Goal: Task Accomplishment & Management: Manage account settings

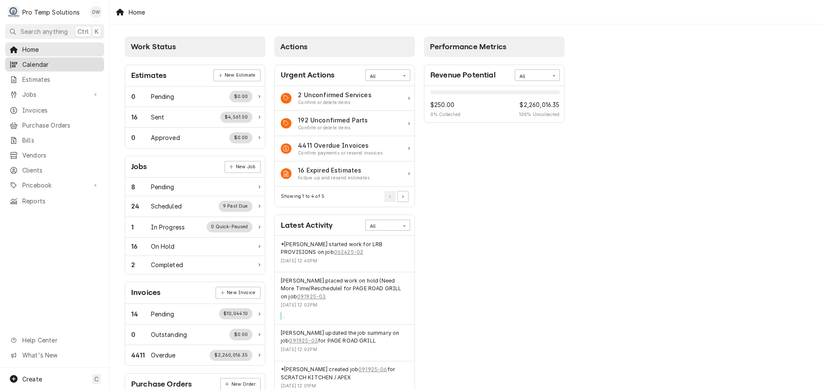
click at [29, 63] on span "Calendar" at bounding box center [61, 64] width 78 height 9
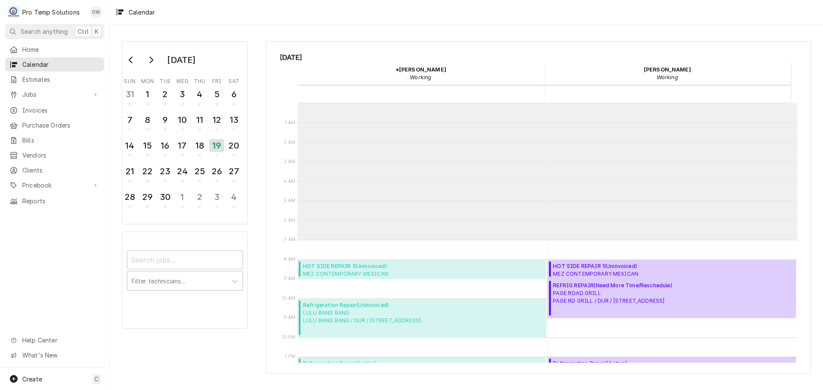
scroll to position [137, 0]
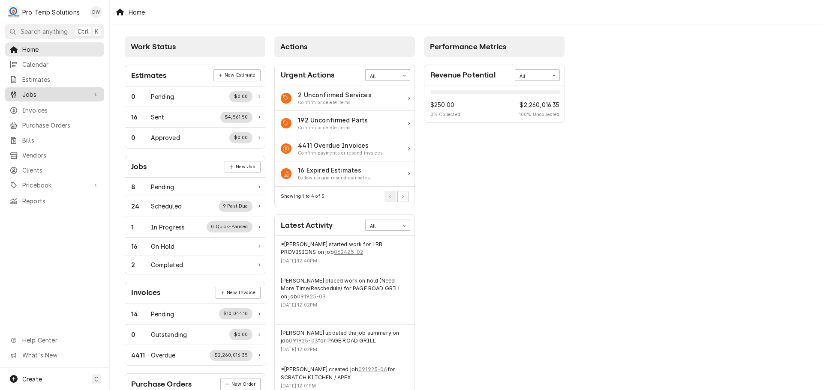
click at [37, 94] on span "Jobs" at bounding box center [54, 94] width 65 height 9
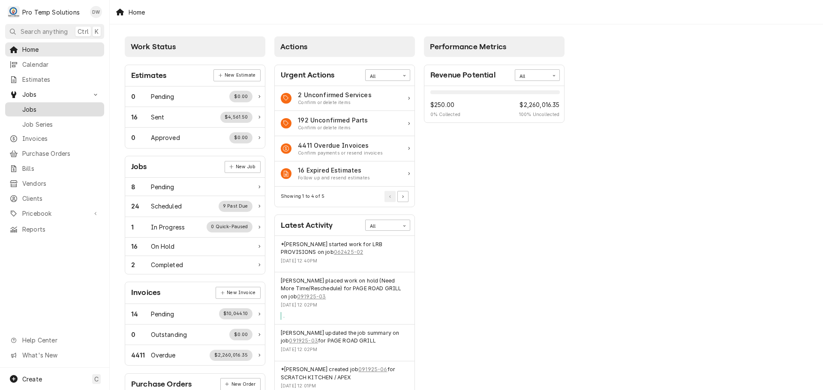
click at [33, 105] on span "Jobs" at bounding box center [61, 109] width 78 height 9
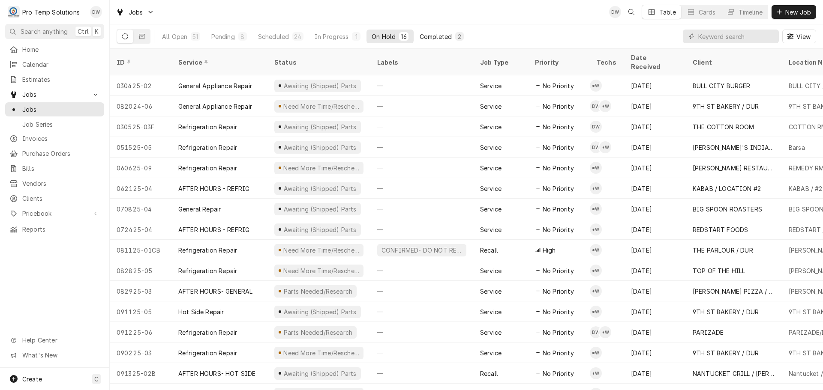
click at [429, 36] on div "Completed" at bounding box center [436, 36] width 32 height 9
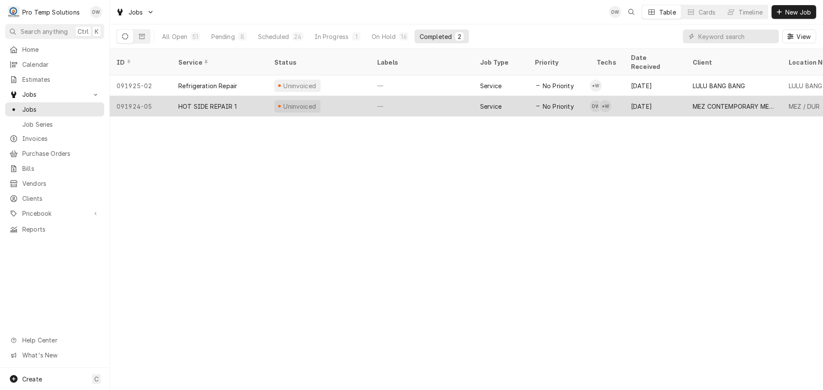
click at [429, 101] on div "—" at bounding box center [421, 106] width 103 height 21
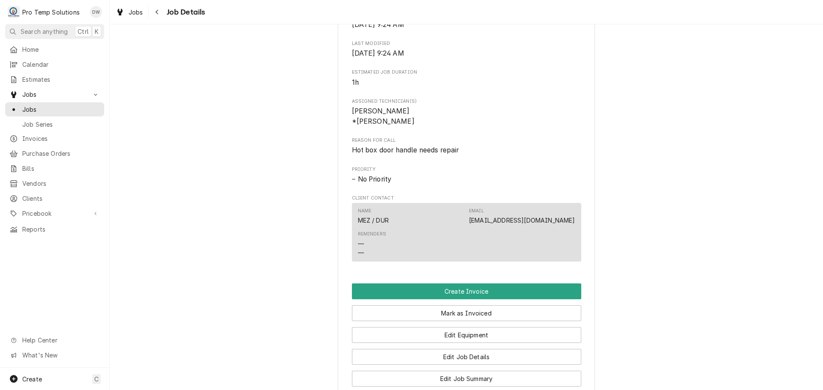
scroll to position [514, 0]
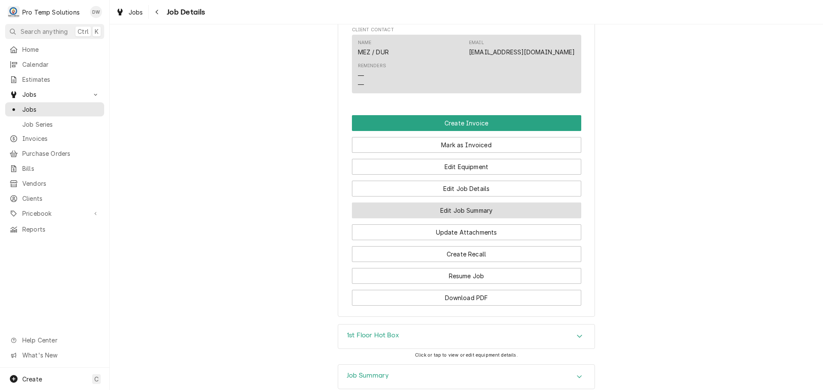
click at [453, 219] on button "Edit Job Summary" at bounding box center [466, 211] width 229 height 16
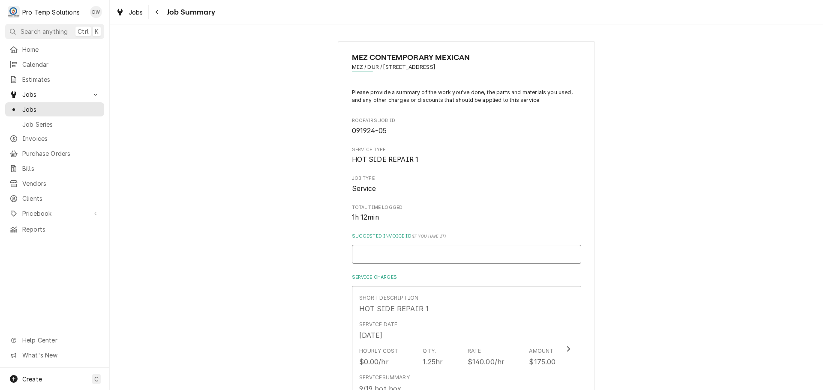
click at [445, 258] on input "Suggested Invoice ID ( if you have it )" at bounding box center [466, 254] width 229 height 19
type textarea "x"
type input "#"
type textarea "x"
type input "#0"
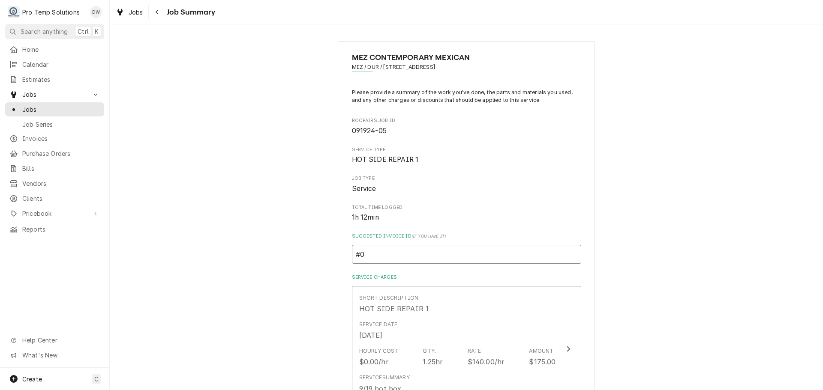
type textarea "x"
type input "#09"
type textarea "x"
type input "#091"
type textarea "x"
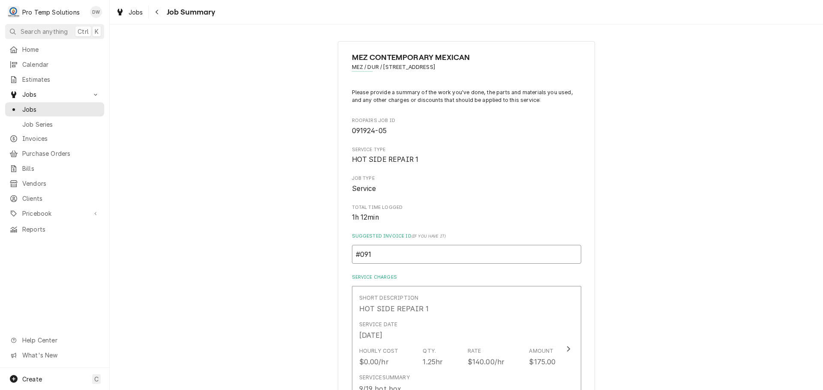
type input "#0919"
type textarea "x"
type input "#09192"
type textarea "x"
type input "#091925"
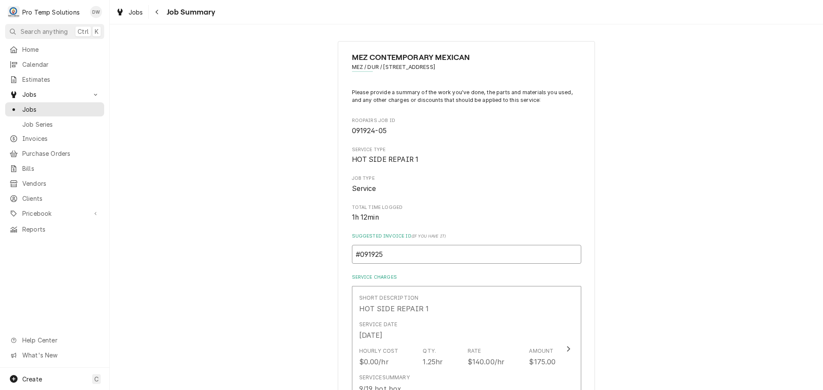
type textarea "x"
type input "#0919250"
type textarea "x"
type input "#09192500"
type textarea "x"
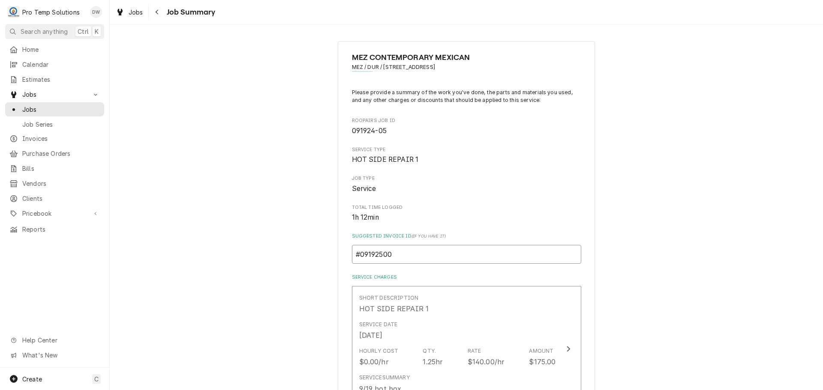
type input "#091925001"
type textarea "x"
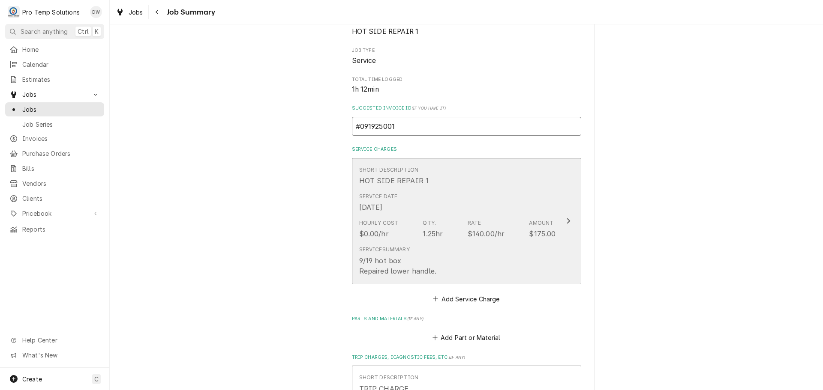
scroll to position [129, 0]
type input "#091925001"
click at [566, 221] on icon "Update Line Item" at bounding box center [568, 220] width 4 height 7
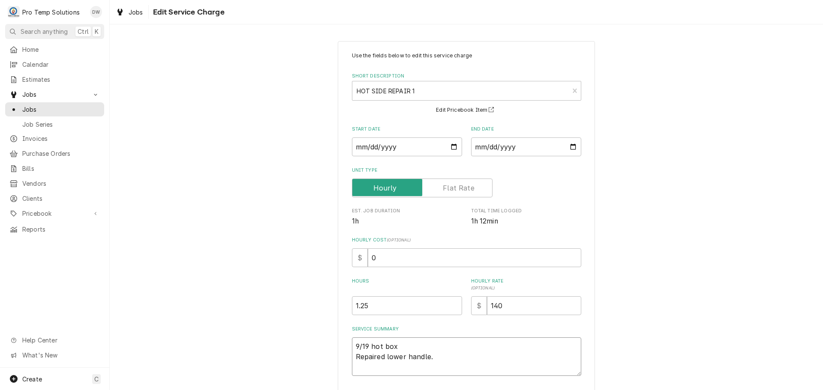
click at [395, 344] on textarea "9/19 hot box Repaired lower handle." at bounding box center [466, 357] width 229 height 39
type textarea "x"
type textarea "9/19 hot bo Repaired lower handle."
type textarea "x"
type textarea "9/19 hot b Repaired lower handle."
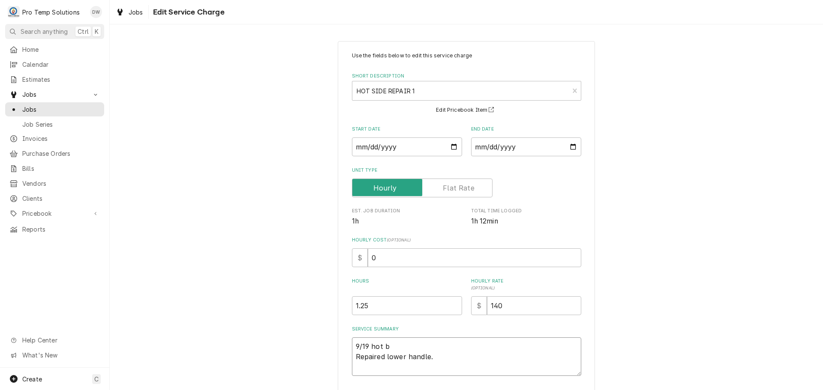
type textarea "x"
type textarea "9/19 hot Repaired lower handle."
type textarea "x"
type textarea "9/19 hot Repaired lower handle."
type textarea "x"
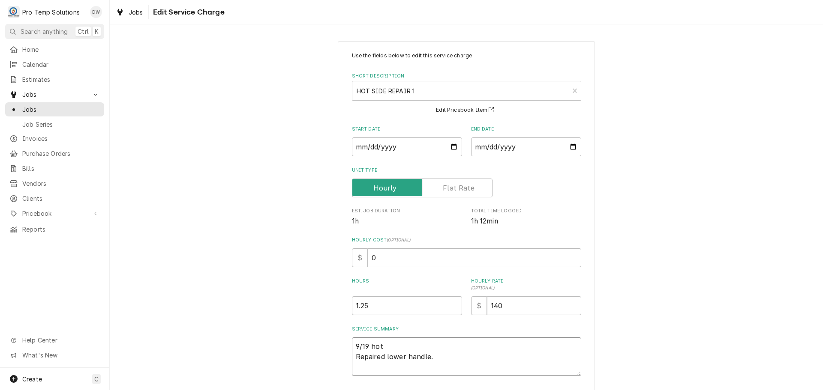
type textarea "9/19 ho Repaired lower handle."
type textarea "x"
type textarea "9/19 h Repaired lower handle."
type textarea "x"
type textarea "9/19 Repaired lower handle."
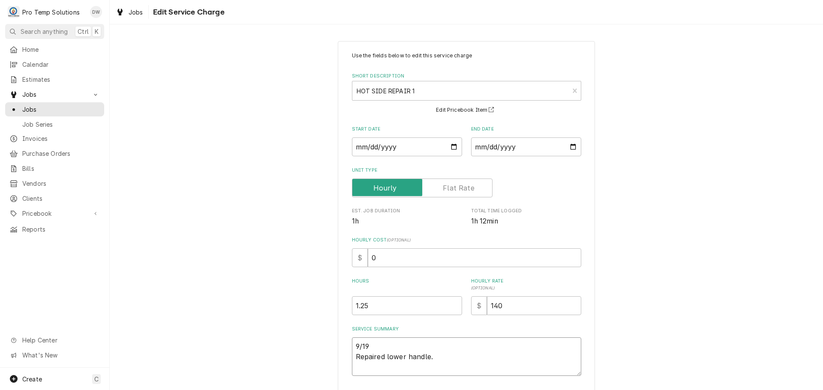
type textarea "x"
type textarea "9/19 h Repaired lower handle."
type textarea "x"
type textarea "9/19 ho Repaired lower handle."
type textarea "x"
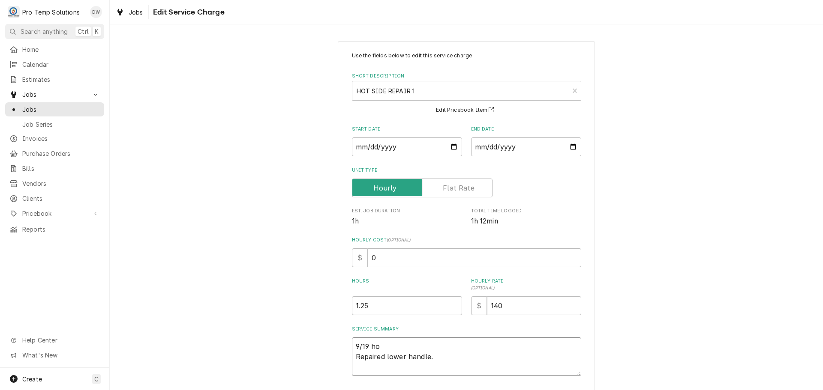
type textarea "9/19 hot Repaired lower handle."
type textarea "x"
type textarea "9/19 hot Repaired lower handle."
type textarea "x"
type textarea "9/19 hot b Repaired lower handle."
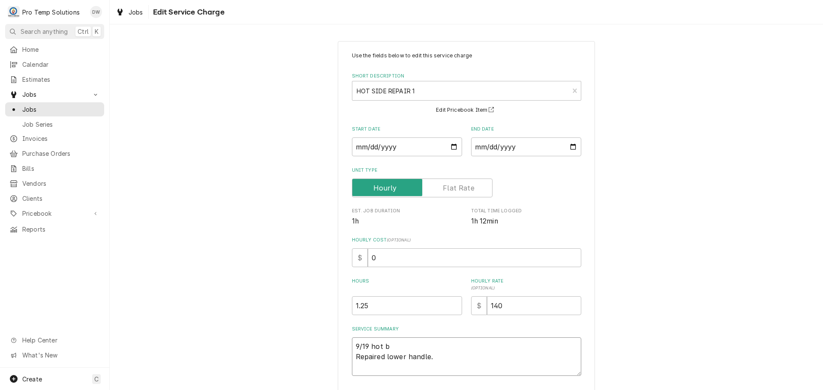
type textarea "x"
type textarea "9/19 hot bx Repaired lower handle."
type textarea "x"
type textarea "9/19 hot bx Repaired lower handle."
type textarea "x"
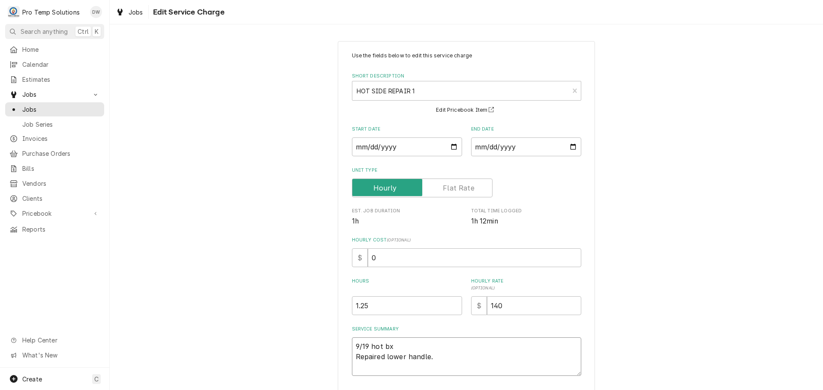
type textarea "9/19 hot bx 8 Repaired lower handle."
type textarea "x"
type textarea "9/19 hot bx 81 Repaired lower handle."
type textarea "x"
type textarea "9/19 hot bx 810 Repaired lower handle."
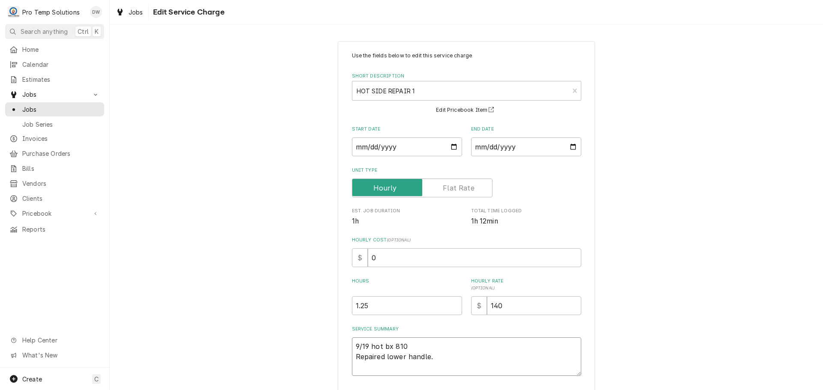
type textarea "x"
type textarea "9/19 hot bx 810- Repaired lower handle."
type textarea "x"
type textarea "9/19 hot bx 810-9 Repaired lower handle."
type textarea "x"
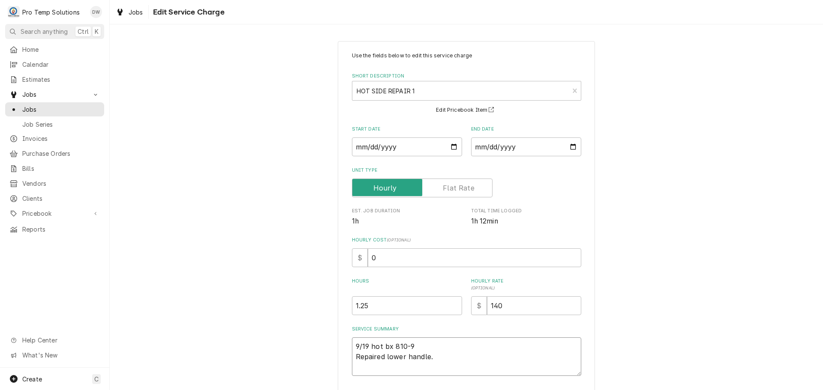
type textarea "9/19 hot bx 810-92 Repaired lower handle."
type textarea "x"
type textarea "9/19 hot bx 810-925 Repaired lower handle."
type textarea "x"
type textarea "9/19 hot bx 810-925 Repaired lower handle."
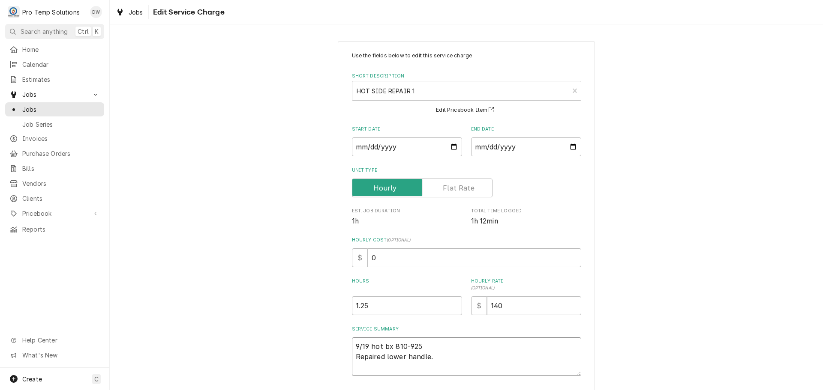
type textarea "x"
type textarea "9/19 hot bx 810-925 k Repaired lower handle."
type textarea "x"
type textarea "9/19 hot bx 810-925 ke Repaired lower handle."
type textarea "x"
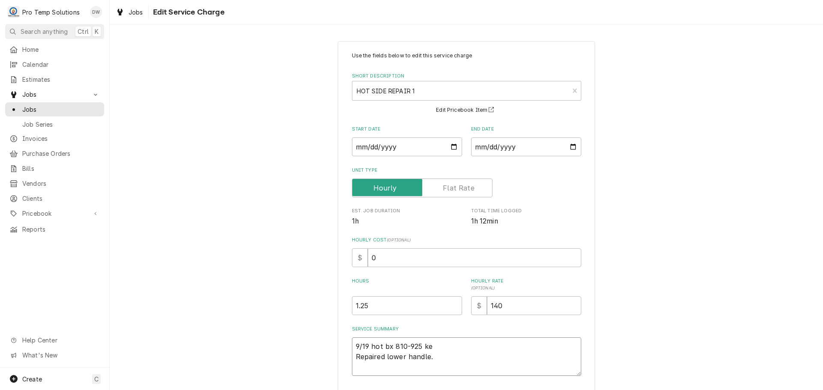
type textarea "9/19 hot bx 810-925 kev Repaired lower handle."
type textarea "x"
type textarea "9/19 hot bx 810-925 kevi Repaired lower handle."
type textarea "x"
type textarea "9/19 hot bx 810-925 kevin Repaired lower handle."
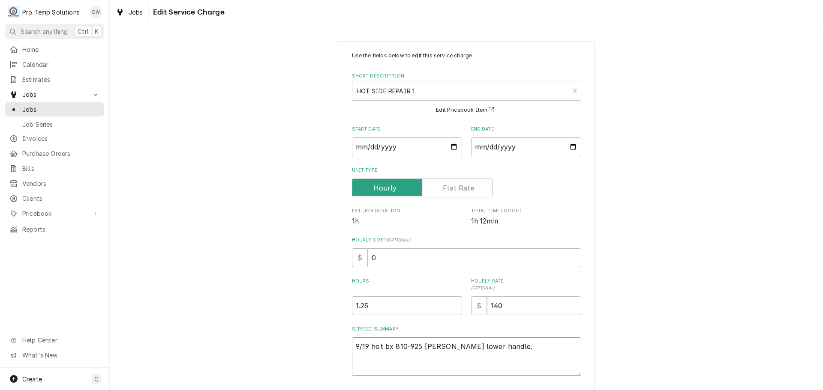
type textarea "x"
type textarea "9/19 hot bx 810-925 kevin Repaired lower handle."
type textarea "x"
type textarea "9/19 hot bx 810-925 kevin 8 Repaired lower handle."
type textarea "x"
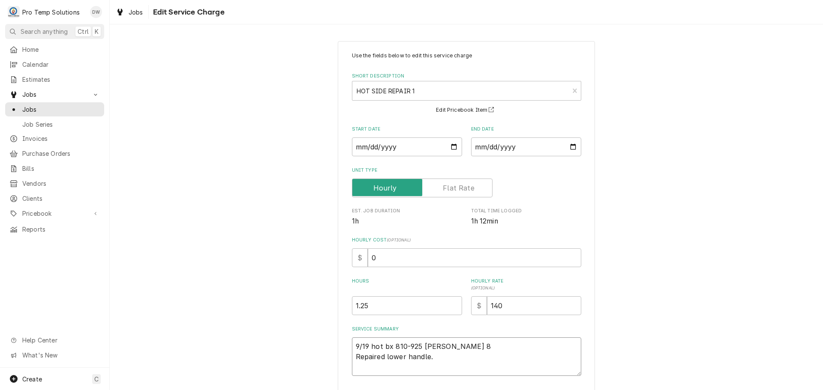
type textarea "9/19 hot bx 810-925 kevin 85 Repaired lower handle."
type textarea "x"
type textarea "9/19 hot bx 810-925 kevin 855 Repaired lower handle."
type textarea "x"
type textarea "9/19 hot bx 810-925 kevin 855- Repaired lower handle."
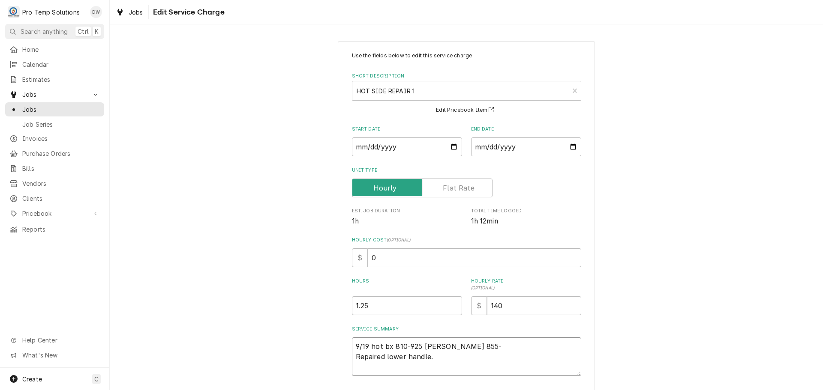
type textarea "x"
type textarea "9/19 hot bx 810-925 kevin 855-9 Repaired lower handle."
type textarea "x"
type textarea "9/19 hot bx 810-925 kevin 855-92 Repaired lower handle."
type textarea "x"
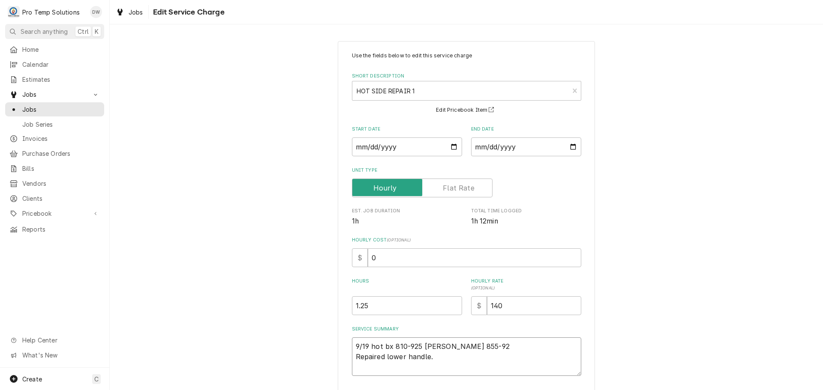
type textarea "9/19 hot bx 810-925 kevin 855-925 Repaired lower handle."
type textarea "x"
type textarea "9/19 hot bx 810-925 kevin 855-925 Repaired lower handle."
type textarea "x"
type textarea "9/19 hot bx 810-925 kevin 855-925 k Repaired lower handle."
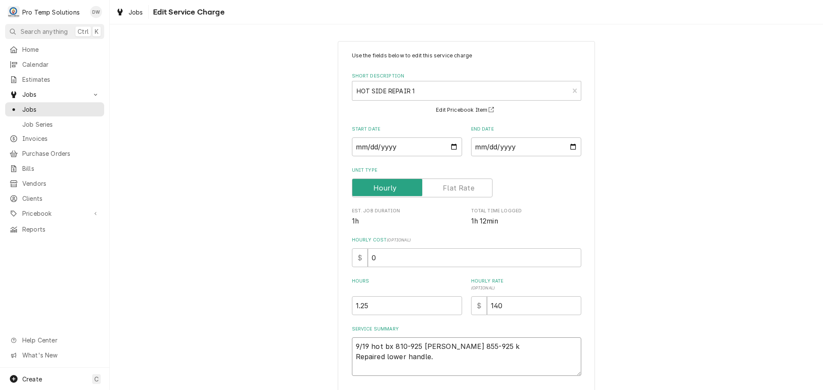
type textarea "x"
type textarea "9/19 hot bx 810-925 kevin 855-925 ko Repaired lower handle."
type textarea "x"
type textarea "9/19 hot bx 810-925 kevin 855-925 kot Repaired lower handle."
type textarea "x"
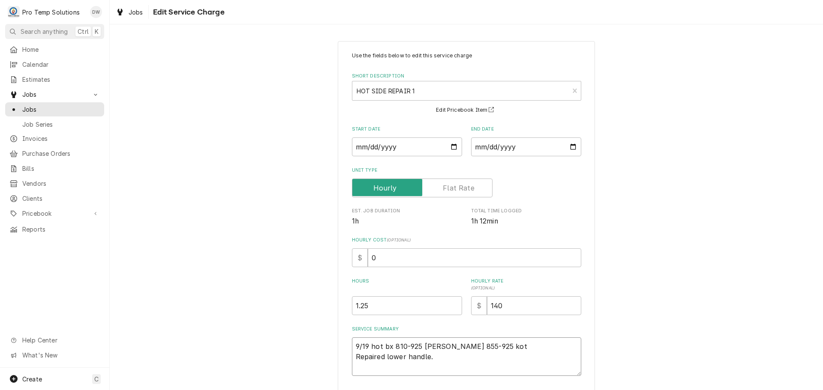
type textarea "9/19 hot bx 810-925 kevin 855-925 koty Repaired lower handle."
type textarea "x"
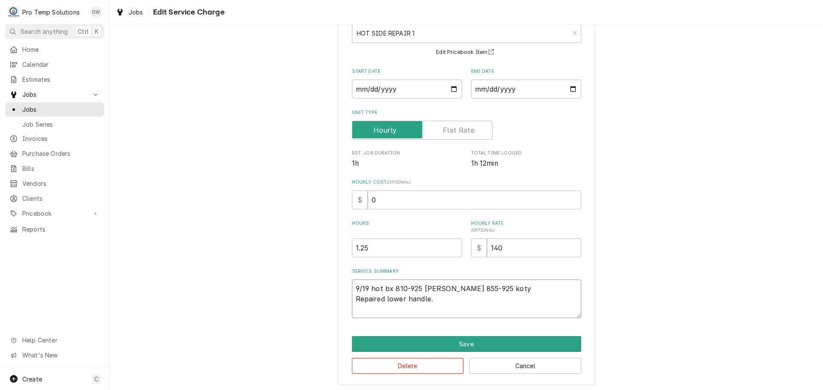
scroll to position [60, 0]
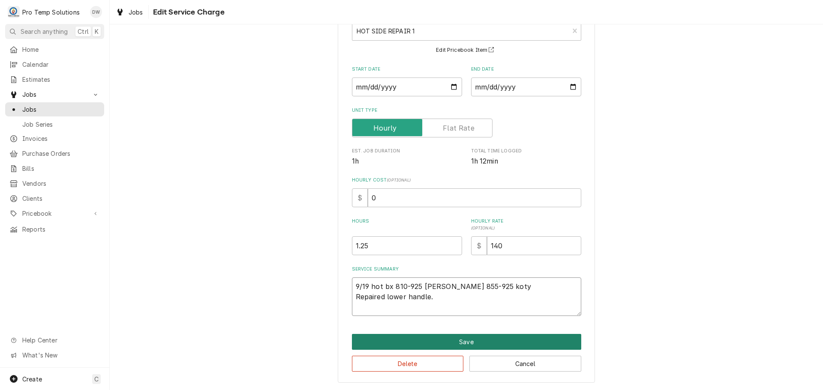
type textarea "9/19 hot bx 810-925 kevin 855-925 koty Repaired lower handle."
click at [455, 342] on button "Save" at bounding box center [466, 342] width 229 height 16
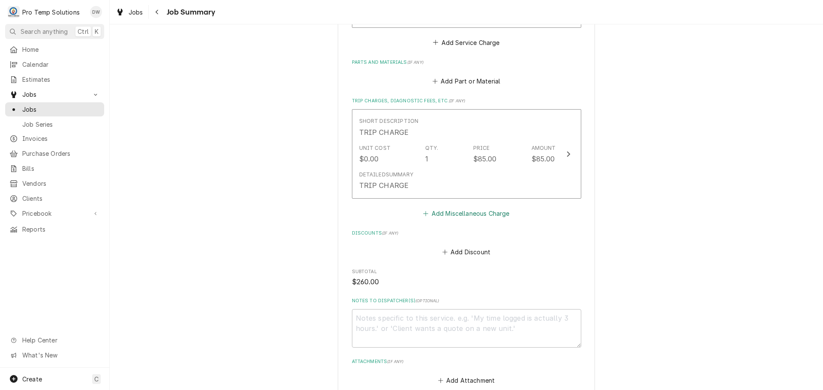
scroll to position [386, 0]
click at [378, 320] on textarea "Notes to Dispatcher(s) ( optional )" at bounding box center [466, 328] width 229 height 39
type textarea "x"
type textarea "#"
type textarea "x"
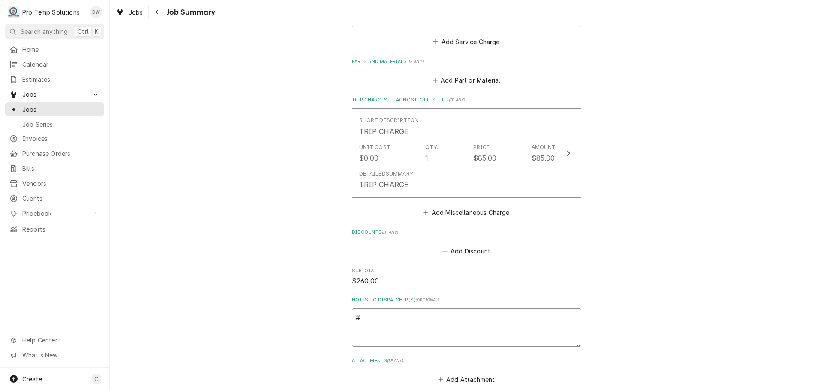
type textarea "#0"
type textarea "x"
type textarea "#09"
type textarea "x"
type textarea "#091"
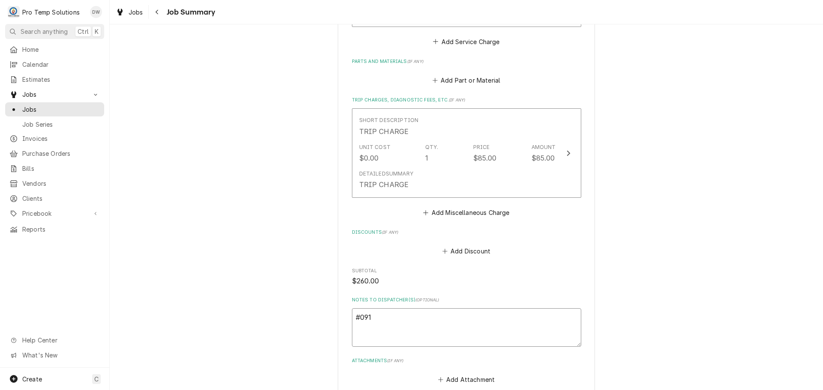
type textarea "x"
type textarea "#0919"
type textarea "x"
type textarea "#09192"
type textarea "x"
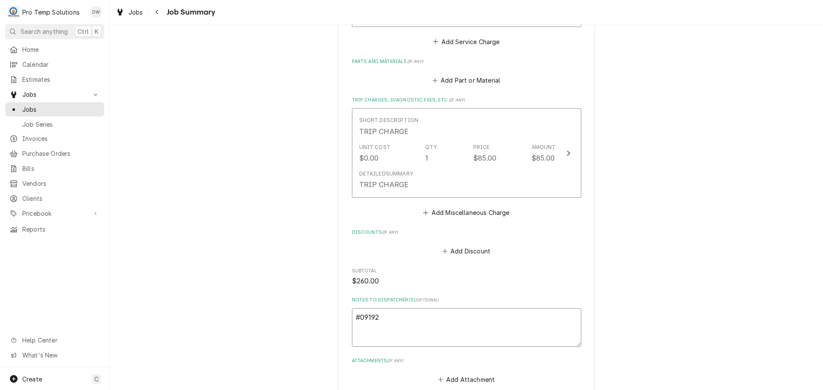
type textarea "#091925"
type textarea "x"
type textarea "#0919250"
type textarea "x"
type textarea "#09192500"
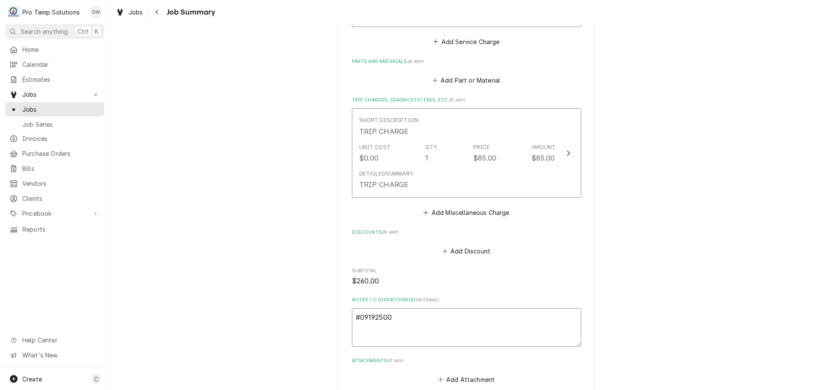
type textarea "x"
type textarea "#091925001"
type textarea "x"
type textarea "#091925001"
type textarea "x"
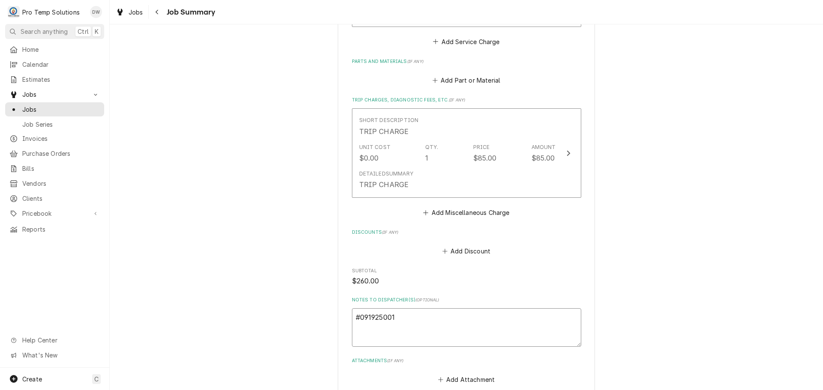
type textarea "#091925001 M"
type textarea "x"
type textarea "#091925001 ME"
type textarea "x"
type textarea "#091925001 MEX"
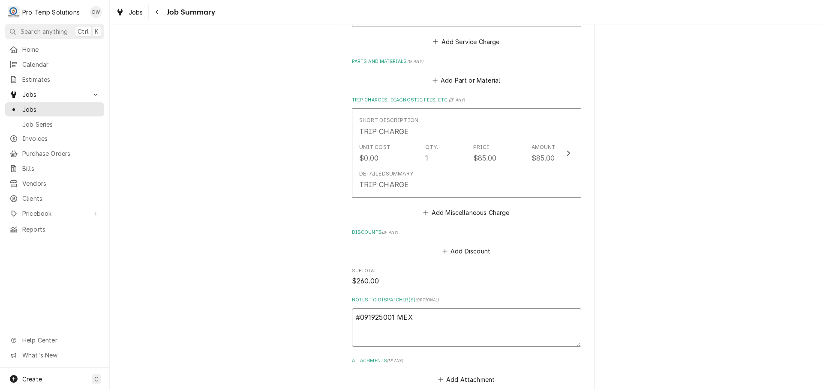
type textarea "x"
type textarea "#091925001 MEX-"
type textarea "x"
type textarea "#091925001 MEX-"
type textarea "x"
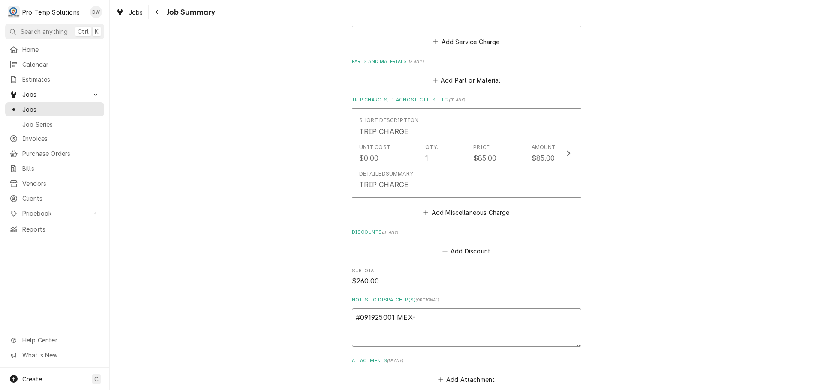
type textarea "#091925001 MEX- H"
type textarea "x"
type textarea "#091925001 MEX- HO"
type textarea "x"
type textarea "#091925001 MEX- HOT"
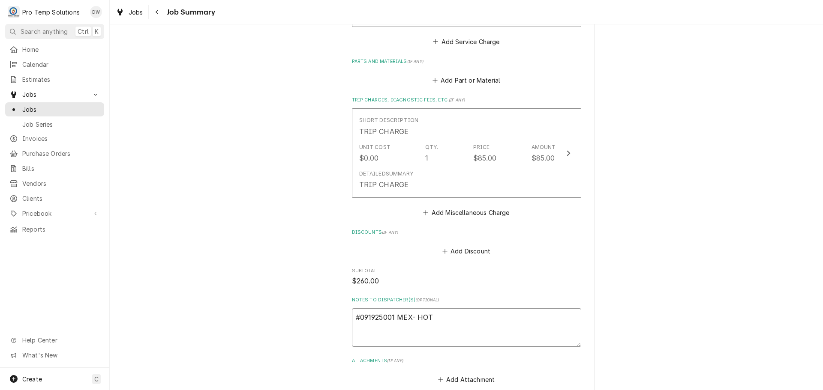
type textarea "x"
type textarea "#091925001 MEX- HOT"
type textarea "x"
type textarea "#091925001 MEX- HOT B"
type textarea "x"
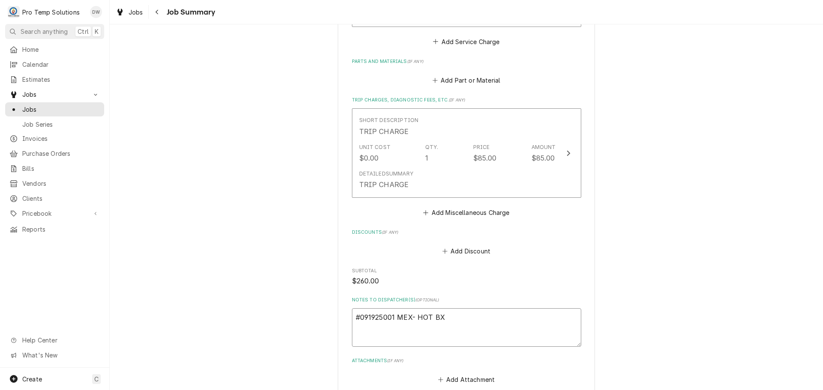
scroll to position [515, 0]
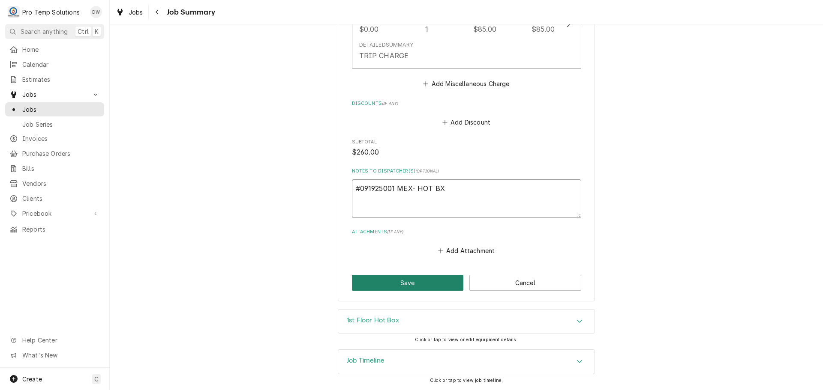
type textarea "#091925001 MEX- HOT BX"
click at [397, 282] on button "Save" at bounding box center [408, 283] width 112 height 16
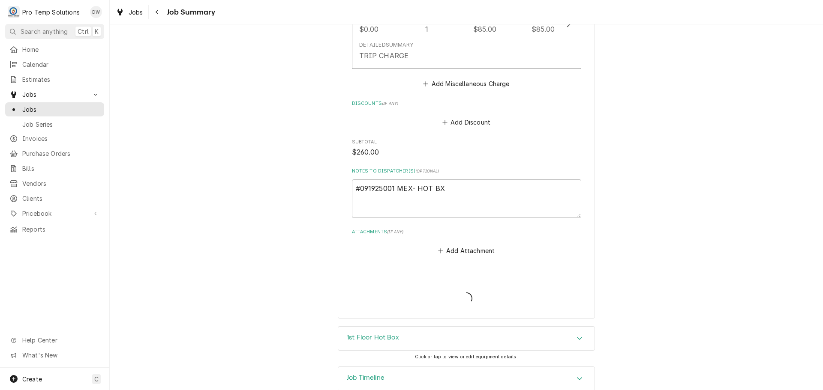
type textarea "x"
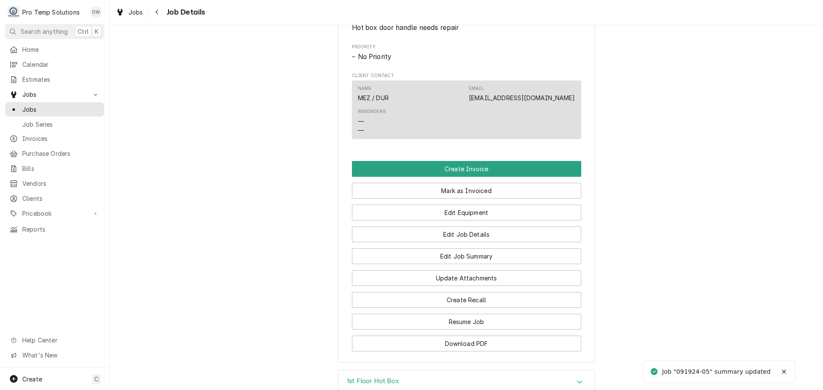
scroll to position [471, 0]
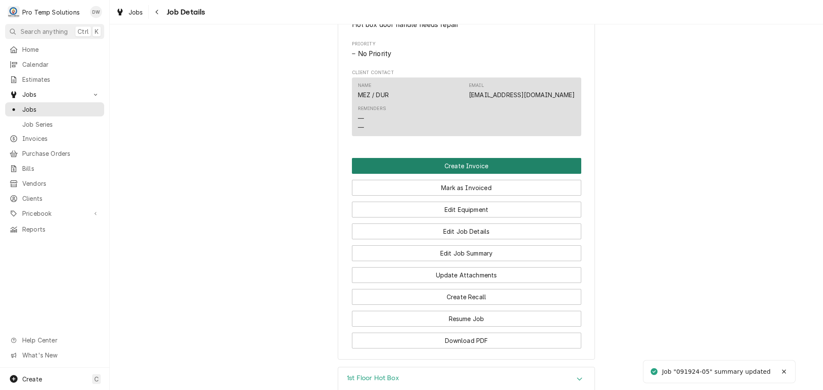
click at [456, 174] on button "Create Invoice" at bounding box center [466, 166] width 229 height 16
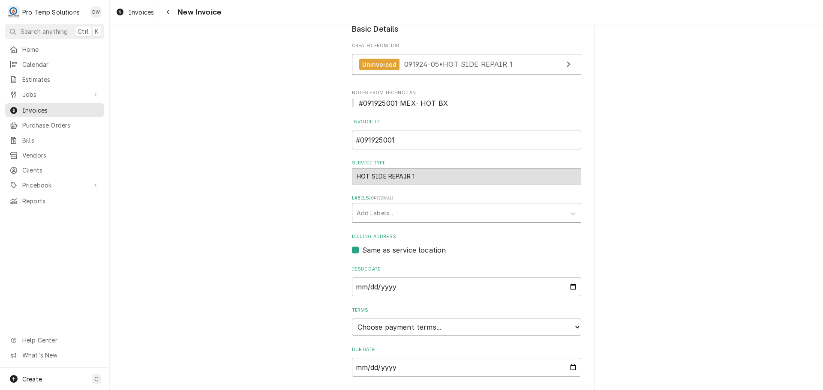
scroll to position [198, 0]
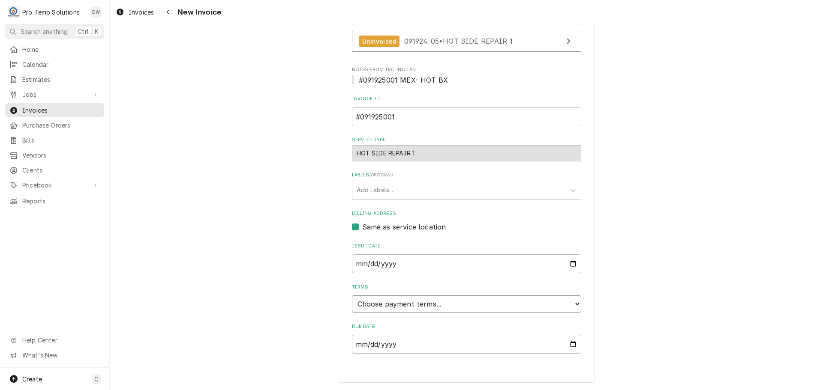
click at [384, 306] on select "Choose payment terms... Same Day Net 7 Net 14 Net 21 Net 30 Net 45 Net 60 Net 90" at bounding box center [466, 304] width 229 height 17
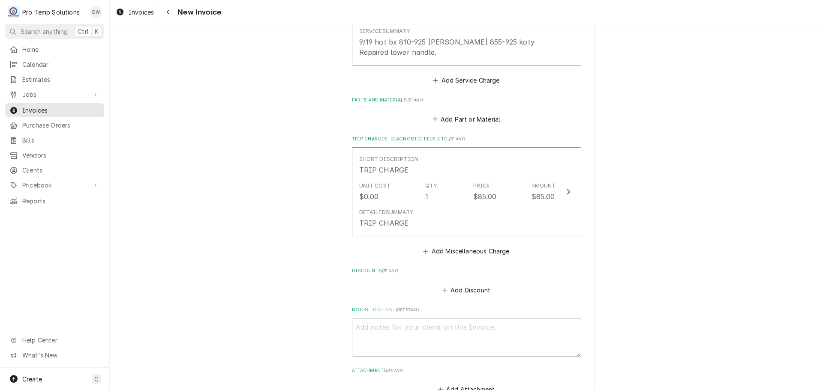
scroll to position [830, 0]
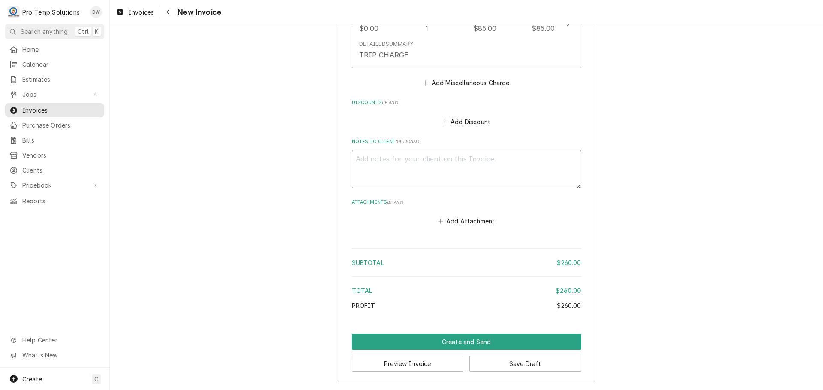
click at [362, 157] on textarea "Notes to Client ( optional )" at bounding box center [466, 169] width 229 height 39
type textarea "x"
type textarea "#"
type textarea "x"
type textarea "#0"
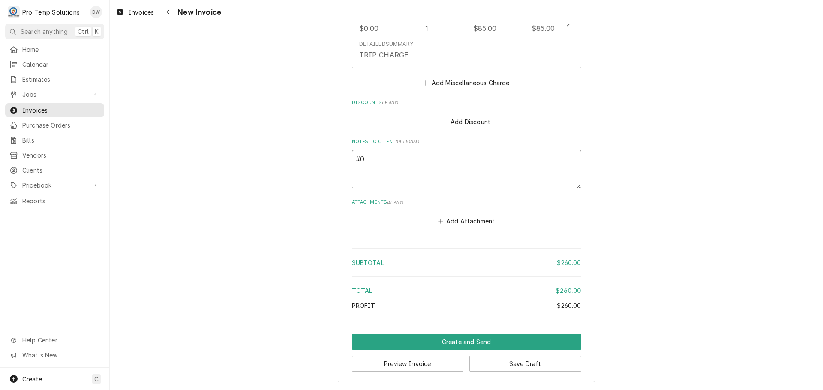
type textarea "x"
type textarea "#09"
type textarea "x"
type textarea "#091"
type textarea "x"
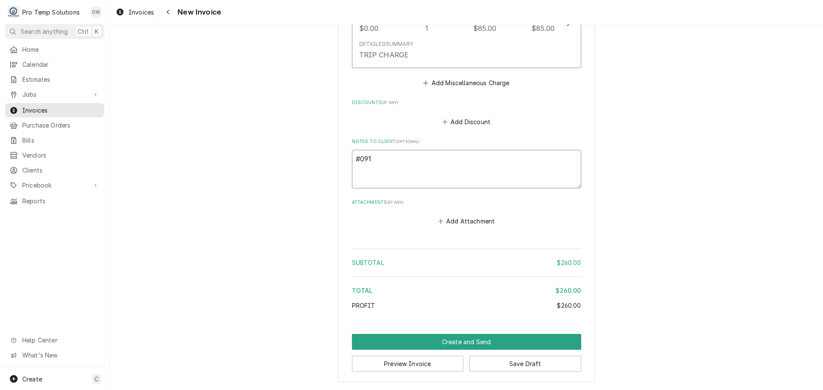
type textarea "#0919"
type textarea "x"
type textarea "#09192"
type textarea "x"
type textarea "#091925"
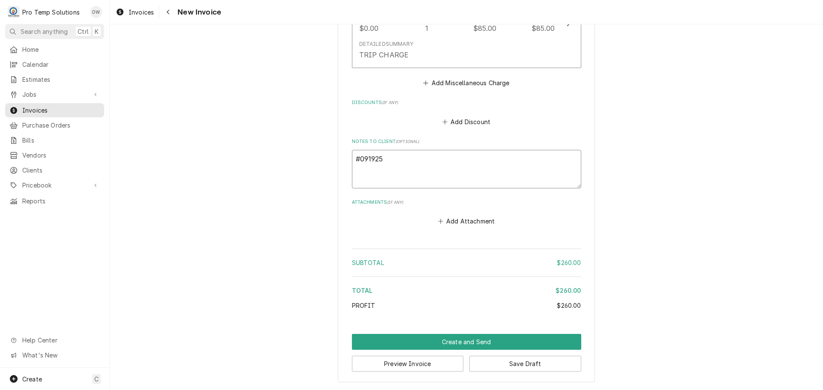
type textarea "x"
type textarea "#0919250"
type textarea "x"
type textarea "#09192500"
type textarea "x"
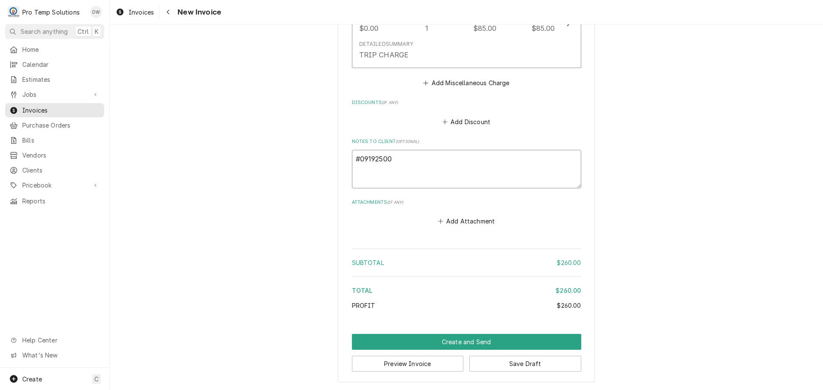
type textarea "#091925002"
type textarea "x"
type textarea "#09192500"
type textarea "x"
type textarea "#091925001"
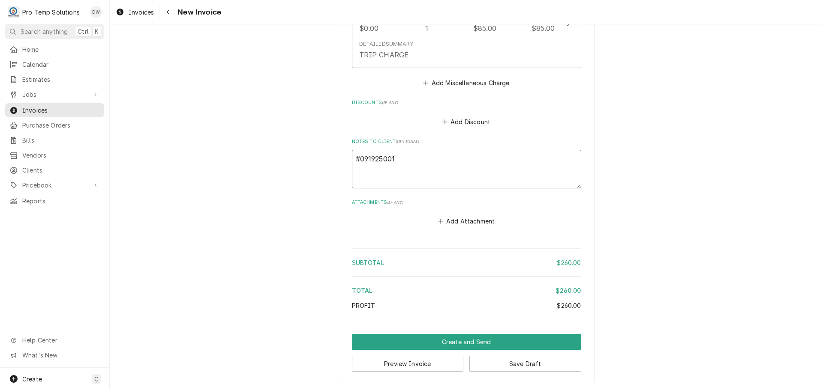
type textarea "x"
type textarea "#091925001"
type textarea "x"
type textarea "#091925001 M"
type textarea "x"
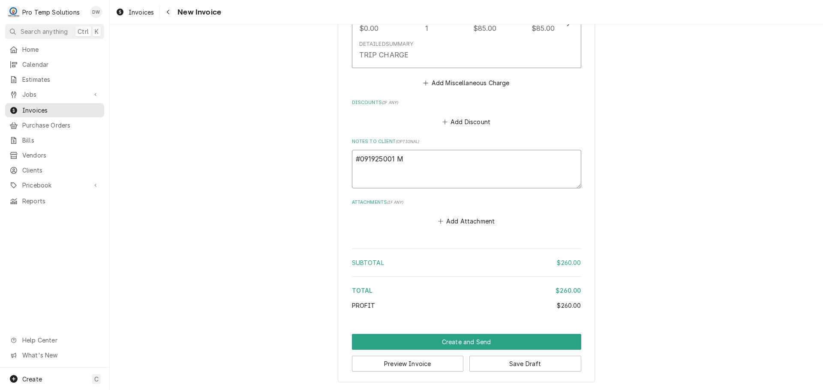
type textarea "#091925001 ME"
type textarea "x"
type textarea "#091925001 MEX"
type textarea "x"
type textarea "#091925001 MEX-"
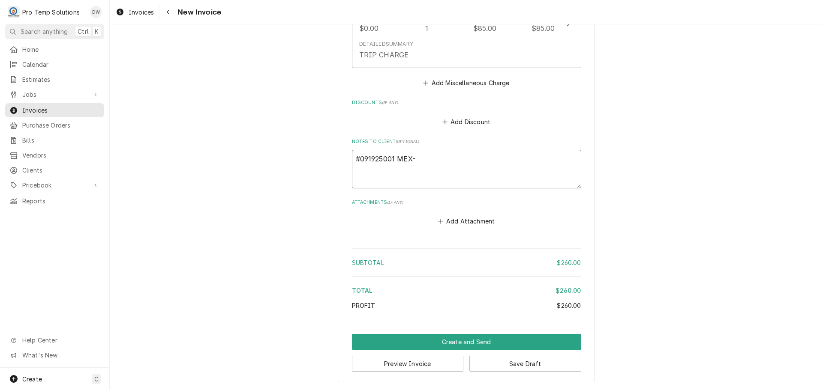
type textarea "x"
type textarea "#091925001 MEX-"
type textarea "x"
type textarea "#091925001 MEX- H"
type textarea "x"
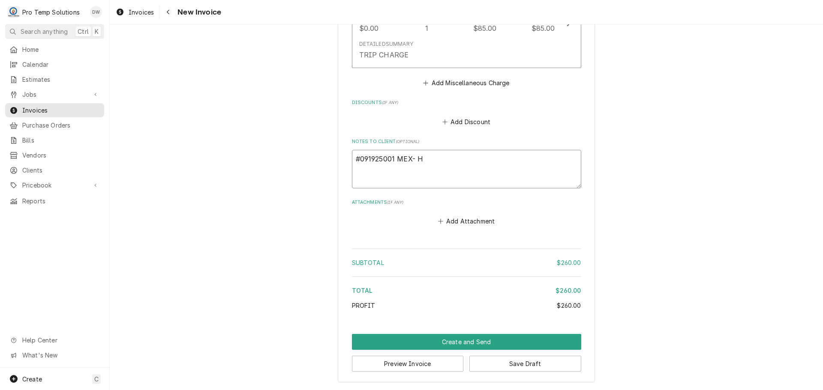
type textarea "#091925001 MEX- HO"
type textarea "x"
type textarea "#091925001 MEX- HOT"
type textarea "x"
type textarea "#091925001 MEX- HOT"
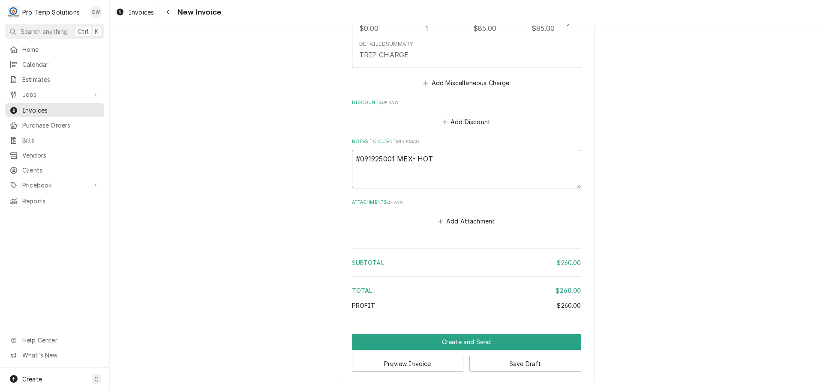
type textarea "x"
type textarea "#091925001 MEX- HOT B"
type textarea "x"
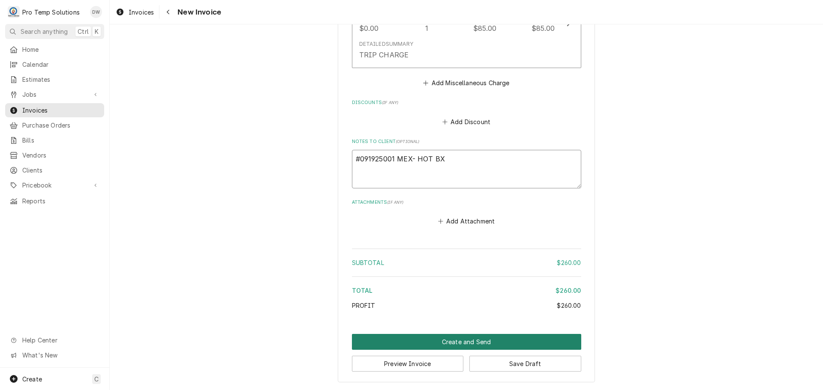
type textarea "#091925001 MEX- HOT BX"
click at [464, 343] on button "Create and Send" at bounding box center [466, 342] width 229 height 16
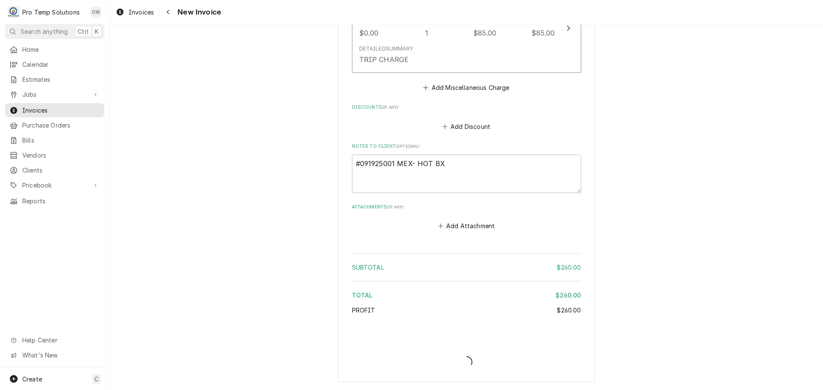
scroll to position [825, 0]
type textarea "x"
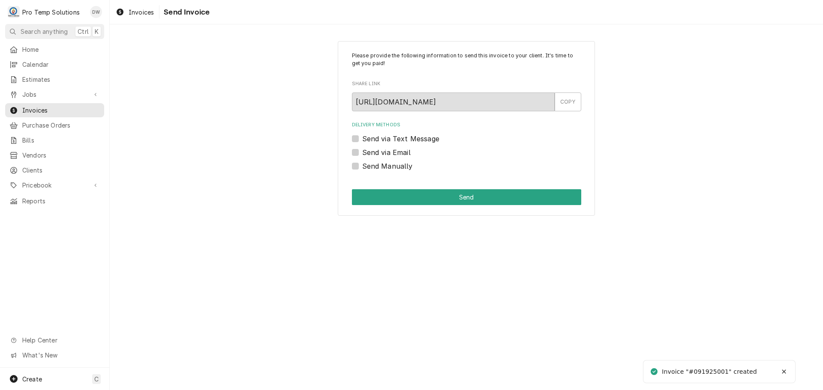
click at [362, 150] on label "Send via Email" at bounding box center [386, 152] width 48 height 10
click at [362, 150] on input "Send via Email" at bounding box center [476, 156] width 229 height 19
checkbox input "true"
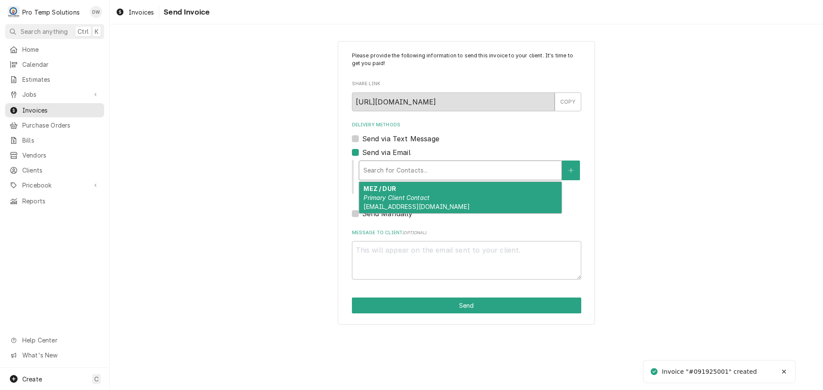
click at [420, 168] on div "Delivery Methods" at bounding box center [460, 170] width 194 height 15
click at [408, 193] on div "MEZ / DUR Primary Client Contact protempsolutions@gmail.com" at bounding box center [460, 197] width 202 height 31
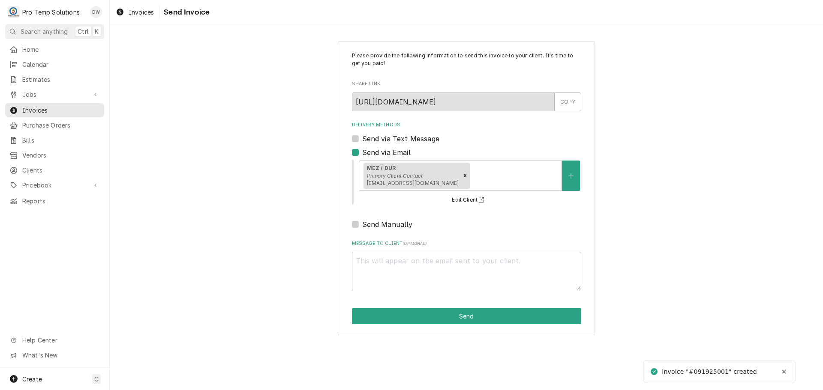
click at [376, 249] on div "Message to Client ( optional )" at bounding box center [466, 265] width 229 height 50
click at [372, 262] on textarea "Message to Client ( optional )" at bounding box center [466, 271] width 229 height 39
type textarea "x"
type textarea "#"
type textarea "x"
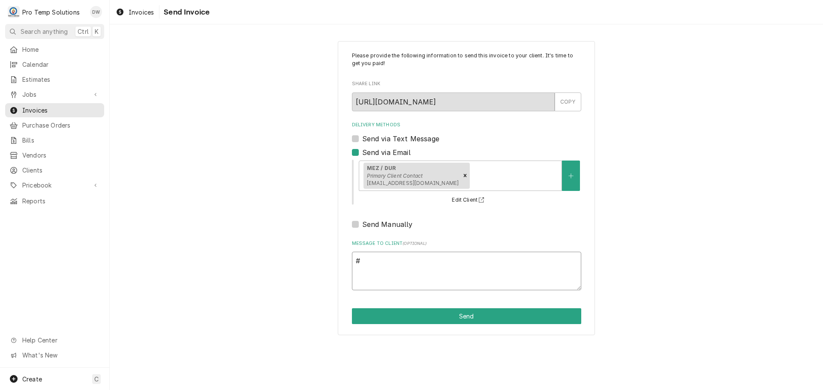
type textarea "#0"
type textarea "x"
type textarea "#09"
type textarea "x"
type textarea "#091"
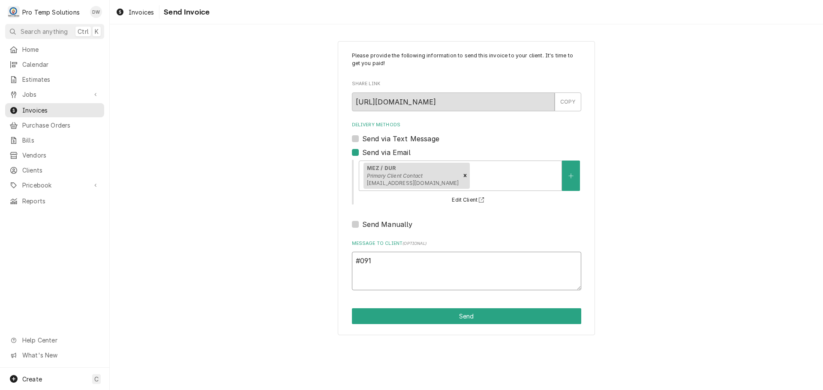
type textarea "x"
type textarea "#0919"
type textarea "x"
type textarea "#09192"
type textarea "x"
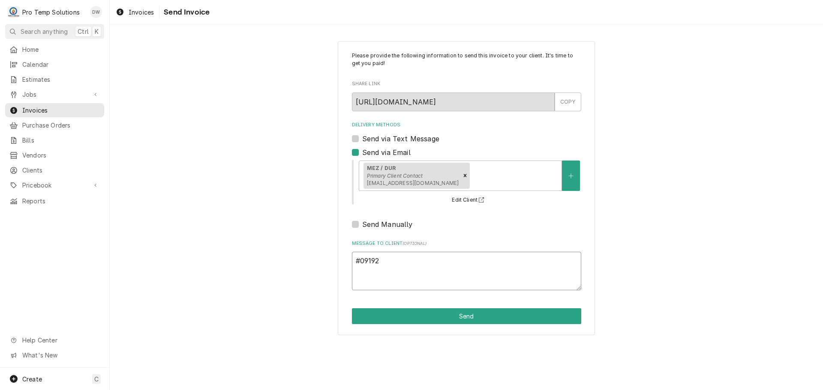
type textarea "#091925"
type textarea "x"
type textarea "#0919250"
type textarea "x"
type textarea "#09192500"
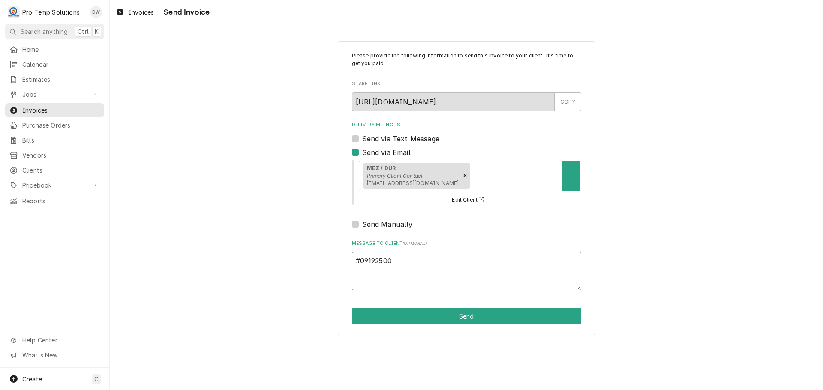
type textarea "x"
type textarea "#091925001"
type textarea "x"
type textarea "#091925001"
type textarea "x"
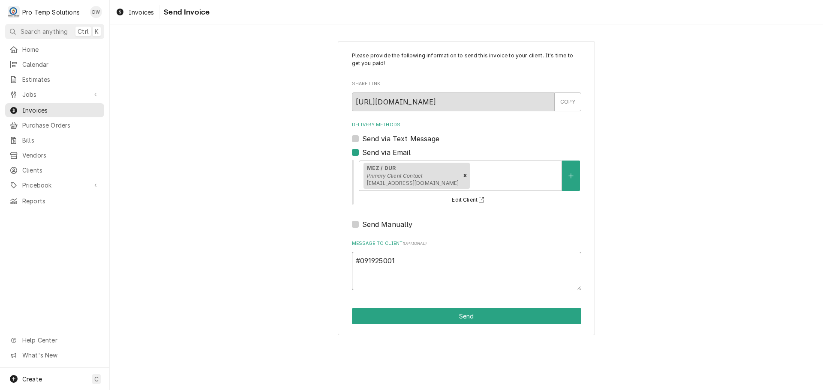
type textarea "#091925001 M"
type textarea "x"
type textarea "#091925001 ME"
type textarea "x"
type textarea "#091925001 MEZ"
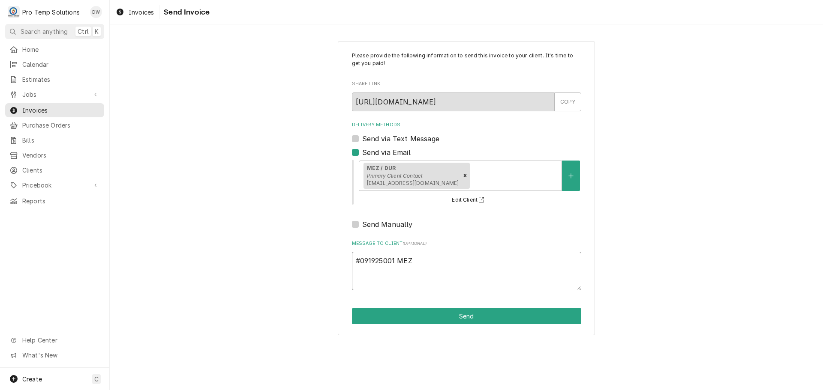
type textarea "x"
type textarea "#091925001 MEZ-"
type textarea "x"
type textarea "#091925001 MEZ-"
type textarea "x"
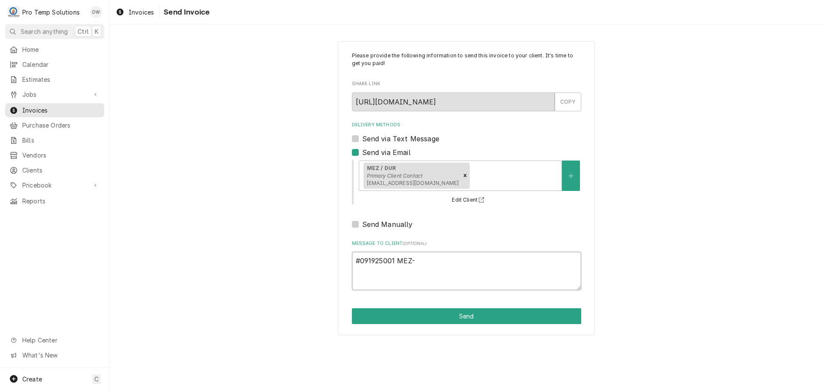
type textarea "#091925001 MEZ- H"
type textarea "x"
type textarea "#091925001 MEZ- HO"
type textarea "x"
type textarea "#091925001 MEZ- HOT"
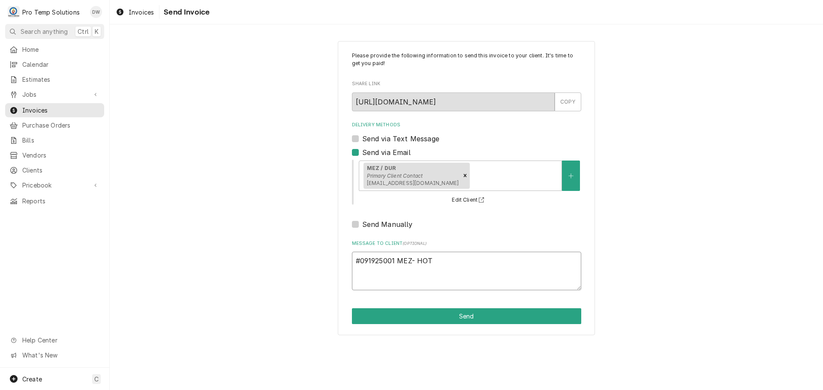
type textarea "x"
type textarea "#091925001 MEZ- HOT"
type textarea "x"
type textarea "#091925001 MEZ- HOT B"
type textarea "x"
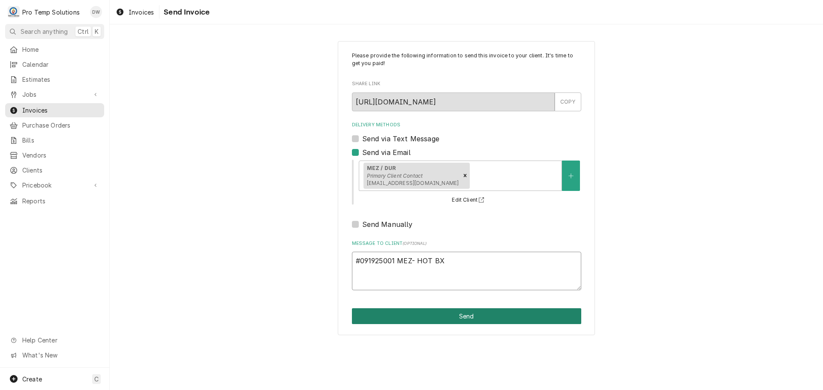
type textarea "#091925001 MEZ- HOT BX"
click at [462, 315] on button "Send" at bounding box center [466, 317] width 229 height 16
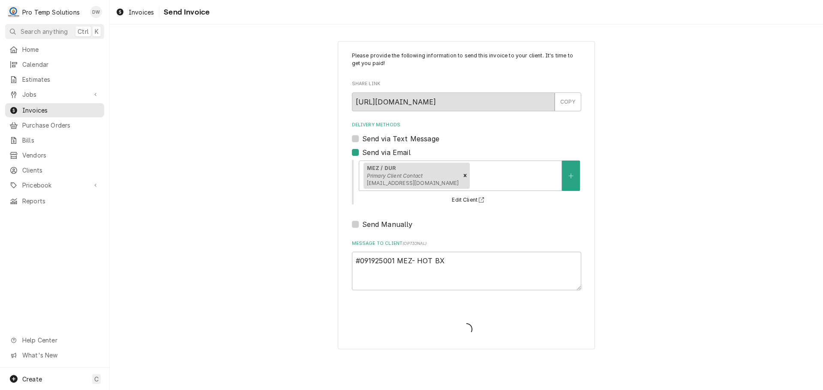
type textarea "x"
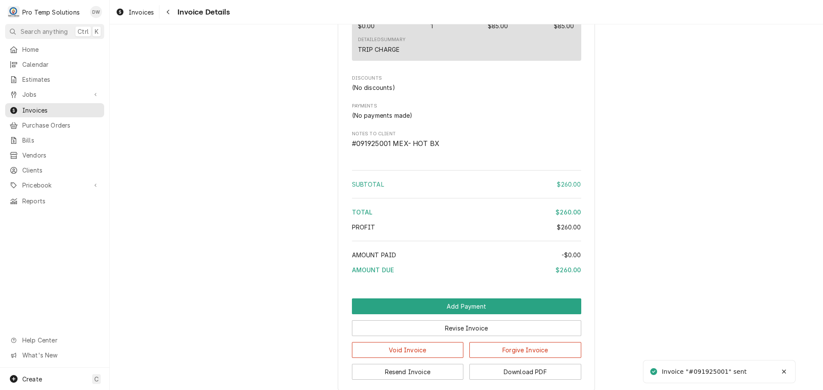
scroll to position [779, 0]
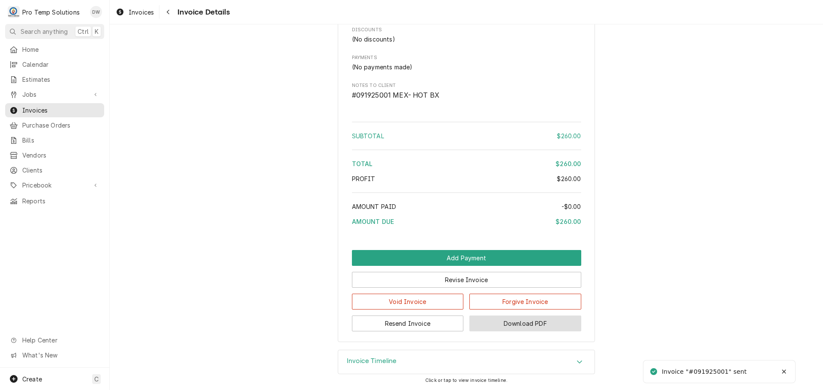
click at [526, 324] on button "Download PDF" at bounding box center [525, 324] width 112 height 16
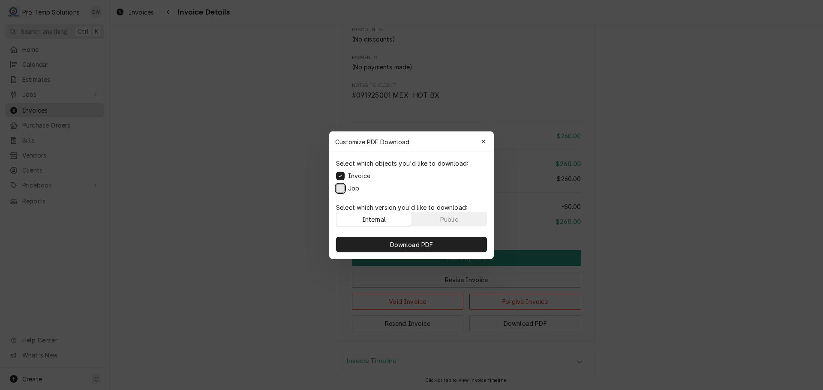
click at [341, 186] on button "Job" at bounding box center [340, 188] width 9 height 9
click at [407, 241] on span "Download PDF" at bounding box center [411, 244] width 47 height 9
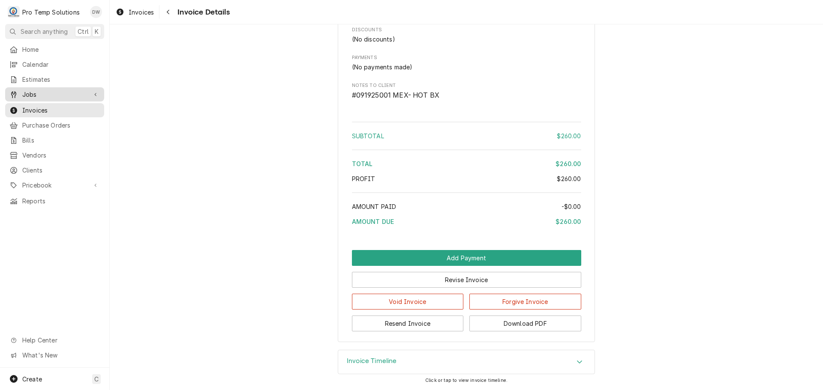
click at [35, 90] on span "Jobs" at bounding box center [54, 94] width 65 height 9
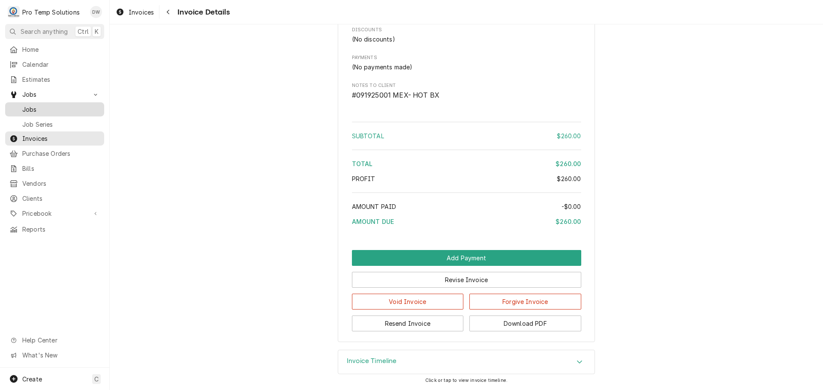
click at [31, 105] on span "Jobs" at bounding box center [61, 109] width 78 height 9
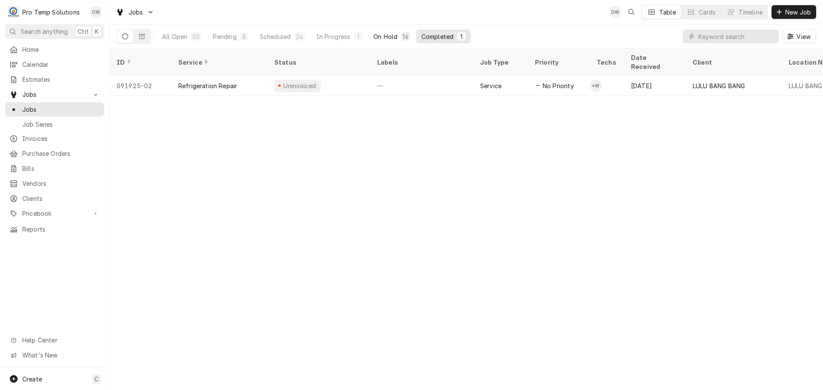
click at [380, 32] on button "On Hold 16" at bounding box center [391, 37] width 47 height 14
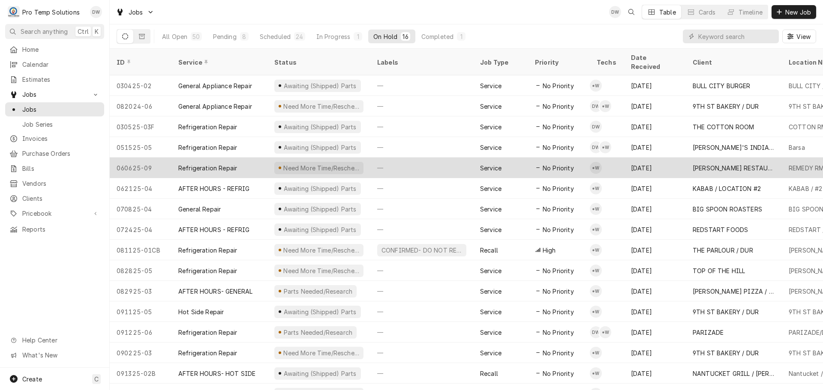
scroll to position [10, 0]
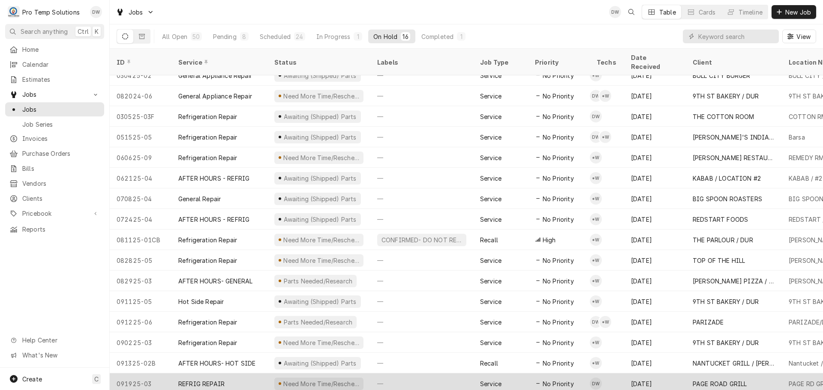
click at [437, 374] on div "—" at bounding box center [421, 384] width 103 height 21
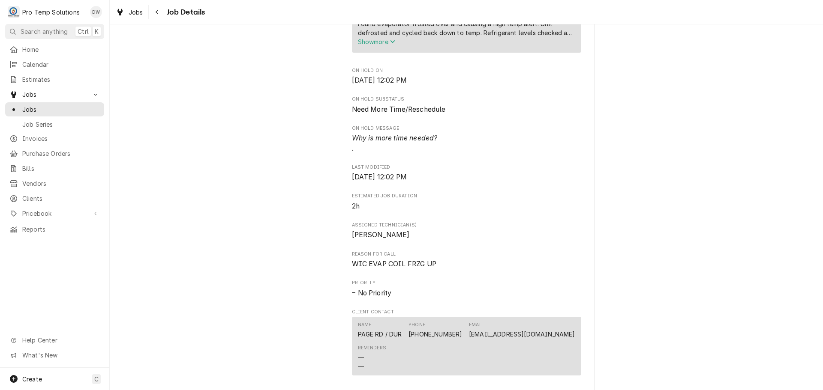
scroll to position [514, 0]
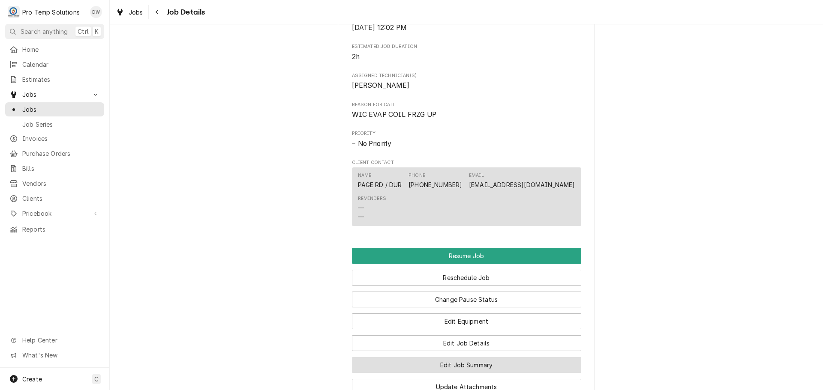
click at [450, 373] on button "Edit Job Summary" at bounding box center [466, 365] width 229 height 16
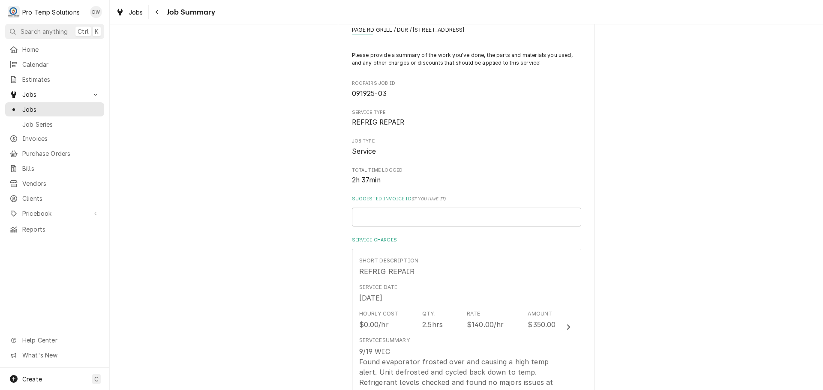
scroll to position [171, 0]
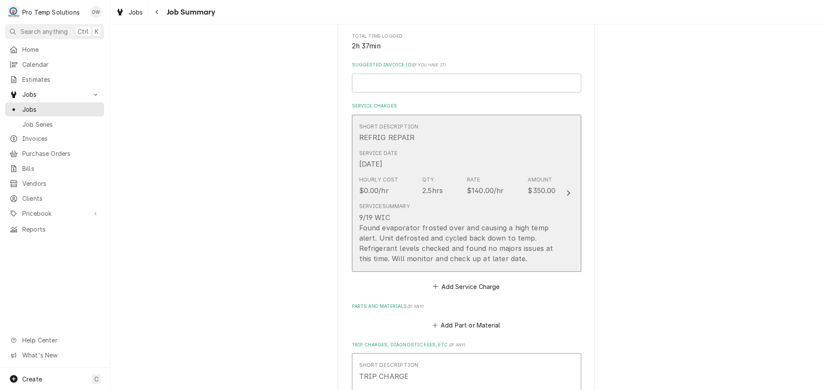
click at [567, 192] on icon "Update Line Item" at bounding box center [568, 194] width 3 height 6
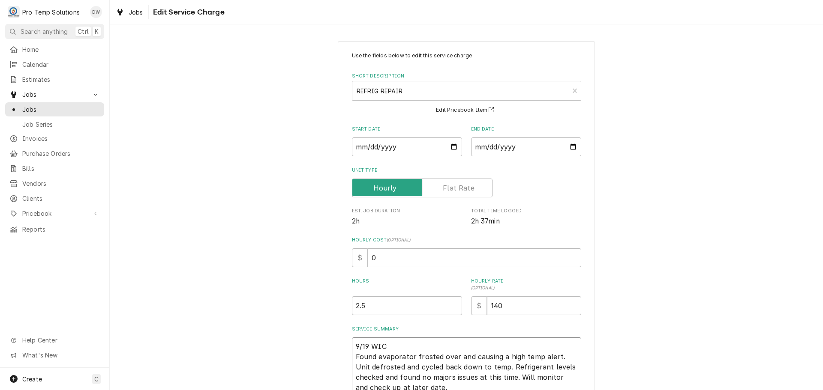
click at [396, 347] on textarea "9/19 WIC Found evaporator frosted over and causing a high temp alert. Unit defr…" at bounding box center [466, 367] width 229 height 59
type textarea "x"
type textarea "9/19 WIC Found evaporator frosted over and causing a high temp alert. Unit defr…"
type textarea "x"
type textarea "9/19 WIC 9 Found evaporator frosted over and causing a high temp alert. Unit de…"
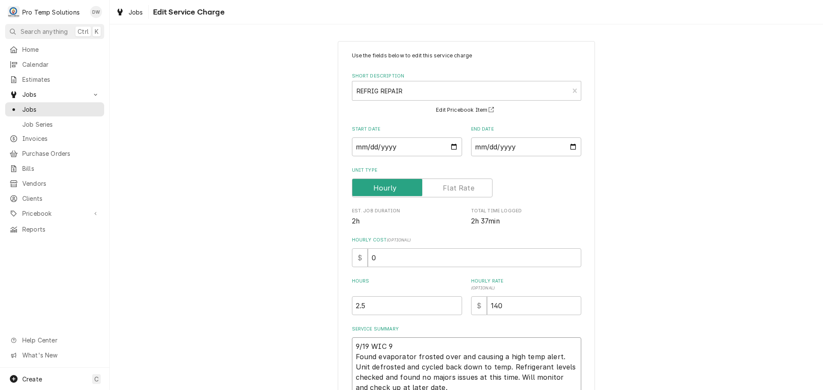
type textarea "x"
type textarea "9/19 WIC 92 Found evaporator frosted over and causing a high temp alert. Unit d…"
type textarea "x"
type textarea "9/19 WIC 925 Found evaporator frosted over and causing a high temp alert. Unit …"
type textarea "x"
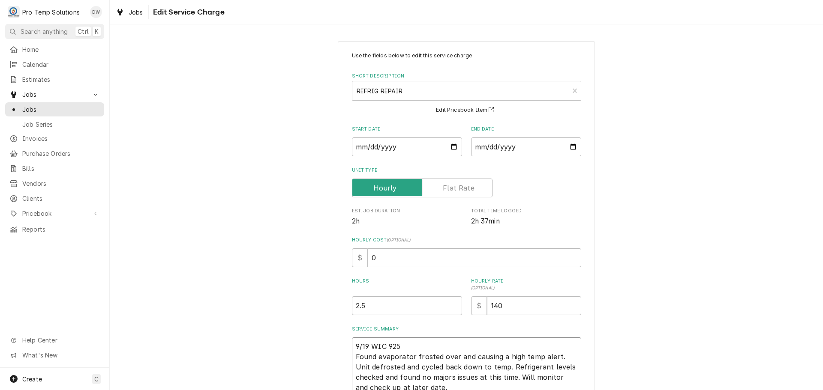
type textarea "9/19 WIC 925- Found evaporator frosted over and causing a high temp alert. Unit…"
type textarea "x"
type textarea "9/19 WIC 925-1 Found evaporator frosted over and causing a high temp alert. Uni…"
type textarea "x"
type textarea "9/19 WIC 925-11 Found evaporator frosted over and causing a high temp alert. Un…"
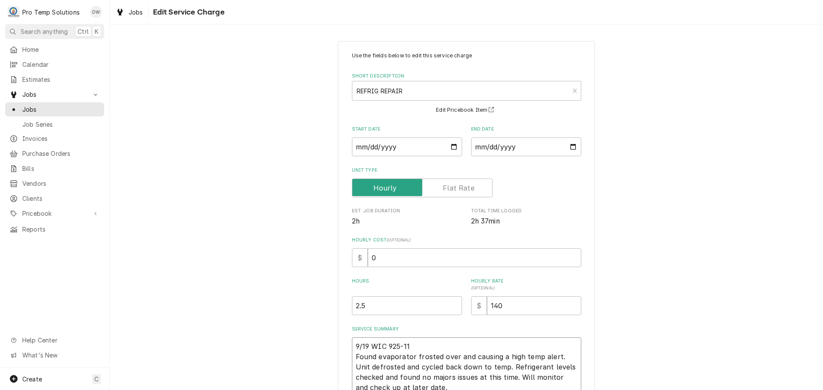
type textarea "x"
type textarea "9/19 WIC 925-1 Found evaporator frosted over and causing a high temp alert. Uni…"
type textarea "x"
type textarea "9/19 WIC 925- Found evaporator frosted over and causing a high temp alert. Unit…"
type textarea "x"
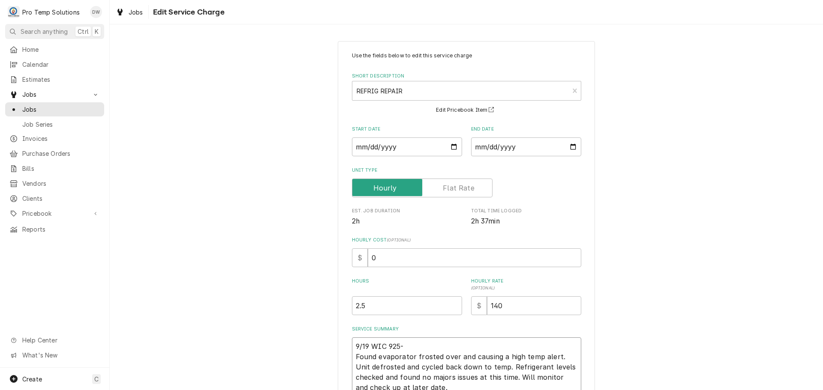
type textarea "9/19 WIC 925-9 Found evaporator frosted over and causing a high temp alert. Uni…"
type textarea "x"
type textarea "9/19 WIC 925-95 Found evaporator frosted over and causing a high temp alert. Un…"
type textarea "x"
type textarea "9/19 WIC 925-950 Found evaporator frosted over and causing a high temp alert. U…"
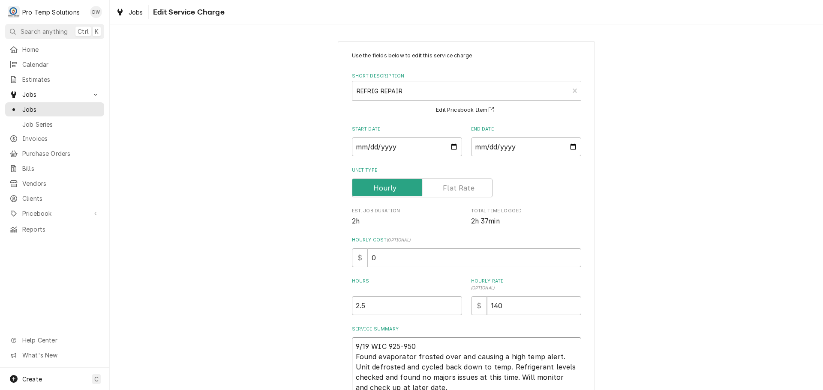
type textarea "x"
type textarea "9/19 WIC 925-950/ Found evaporator frosted over and causing a high temp alert. …"
type textarea "x"
type textarea "9/19 WIC 925-950/1 Found evaporator frosted over and causing a high temp alert.…"
type textarea "x"
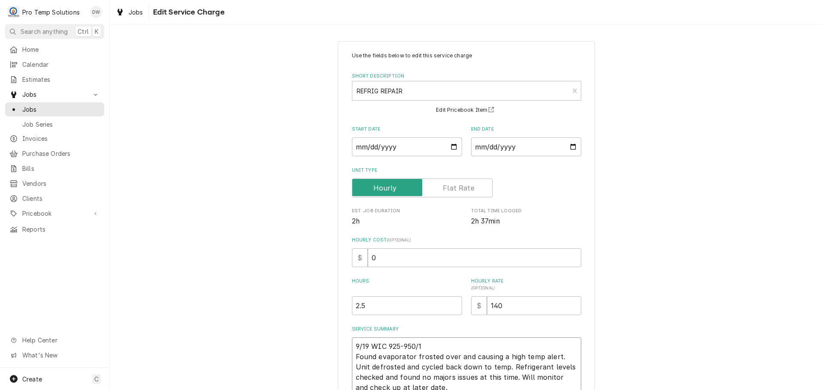
type textarea "9/19 WIC 925-950/11 Found evaporator frosted over and causing a high temp alert…"
type textarea "x"
type textarea "9/19 WIC 925-950/114 Found evaporator frosted over and causing a high temp aler…"
type textarea "x"
type textarea "9/19 WIC 925-950/1145 Found evaporator frosted over and causing a high temp ale…"
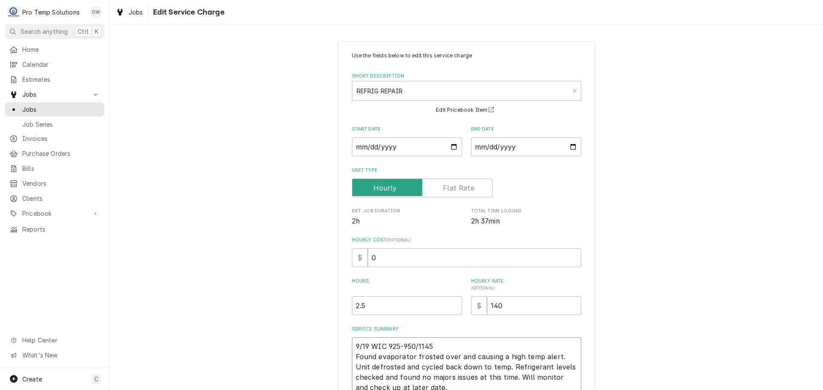
type textarea "x"
type textarea "9/19 WIC 925-950/1145- Found evaporator frosted over and causing a high temp al…"
type textarea "x"
type textarea "9/19 WIC 925-950/1145-1 Found evaporator frosted over and causing a high temp a…"
type textarea "x"
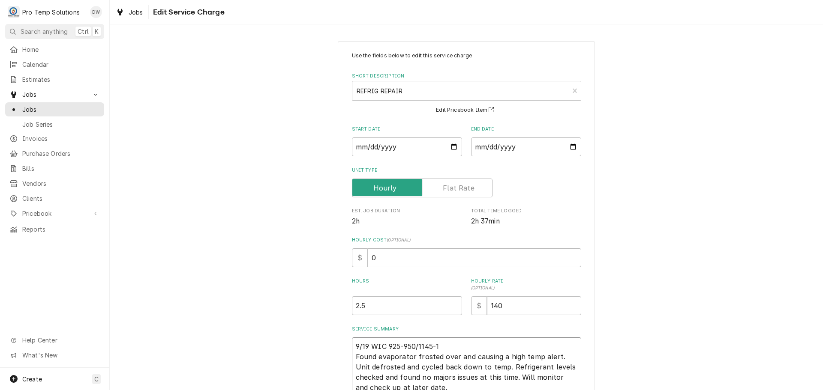
type textarea "9/19 WIC 925-950/1145-12 Found evaporator frosted over and causing a high temp …"
type textarea "x"
type textarea "9/19 WIC 925-950/1145-120 Found evaporator frosted over and causing a high temp…"
type textarea "x"
type textarea "9/19 WIC 925-950/1145-1200 Found evaporator frosted over and causing a high tem…"
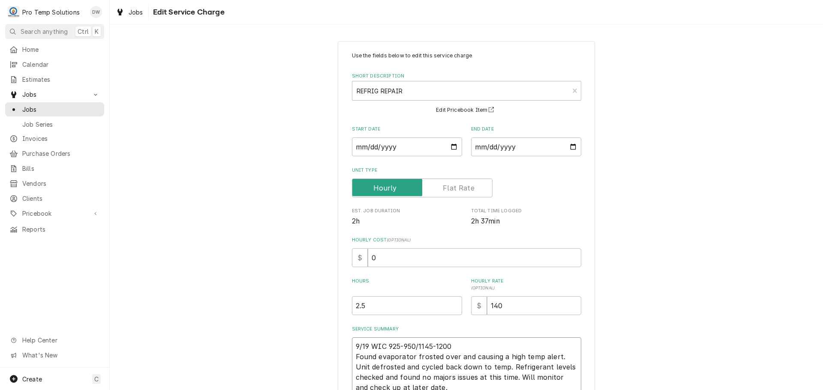
type textarea "x"
type textarea "9/19 WIC 925-950/1145-1200 Found evaporator frosted over and causing a high tem…"
type textarea "x"
type textarea "9/19 WIC 925-950/1145-1200 K Found evaporator frosted over and causing a high t…"
type textarea "x"
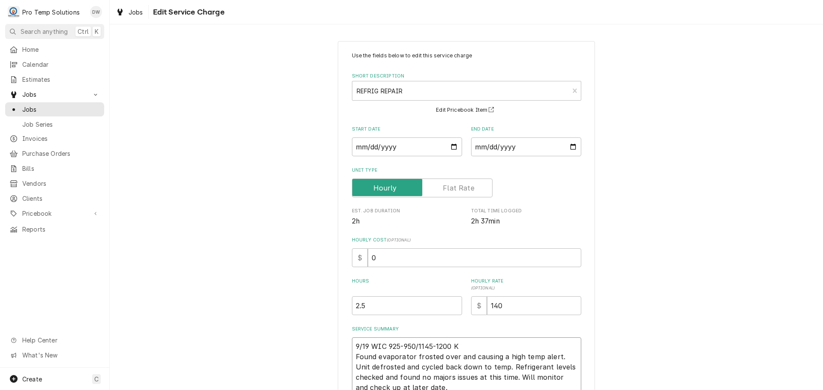
type textarea "9/19 WIC 925-950/1145-1200 KE Found evaporator frosted over and causing a high …"
type textarea "x"
type textarea "9/19 WIC 925-950/1145-1200 KEV Found evaporator frosted over and causing a high…"
type textarea "x"
type textarea "9/19 WIC 925-950/1145-1200 KEVI Found evaporator frosted over and causing a hig…"
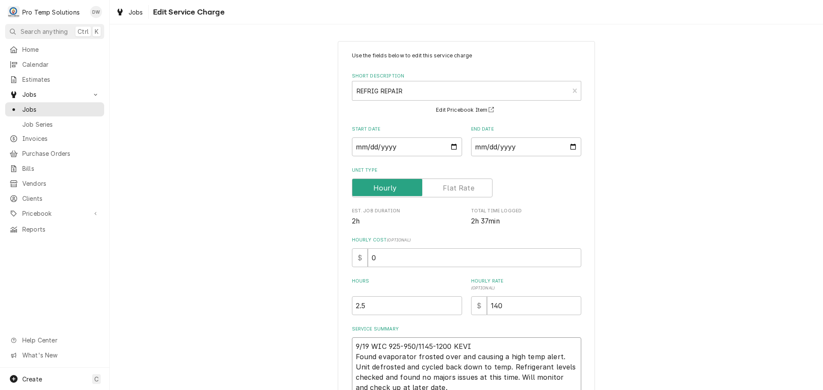
type textarea "x"
type textarea "9/19 WIC 925-950/1145-1200 KEVIN Found evaporator frosted over and causing a hi…"
type textarea "x"
type textarea "9/19 WIC 925-950/1145-1200 KEVIN Found evaporator frosted over and causing a hi…"
click at [387, 346] on textarea "9/19 WIC 925-950/1145-1200 KEVIN Found evaporator frosted over and causing a hi…" at bounding box center [466, 367] width 229 height 59
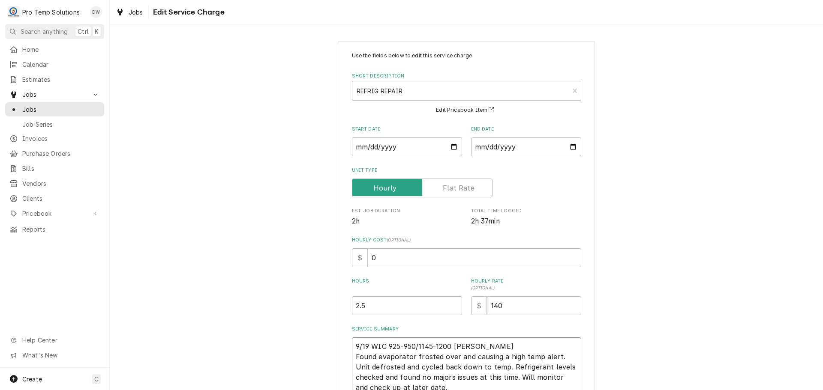
click at [399, 347] on textarea "9/19 WIC 925-950/1145-1200 KEVIN Found evaporator frosted over and causing a hi…" at bounding box center [466, 367] width 229 height 59
type textarea "x"
type textarea "9/19 WIC 925--950/1145-1200 KEVIN Found evaporator frosted over and causing a h…"
type textarea "x"
type textarea "9/19 WIC 925-1-950/1145-1200 KEVIN Found evaporator frosted over and causing a …"
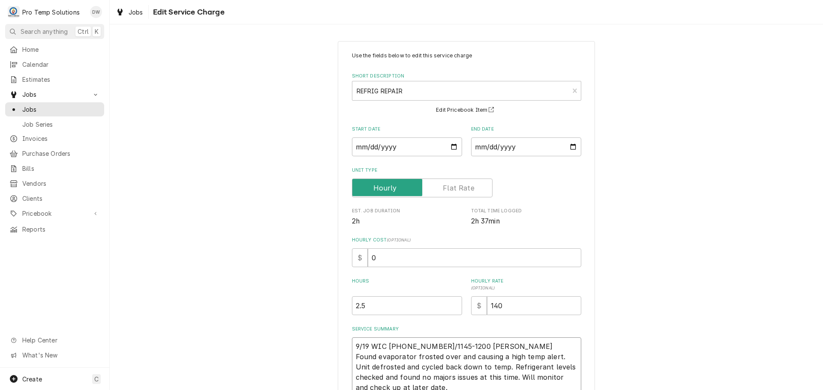
type textarea "x"
type textarea "9/19 WIC 925-12-950/1145-1200 KEVIN Found evaporator frosted over and causing a…"
type textarea "x"
type textarea "9/19 WIC 925-120-950/1145-1200 KEVIN Found evaporator frosted over and causing …"
type textarea "x"
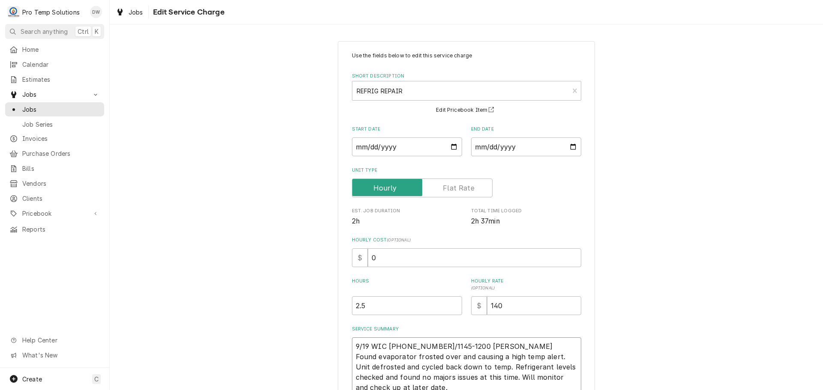
type textarea "9/19 WIC 925-1200-950/1145-1200 KEVIN Found evaporator frosted over and causing…"
type textarea "x"
type textarea "9/19 WIC 925-1200 -950/1145-1200 KEVIN Found evaporator frosted over and causin…"
type textarea "x"
type textarea "9/19 WIC 925-1200 K-950/1145-1200 KEVIN Found evaporator frosted over and causi…"
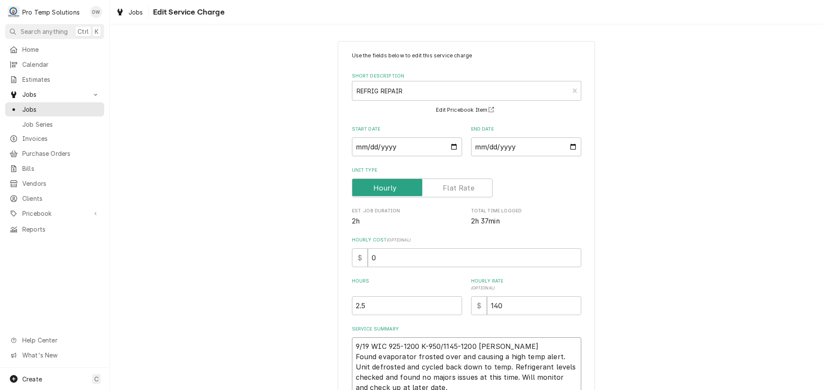
type textarea "x"
type textarea "9/19 WIC 925-1200 KO-950/1145-1200 KEVIN Found evaporator frosted over and caus…"
type textarea "x"
type textarea "9/19 WIC 925-1200 KOT-950/1145-1200 KEVIN Found evaporator frosted over and cau…"
type textarea "x"
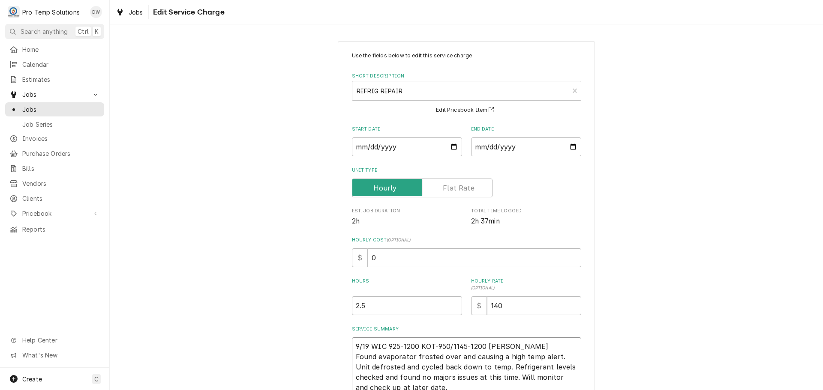
type textarea "9/19 WIC 925-1200 KOTY-950/1145-1200 KEVIN Found evaporator frosted over and ca…"
type textarea "x"
type textarea "9/19 WIC 925-1200 KOTY -950/1145-1200 KEVIN Found evaporator frosted over and c…"
type textarea "x"
type textarea "9/19 WIC 925-1200 KOTY -950/1145-1200 KEVIN Found evaporator frosted over and c…"
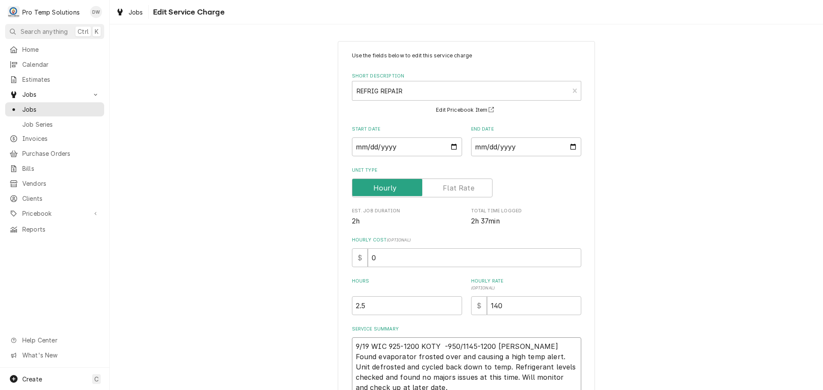
type textarea "x"
type textarea "9/19 WIC 925-1200 KOTY 9-950/1145-1200 KEVIN Found evaporator frosted over and …"
type textarea "x"
type textarea "9/19 WIC 925-1200 KOTY 92-950/1145-1200 KEVIN Found evaporator frosted over and…"
type textarea "x"
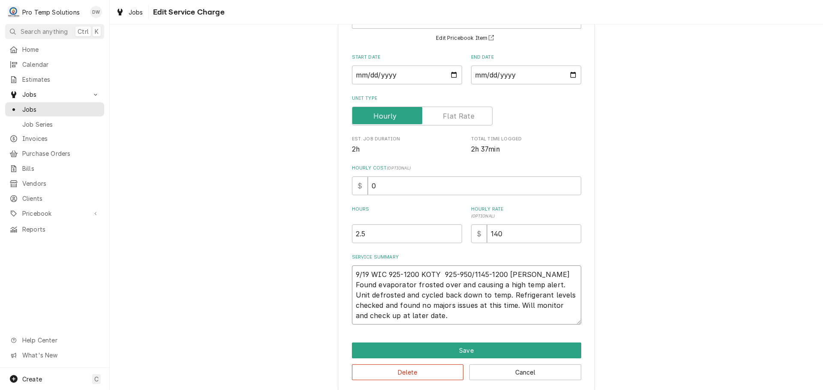
scroll to position [81, 0]
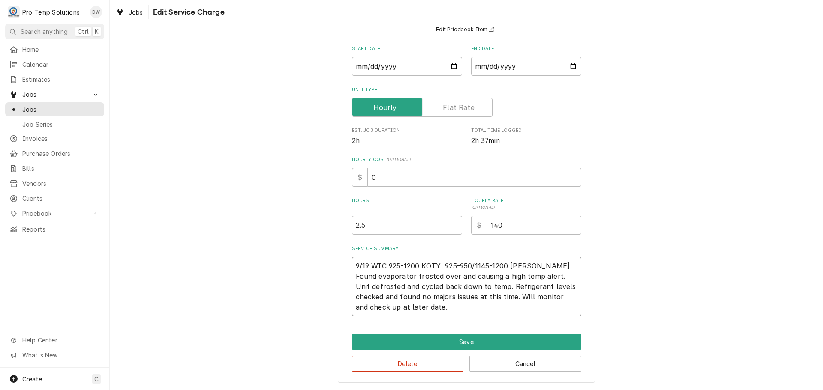
type textarea "9/19 WIC 925-1200 KOTY 925-950/1145-1200 [PERSON_NAME] Found evaporator frosted…"
click at [376, 174] on input "0" at bounding box center [474, 177] width 213 height 19
type textarea "x"
type input "1"
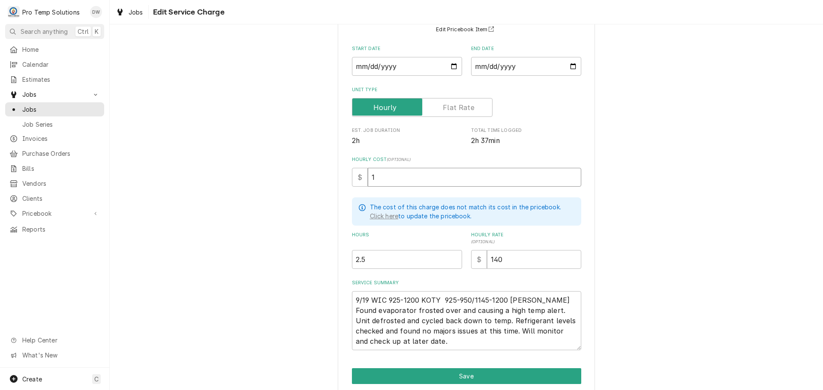
type textarea "x"
type input "18"
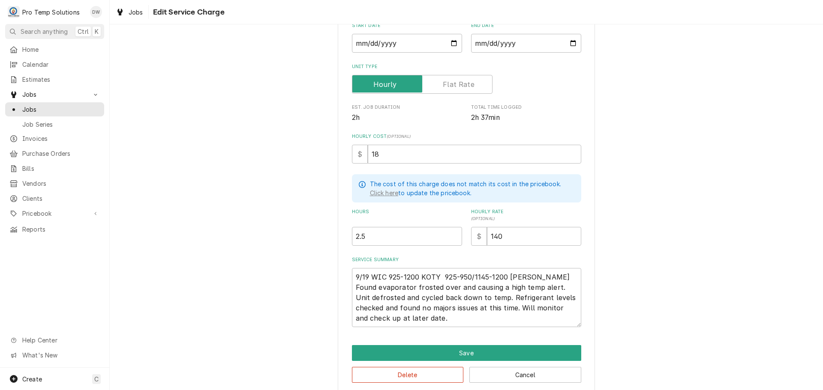
scroll to position [114, 0]
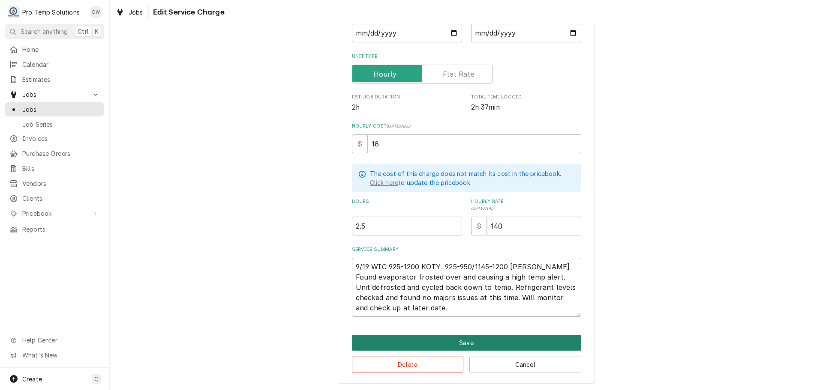
click at [461, 343] on button "Save" at bounding box center [466, 343] width 229 height 16
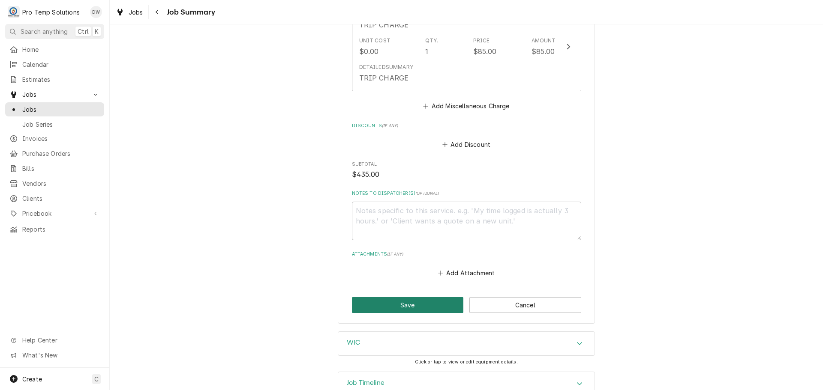
scroll to position [546, 0]
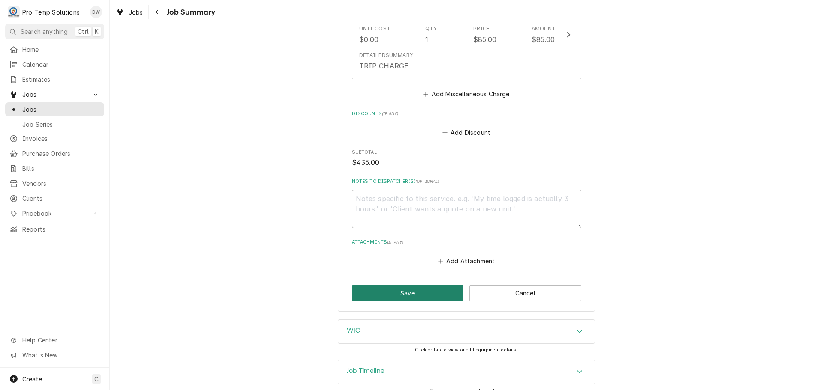
click at [401, 285] on button "Save" at bounding box center [408, 293] width 112 height 16
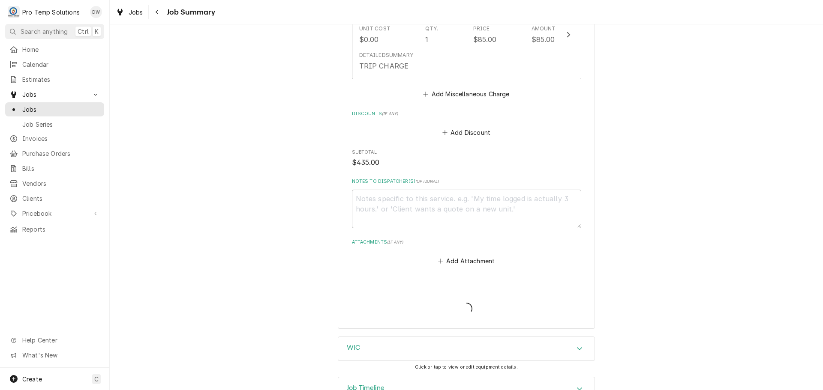
type textarea "x"
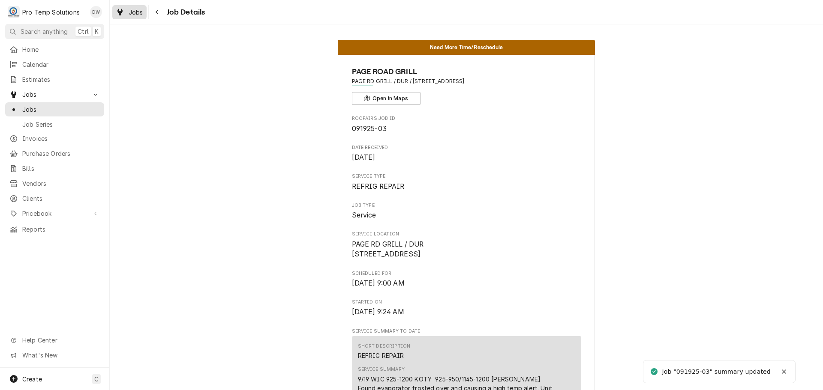
click at [133, 9] on span "Jobs" at bounding box center [136, 12] width 15 height 9
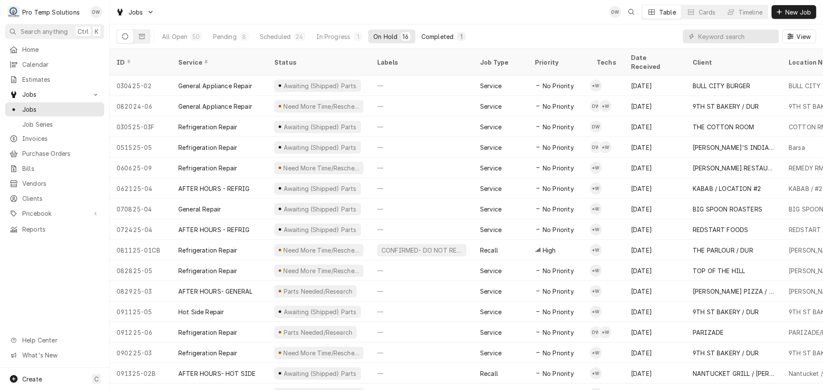
click at [432, 36] on div "Completed" at bounding box center [437, 36] width 32 height 9
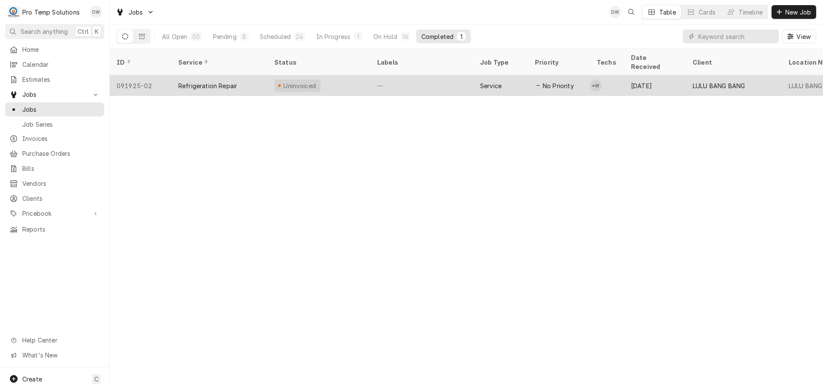
click at [436, 75] on div "—" at bounding box center [421, 85] width 103 height 21
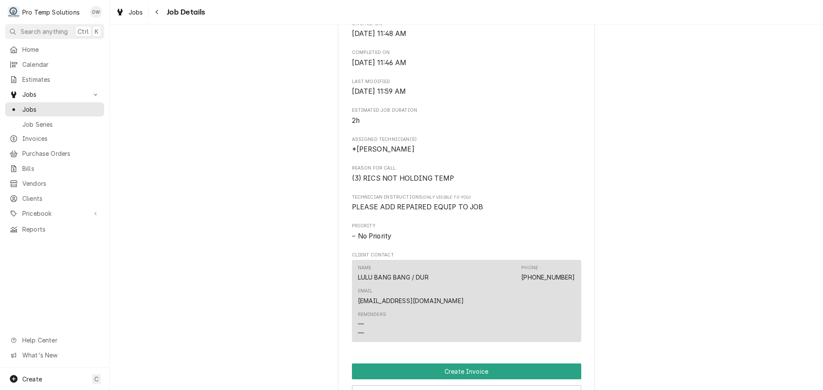
scroll to position [514, 0]
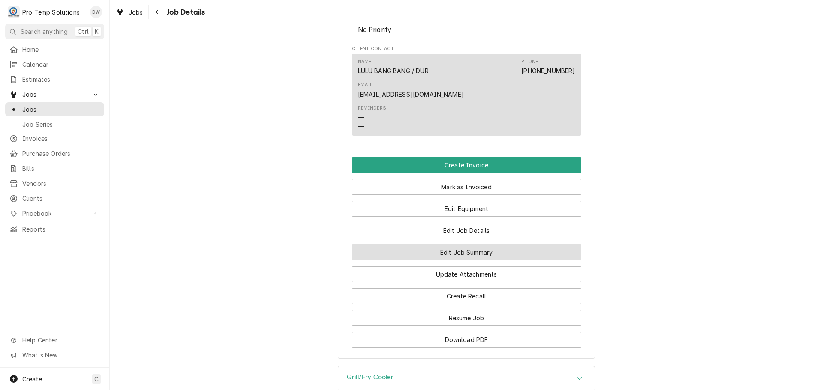
click at [456, 245] on button "Edit Job Summary" at bounding box center [466, 253] width 229 height 16
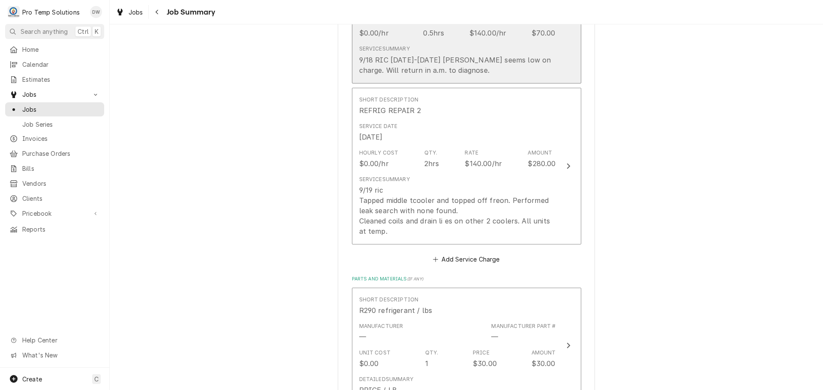
scroll to position [343, 0]
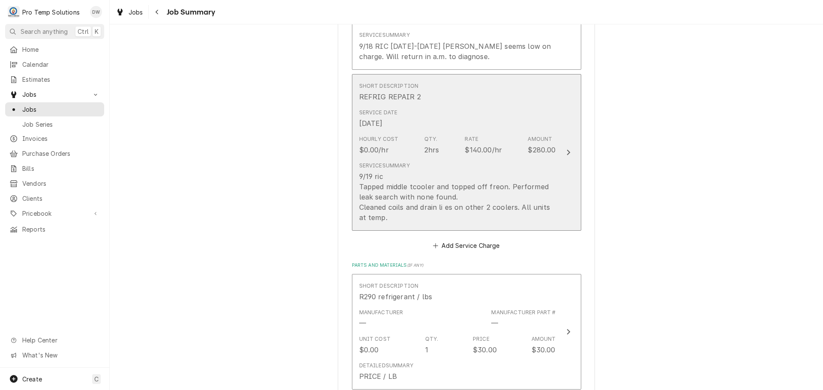
click at [566, 151] on icon "Update Line Item" at bounding box center [568, 152] width 4 height 7
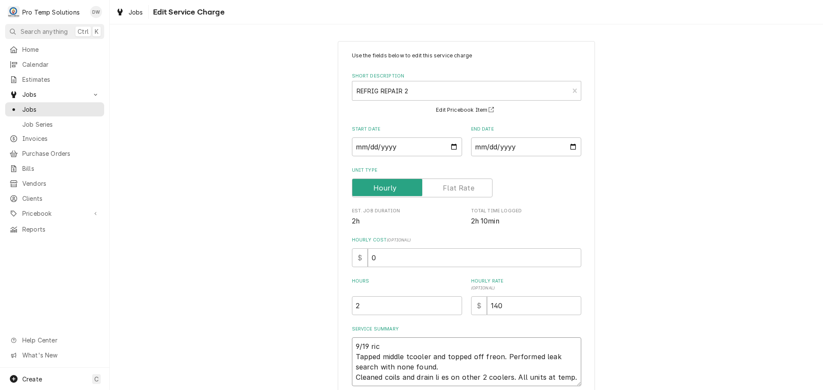
click at [381, 346] on textarea "9/19 ric Tapped middle tcooler and topped off freon. Performed leak search with…" at bounding box center [466, 362] width 229 height 49
type textarea "x"
type textarea "9/19 ri Tapped middle tcooler and topped off freon. Performed leak search with …"
type textarea "x"
type textarea "9/19 r Tapped middle tcooler and topped off freon. Performed leak search with n…"
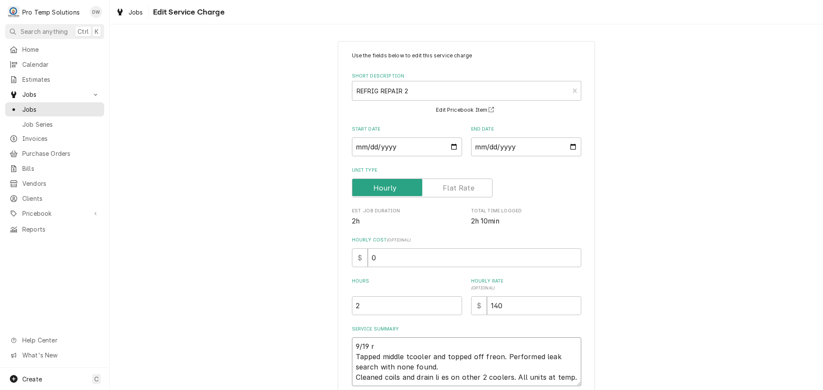
type textarea "x"
type textarea "9/19 Tapped middle tcooler and topped off freon. Performed leak search with non…"
type textarea "x"
type textarea "9/19 R Tapped middle tcooler and topped off freon. Performed leak search with n…"
type textarea "x"
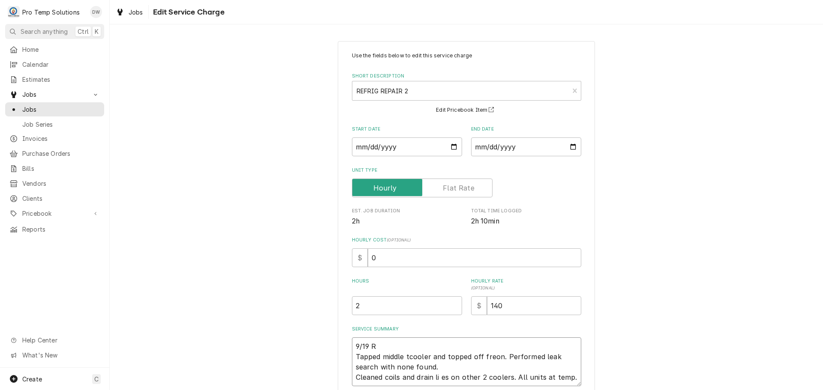
type textarea "9/19 RI Tapped middle tcooler and topped off freon. Performed leak search with …"
type textarea "x"
type textarea "9/19 RIC Tapped middle tcooler and topped off freon. Performed leak search with…"
type textarea "x"
type textarea "9/19 RIC Tapped middle tcooler and topped off freon. Performed leak search with…"
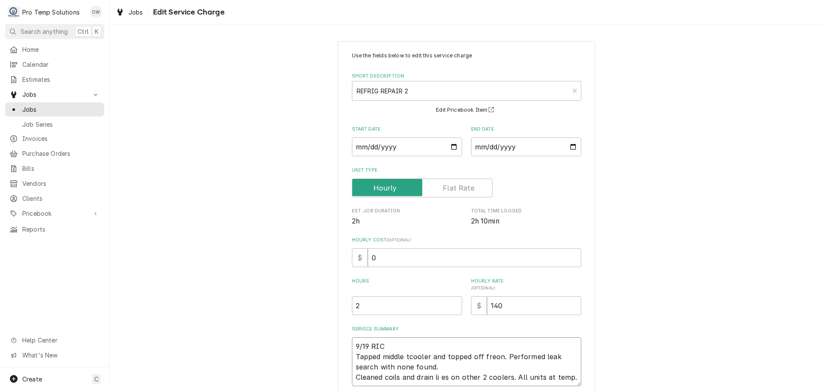
type textarea "x"
type textarea "9/19 RIC 9 Tapped middle tcooler and topped off freon. Performed leak search wi…"
type textarea "x"
type textarea "9/19 RIC 94 Tapped middle tcooler and topped off freon. Performed leak search w…"
type textarea "x"
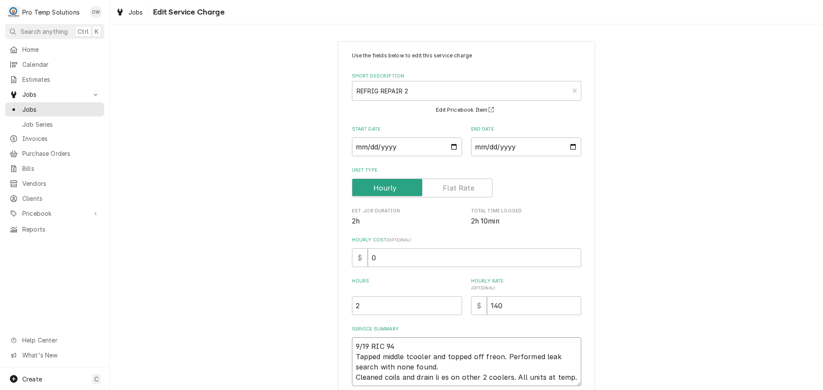
type textarea "9/19 RIC 945 Tapped middle tcooler and topped off freon. Performed leak search …"
type textarea "x"
type textarea "9/19 RIC 945- Tapped middle tcooler and topped off freon. Performed leak search…"
type textarea "x"
type textarea "9/19 RIC 945-1 Tapped middle tcooler and topped off freon. Performed leak searc…"
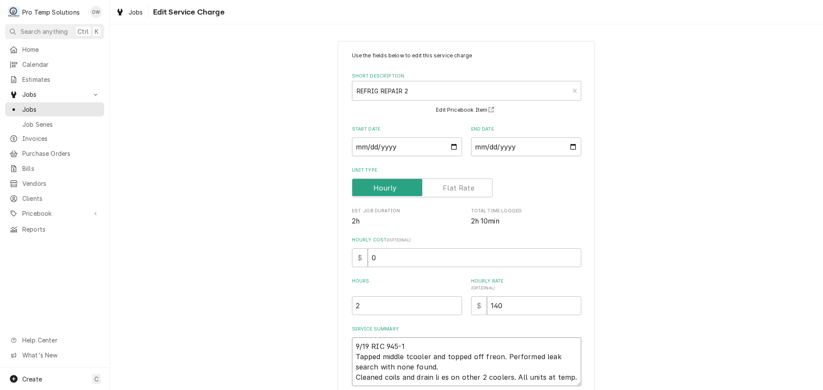
type textarea "x"
type textarea "9/19 RIC 945-11 Tapped middle tcooler and topped off freon. Performed leak sear…"
type textarea "x"
type textarea "9/19 RIC 945-114 Tapped middle tcooler and topped off freon. Performed leak sea…"
type textarea "x"
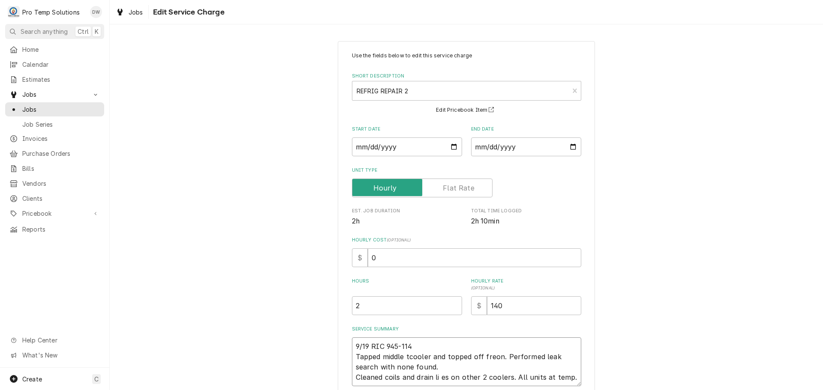
type textarea "9/19 RIC 945-1145 Tapped middle tcooler and topped off freon. Performed leak se…"
type textarea "x"
type textarea "9/19 RIC 945-1145 Tapped middle tcooler and topped off freon. Performed leak se…"
type textarea "x"
type textarea "9/19 RIC 945-1145 K Tapped middle tcooler and topped off freon. Performed leak …"
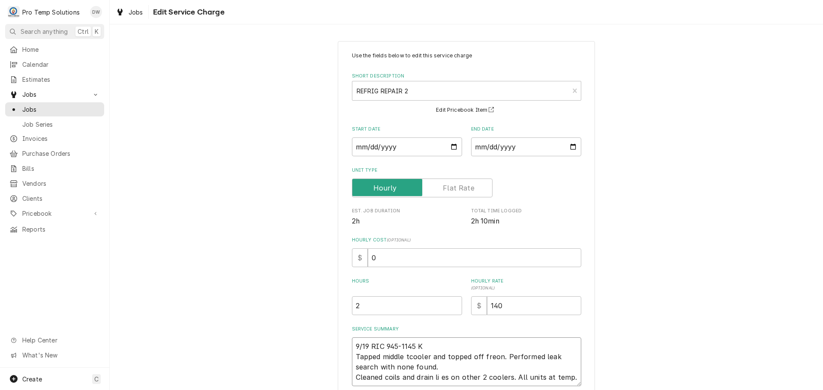
type textarea "x"
type textarea "9/19 RIC 945-1145 KE Tapped middle tcooler and topped off freon. Performed leak…"
type textarea "x"
type textarea "9/19 RIC 945-1145 KEV Tapped middle tcooler and topped off freon. Performed lea…"
type textarea "x"
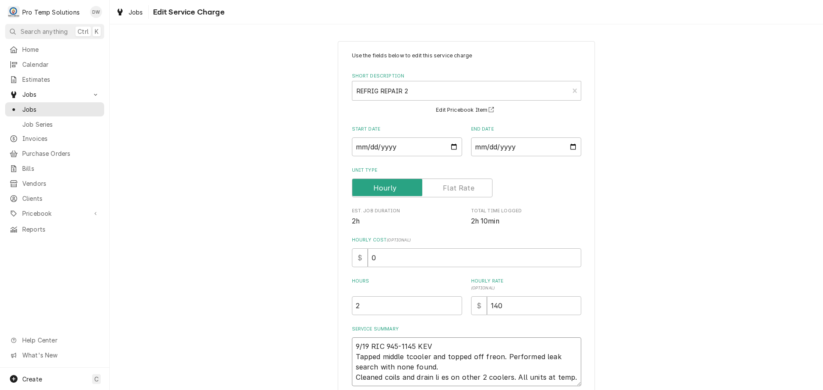
type textarea "9/19 RIC 945-1145 KEVI Tapped middle tcooler and topped off freon. Performed le…"
type textarea "x"
type textarea "9/19 RIC 945-1145 KEVIN Tapped middle tcooler and topped off freon. Performed l…"
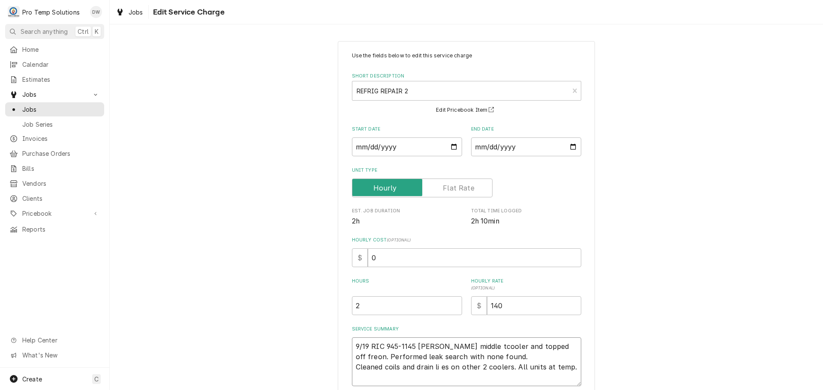
type textarea "x"
type textarea "9/19 RIC 945-1145 KEVIN Tapped middle tcooler and topped off freon. Performed l…"
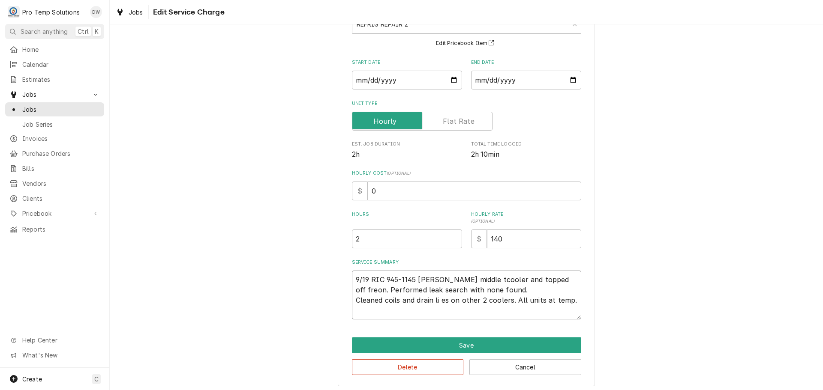
scroll to position [70, 0]
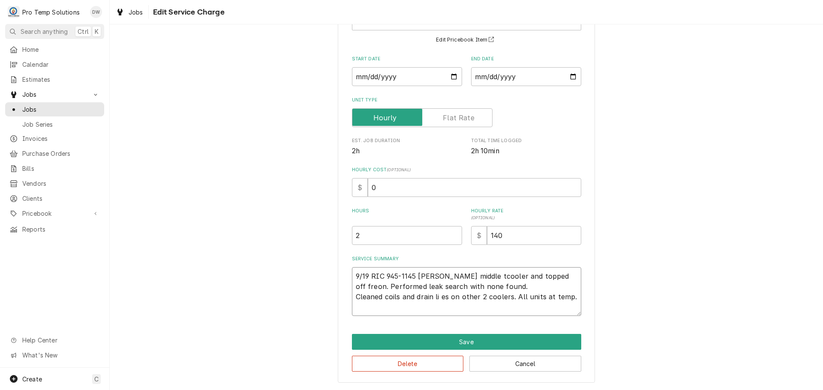
click at [404, 285] on textarea "9/19 RIC 945-1145 KEVIN Tapped middle tcooler and topped off freon. Performed l…" at bounding box center [466, 291] width 229 height 49
type textarea "x"
type textarea "9/19 RIC 945-1145 KEVIN Tapped middletcooler and topped off freon. Performed le…"
type textarea "x"
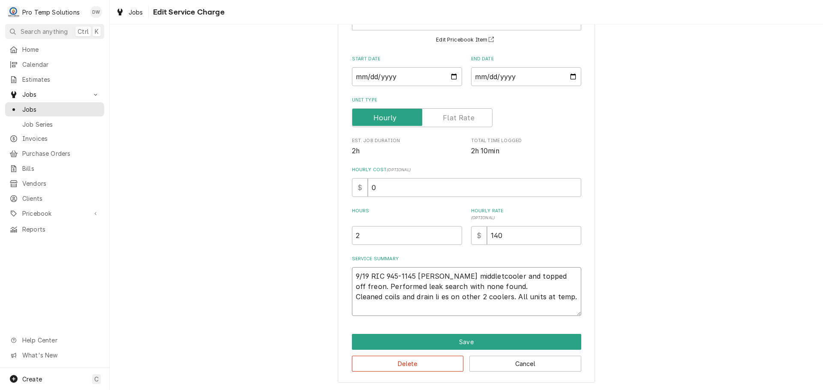
type textarea "9/19 RIC 945-1145 KEVIN Tapped middle tcooler and topped off freon. Performed l…"
click at [405, 277] on textarea "9/19 RIC 945-1145 KEVIN Tapped middle tcooler and topped off freon. Performed l…" at bounding box center [466, 291] width 229 height 49
type textarea "x"
type textarea "9/19 RIC 945-1145 KEVIN Tapped middle cooler and topped off freon. Performed le…"
click at [352, 275] on textarea "9/19 RIC 945-1145 KEVIN Tapped middle cooler and topped off freon. Performed le…" at bounding box center [466, 291] width 229 height 49
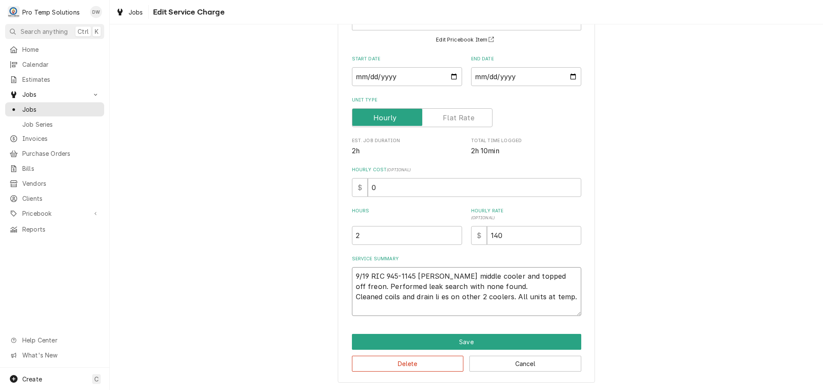
type textarea "x"
type textarea "9/19 RIC 945-1145 KEVIN MTapped middle cooler and topped off freon. Performed l…"
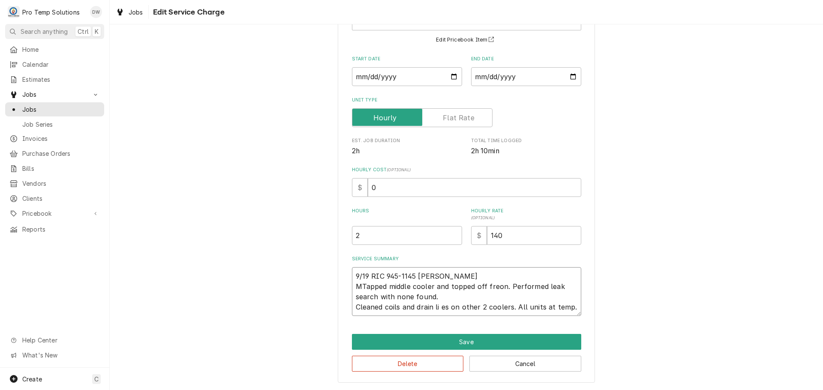
type textarea "x"
type textarea "9/19 RIC 945-1145 KEVIN MITapped middle cooler and topped off freon. Performed …"
type textarea "x"
type textarea "9/19 RIC 945-1145 KEVIN MIDTapped middle cooler and topped off freon. Performed…"
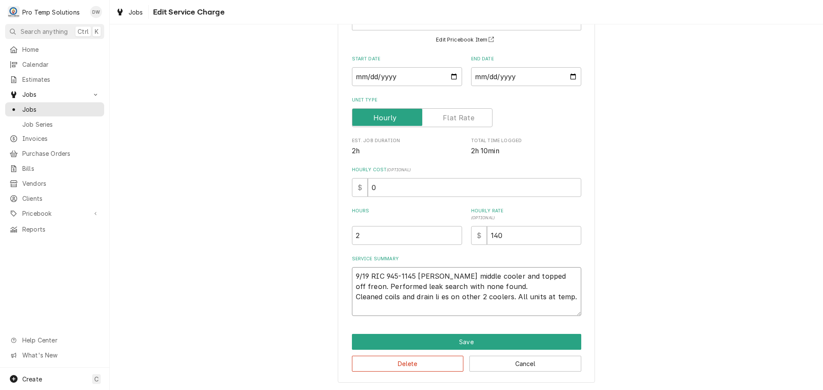
type textarea "x"
type textarea "9/19 RIC 945-1145 KEVIN MIDDTapped middle cooler and topped off freon. Performe…"
type textarea "x"
type textarea "9/19 RIC 945-1145 KEVIN MIDDLTapped middle cooler and topped off freon. Perform…"
type textarea "x"
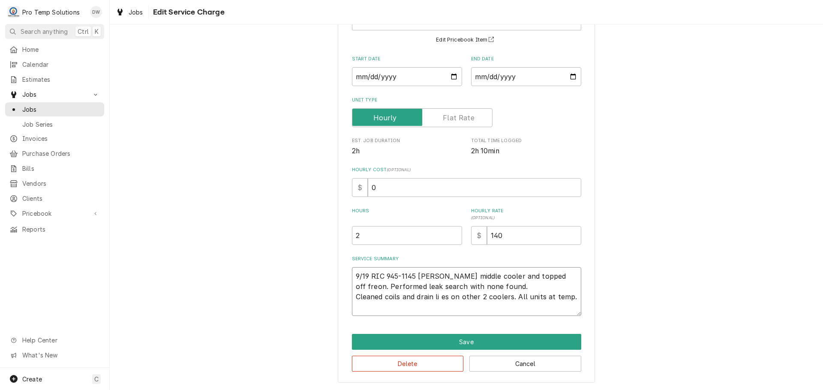
type textarea "9/19 RIC 945-1145 KEVIN MIDDLETapped middle cooler and topped off freon. Perfor…"
type textarea "x"
type textarea "9/19 RIC 945-1145 KEVIN MIDDLE Tapped middle cooler and topped off freon. Perfo…"
type textarea "x"
type textarea "9/19 RIC 945-1145 KEVIN MIDDLE RTapped middle cooler and topped off freon. Perf…"
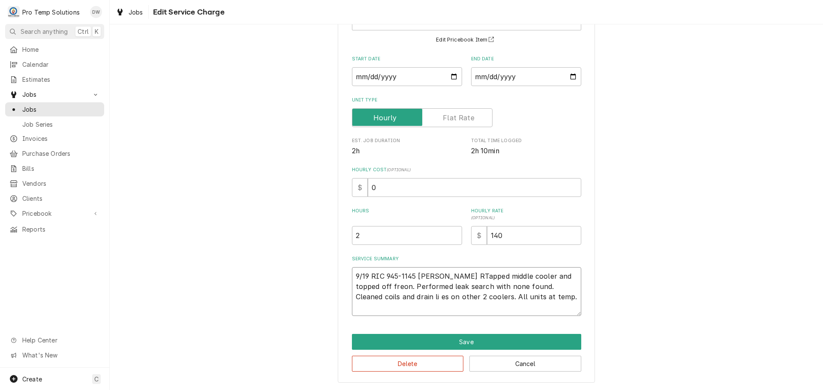
type textarea "x"
type textarea "9/19 RIC 945-1145 KEVIN MIDDLE RITapped middle cooler and topped off freon. Per…"
type textarea "x"
type textarea "9/19 RIC 945-1145 KEVIN MIDDLE RICTapped middle cooler and topped off freon. Pe…"
type textarea "x"
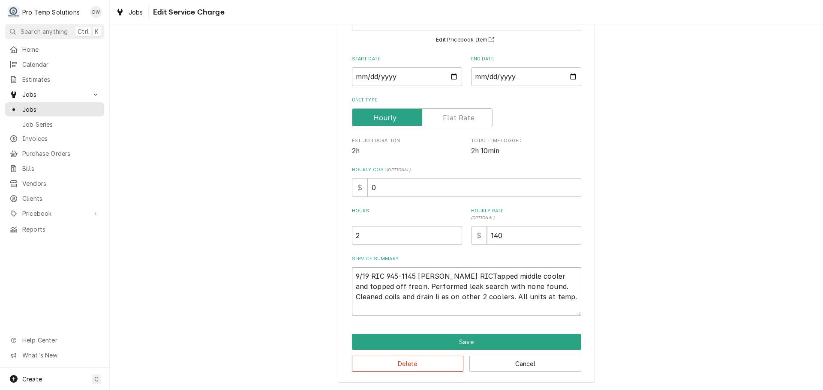
type textarea "9/19 RIC 945-1145 KEVIN MIDDLE RIC-Tapped middle cooler and topped off freon. P…"
type textarea "x"
type textarea "9/19 RIC 945-1145 KEVIN MIDDLE RIC- Tapped middle cooler and topped off freon. …"
click at [475, 276] on textarea "9/19 RIC 945-1145 KEVIN MIDDLE RIC- Tapped middle cooler and topped off freon. …" at bounding box center [466, 291] width 229 height 49
type textarea "x"
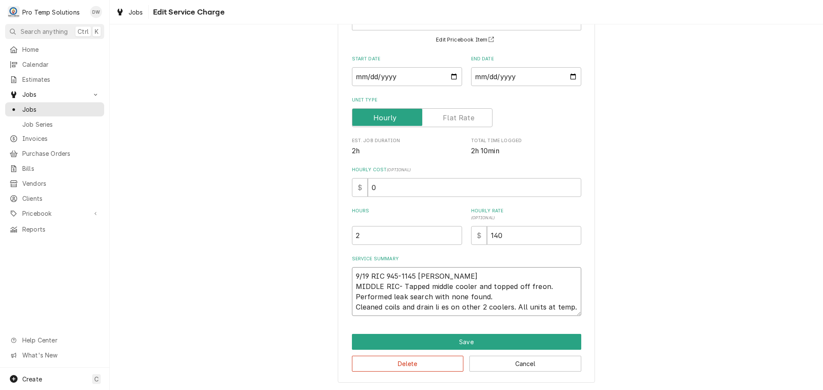
type textarea "9/19 RIC 945-1145 KEVIN MIDDLE RIC- Tapped middle coolerand topped off freon. P…"
type textarea "x"
type textarea "9/19 RIC 945-1145 KEVIN MIDDLE RIC- Tapped middle cooleand topped off freon. Pe…"
type textarea "x"
type textarea "9/19 RIC 945-1145 KEVIN MIDDLE RIC- Tapped middle cooland topped off freon. Per…"
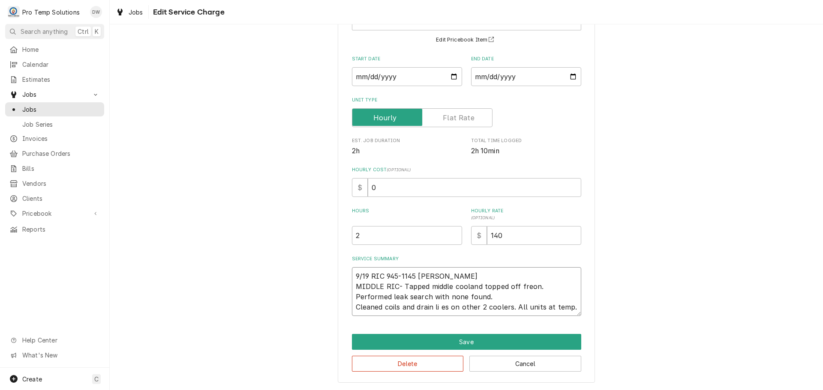
type textarea "x"
type textarea "9/19 RIC 945-1145 KEVIN MIDDLE RIC- Tapped middle cooand topped off freon. Perf…"
type textarea "x"
type textarea "9/19 RIC 945-1145 KEVIN MIDDLE RIC- Tapped middle coand topped off freon. Perfo…"
type textarea "x"
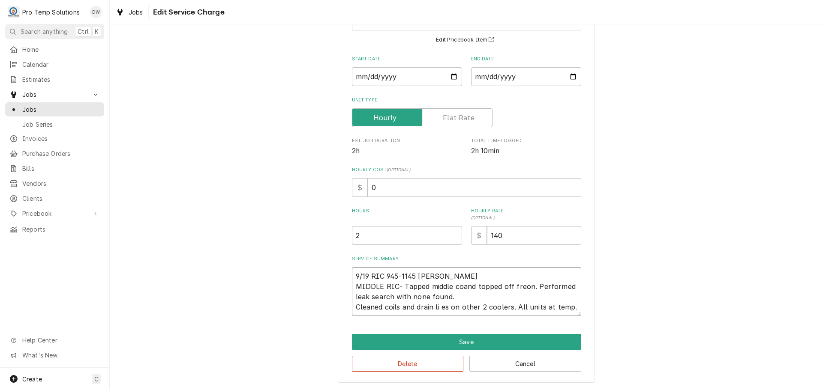
type textarea "9/19 RIC 945-1145 KEVIN MIDDLE RIC- Tapped middle cand topped off freon. Perfor…"
type textarea "x"
type textarea "9/19 RIC 945-1145 KEVIN MIDDLE RIC- Tapped middle and topped off freon. Perform…"
type textarea "x"
type textarea "9/19 RIC 945-1145 KEVIN MIDDLE RIC- Tapped middle uand topped off freon. Perfor…"
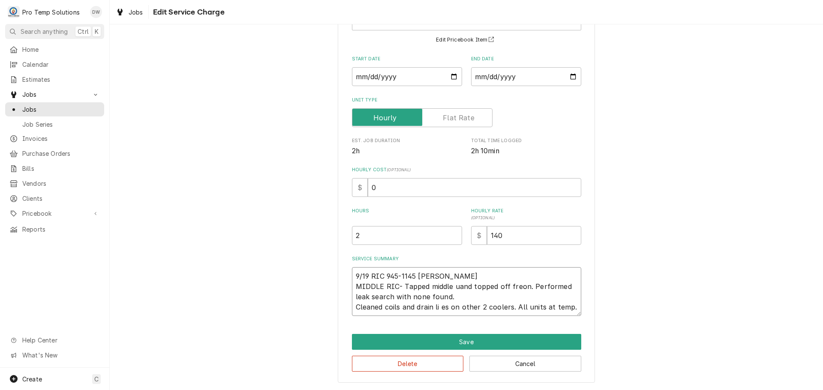
type textarea "x"
type textarea "9/19 RIC 945-1145 KEVIN MIDDLE RIC- Tapped middle unand topped off freon. Perfo…"
type textarea "x"
type textarea "9/19 RIC 945-1145 KEVIN MIDDLE RIC- Tapped middle uniand topped off freon. Perf…"
type textarea "x"
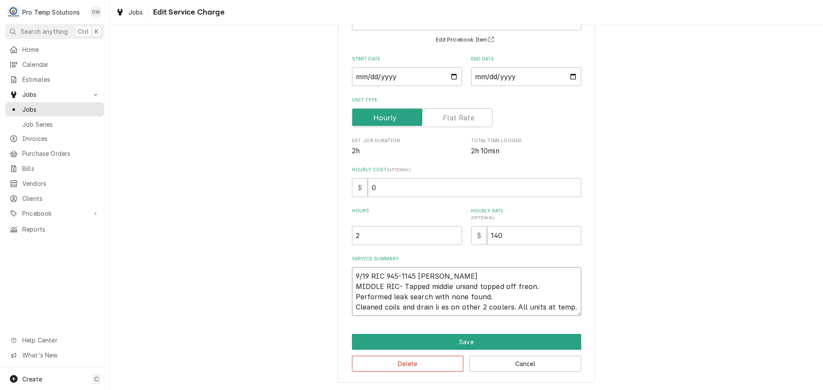
type textarea "9/19 RIC 945-1145 KEVIN MIDDLE RIC- Tapped middle unitand topped off freon. Per…"
type textarea "x"
type textarea "9/19 RIC 945-1145 KEVIN MIDDLE RIC- Tapped middle unit and topped off freon. Pe…"
click at [353, 297] on textarea "9/19 RIC 945-1145 KEVIN MIDDLE RIC- Tapped middle unit and topped off freon. Pe…" at bounding box center [466, 291] width 229 height 49
type textarea "x"
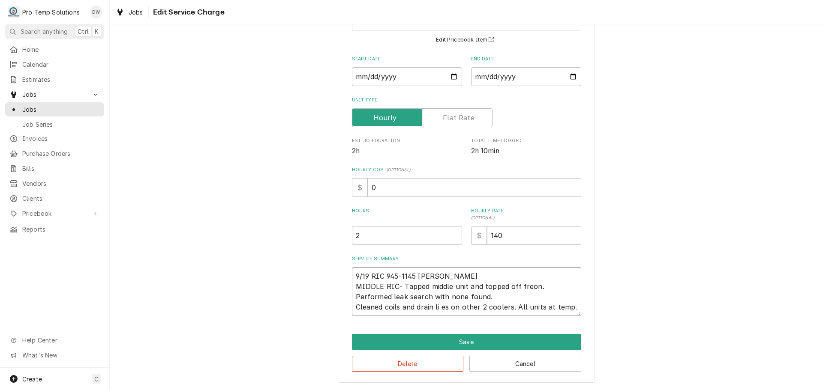
type textarea "9/19 RIC 945-1145 KEVIN MIDDLE RIC- Tapped middle unit and topped off freon. Pe…"
type textarea "x"
type textarea "9/19 RIC 945-1145 KEVIN MIDDLE RIC- Tapped middle unit and topped off freon. Pe…"
type textarea "x"
type textarea "9/19 RIC 945-1145 KEVIN MIDDLE RIC- Tapped middle unit and topped off freon. Pe…"
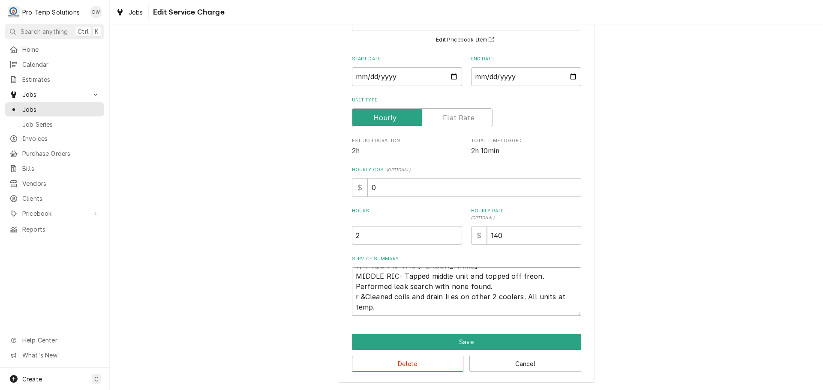
scroll to position [0, 0]
type textarea "x"
type textarea "9/19 RIC 945-1145 KEVIN MIDDLE RIC- Tapped middle unit and topped off freon. Pe…"
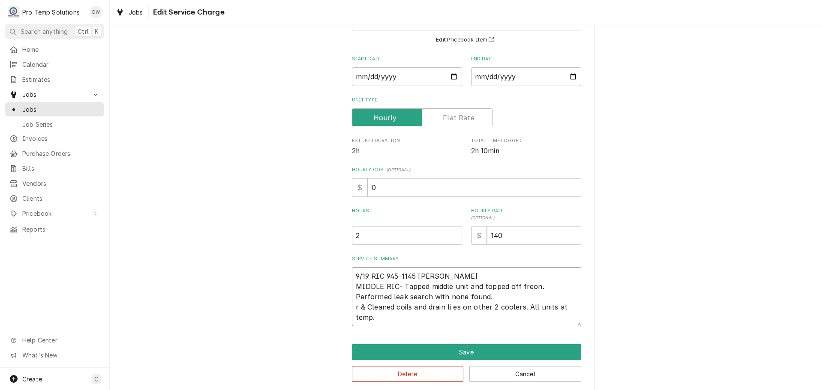
type textarea "x"
type textarea "9/19 RIC 945-1145 KEVIN MIDDLE RIC- Tapped middle unit and topped off freon. Pe…"
type textarea "x"
type textarea "9/19 RIC 945-1145 KEVIN MIDDLE RIC- Tapped middle unit and topped off freon. Pe…"
type textarea "x"
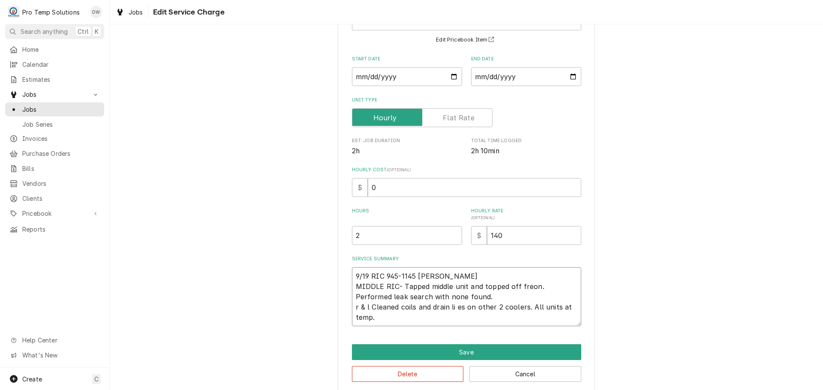
type textarea "9/19 RIC 945-1145 KEVIN MIDDLE RIC- Tapped middle unit and topped off freon. Pe…"
type textarea "x"
type textarea "9/19 RIC 945-1145 KEVIN MIDDLE RIC- Tapped middle unit and topped off freon. Pe…"
type textarea "x"
type textarea "9/19 RIC 945-1145 KEVIN MIDDLE RIC- Tapped middle unit and topped off freon. Pe…"
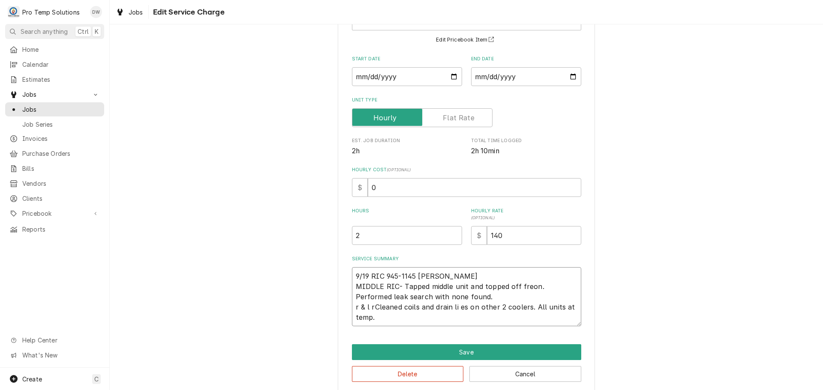
type textarea "x"
type textarea "9/19 RIC 945-1145 KEVIN MIDDLE RIC- Tapped middle unit and topped off freon. Pe…"
type textarea "x"
type textarea "9/19 RIC 945-1145 KEVIN MIDDLE RIC- Tapped middle unit and topped off freon. Pe…"
type textarea "x"
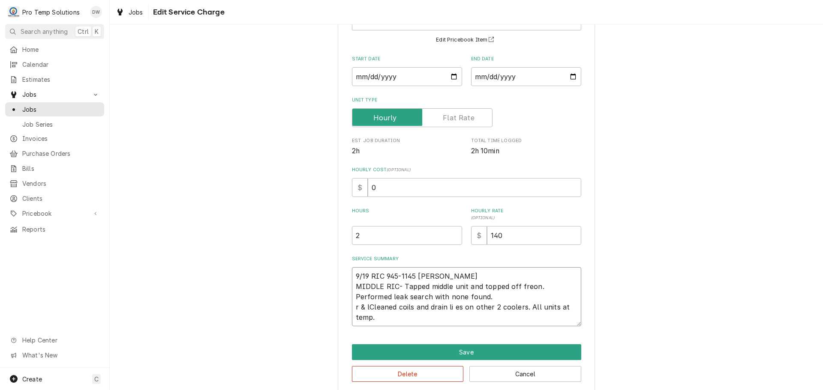
type textarea "9/19 RIC 945-1145 KEVIN MIDDLE RIC- Tapped middle unit and topped off freon. Pe…"
type textarea "x"
type textarea "9/19 RIC 945-1145 KEVIN MIDDLE RIC- Tapped middle unit and topped off freon. Pe…"
type textarea "x"
type textarea "9/19 RIC 945-1145 KEVIN MIDDLE RIC- Tapped middle unit and topped off freon. Pe…"
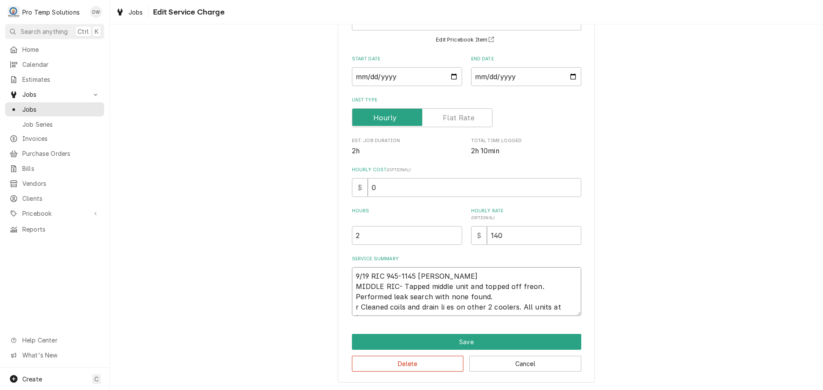
type textarea "x"
type textarea "9/19 RIC 945-1145 KEVIN MIDDLE RIC- Tapped middle unit and topped off freon. Pe…"
type textarea "x"
type textarea "9/19 RIC 945-1145 KEVIN MIDDLE RIC- Tapped middle unit and topped off freon. Pe…"
type textarea "x"
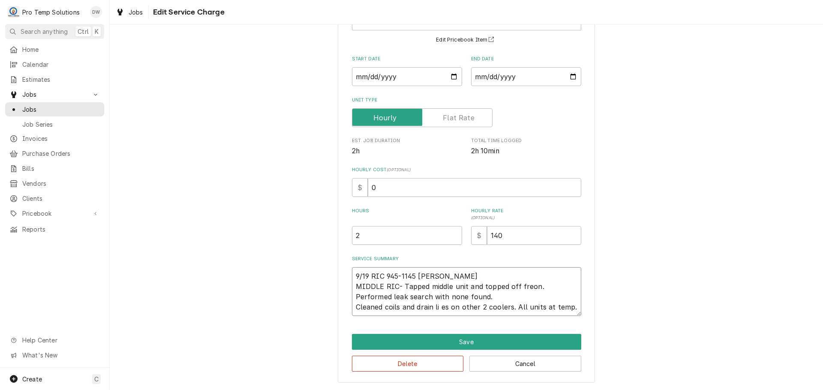
type textarea "9/19 RIC 945-1145 KEVIN MIDDLE RIC- Tapped middle unit and topped off freon. Pe…"
type textarea "x"
type textarea "9/19 RIC 945-1145 KEVIN MIDDLE RIC- Tapped middle unit and topped off freon. Pe…"
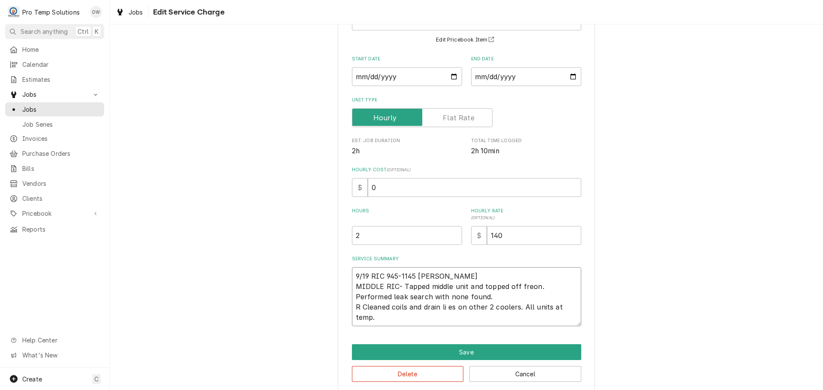
type textarea "x"
type textarea "9/19 RIC 945-1145 KEVIN MIDDLE RIC- Tapped middle unit and topped off freon. Pe…"
type textarea "x"
type textarea "9/19 RIC 945-1145 KEVIN MIDDLE RIC- Tapped middle unit and topped off freon. Pe…"
type textarea "x"
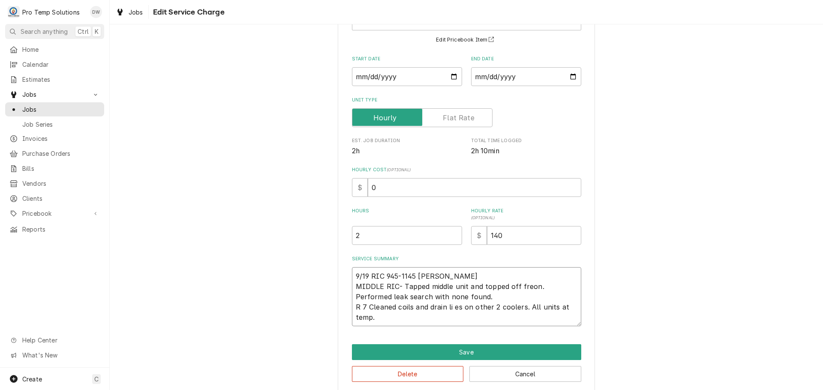
type textarea "9/19 RIC 945-1145 KEVIN MIDDLE RIC- Tapped middle unit and topped off freon. Pe…"
type textarea "x"
type textarea "9/19 RIC 945-1145 KEVIN MIDDLE RIC- Tapped middle unit and topped off freon. Pe…"
type textarea "x"
type textarea "9/19 RIC 945-1145 KEVIN MIDDLE RIC- Tapped middle unit and topped off freon. Pe…"
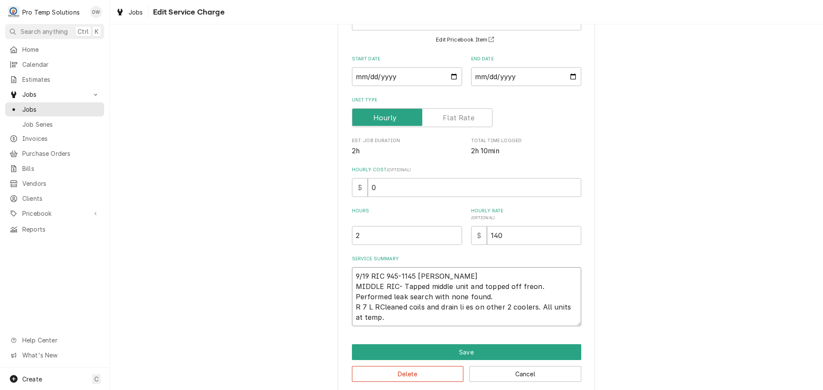
type textarea "x"
type textarea "9/19 RIC 945-1145 KEVIN MIDDLE RIC- Tapped middle unit and topped off freon. Pe…"
type textarea "x"
type textarea "9/19 RIC 945-1145 KEVIN MIDDLE RIC- Tapped middle unit and topped off freon. Pe…"
type textarea "x"
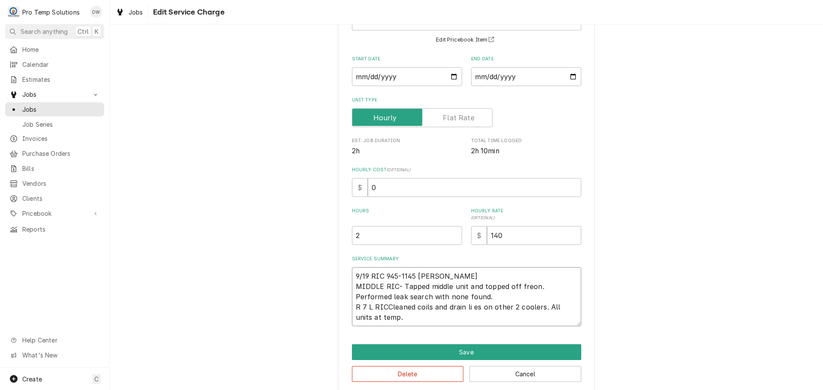
type textarea "9/19 RIC 945-1145 KEVIN MIDDLE RIC- Tapped middle unit and topped off freon. Pe…"
type textarea "x"
type textarea "9/19 RIC 945-1145 KEVIN MIDDLE RIC- Tapped middle unit and topped off freon. Pe…"
type textarea "x"
type textarea "9/19 RIC 945-1145 KEVIN MIDDLE RIC- Tapped middle unit and topped off freon. Pe…"
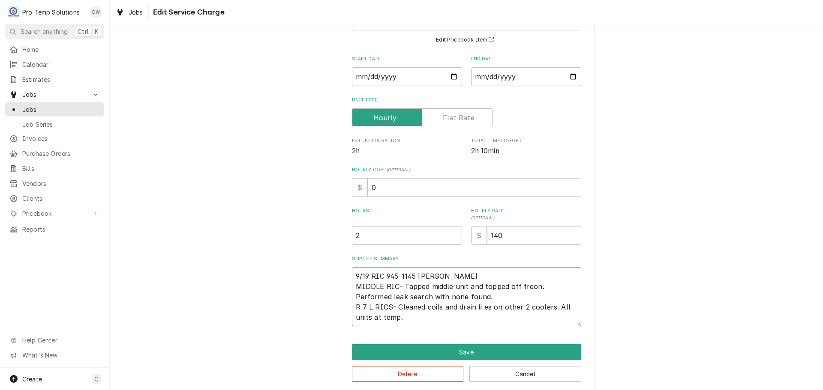
click at [363, 304] on textarea "9/19 RIC 945-1145 KEVIN MIDDLE RIC- Tapped middle unit and topped off freon. Pe…" at bounding box center [466, 296] width 229 height 59
type textarea "x"
type textarea "9/19 RIC 945-1145 KEVIN MIDDLE RIC- Tapped middle unit and topped off freon. Pe…"
type textarea "x"
type textarea "9/19 RIC 945-1145 KEVIN MIDDLE RIC- Tapped middle unit and topped off freon. Pe…"
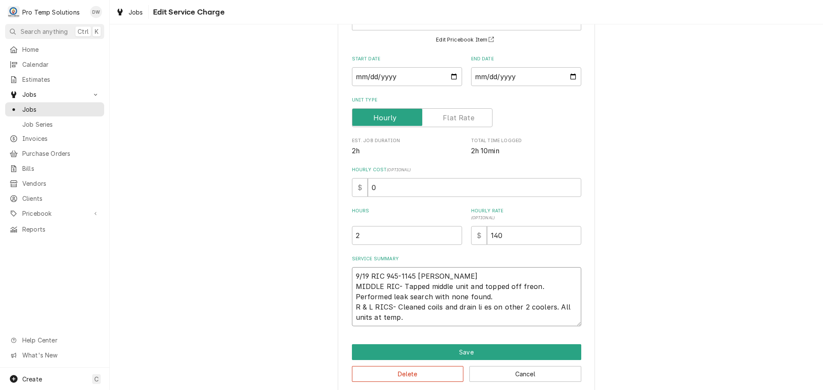
click at [480, 306] on textarea "9/19 RIC 945-1145 KEVIN MIDDLE RIC- Tapped middle unit and topped off freon. Pe…" at bounding box center [466, 296] width 229 height 59
type textarea "x"
type textarea "9/19 RIC 945-1145 KEVIN MIDDLE RIC- Tapped middle unit and topped off freon. Pe…"
type textarea "x"
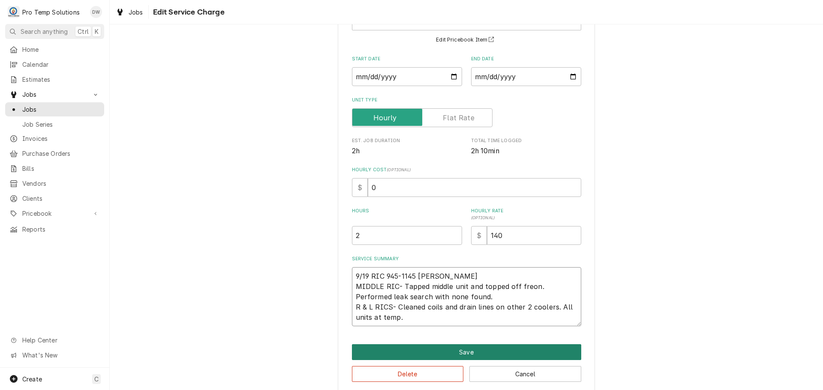
type textarea "9/19 RIC 945-1145 KEVIN MIDDLE RIC- Tapped middle unit and topped off freon. Pe…"
click at [456, 353] on button "Save" at bounding box center [466, 353] width 229 height 16
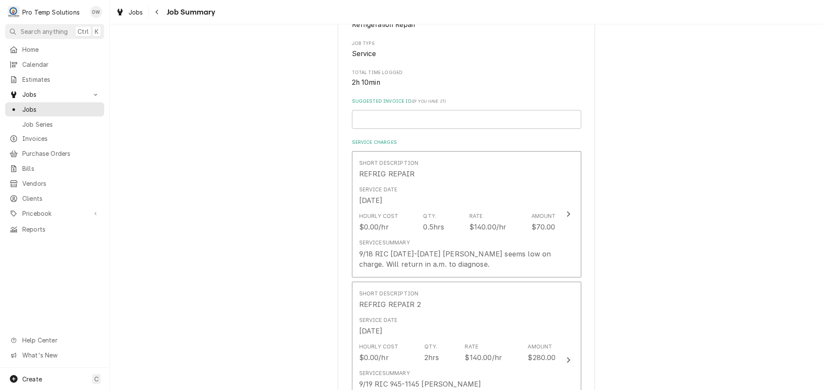
scroll to position [129, 0]
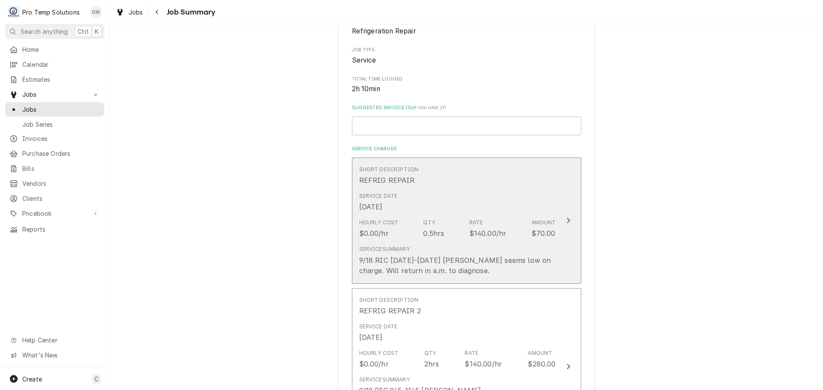
click at [566, 219] on icon "Update Line Item" at bounding box center [568, 220] width 4 height 7
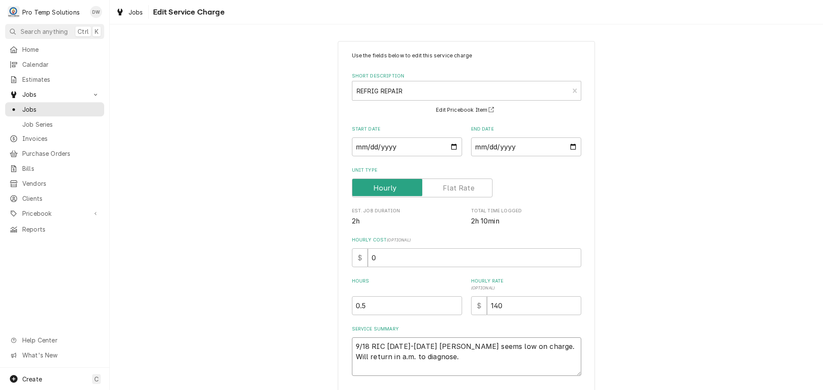
click at [354, 356] on textarea "9/18 RIC 1150-1210 KEVIN Unit seems low on charge. Will return in a.m. to diagn…" at bounding box center [466, 357] width 229 height 39
type textarea "x"
type textarea "9/18 RIC 1150-1210 KEVIN MUnit seems low on charge. Will return in a.m. to diag…"
type textarea "x"
type textarea "9/18 RIC 1150-1210 KEVIN MiUnit seems low on charge. Will return in a.m. to dia…"
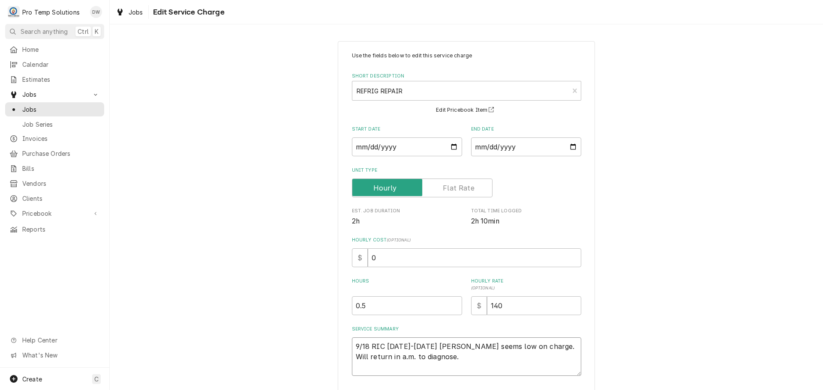
type textarea "x"
type textarea "9/18 RIC 1150-1210 KEVIN MidUnit seems low on charge. Will return in a.m. to di…"
type textarea "x"
type textarea "9/18 RIC 1150-1210 KEVIN MiddUnit seems low on charge. Will return in a.m. to d…"
type textarea "x"
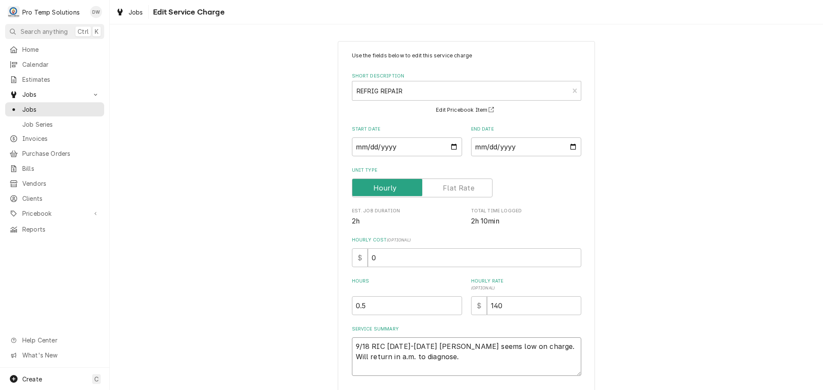
type textarea "9/18 RIC 1150-1210 KEVIN MiddlUnit seems low on charge. Will return in a.m. to …"
type textarea "x"
type textarea "9/18 RIC 1150-1210 KEVIN MiddleUnit seems low on charge. Will return in a.m. to…"
type textarea "x"
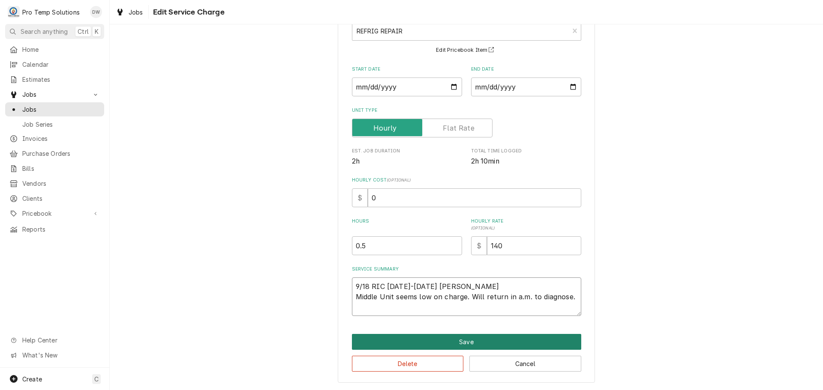
type textarea "9/18 RIC 1150-1210 KEVIN Middle Unit seems low on charge. Will return in a.m. t…"
click at [458, 340] on button "Save" at bounding box center [466, 342] width 229 height 16
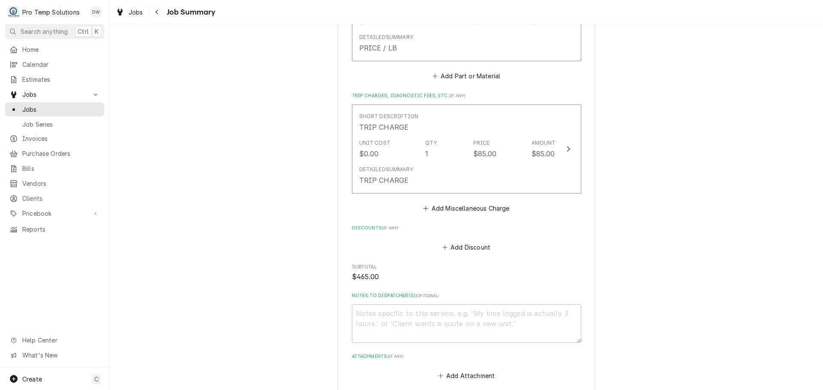
scroll to position [686, 0]
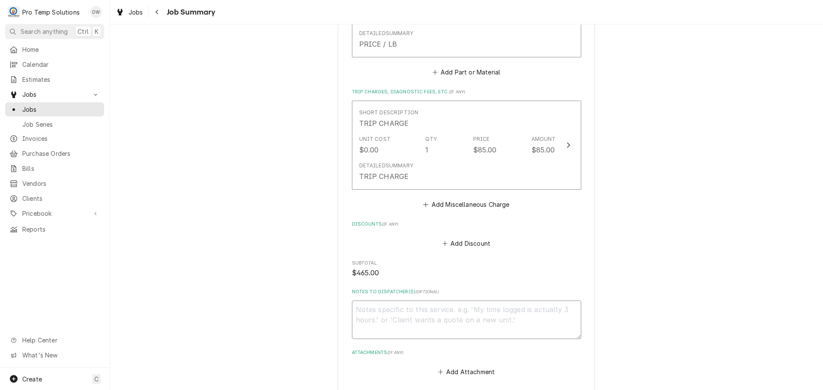
click at [365, 308] on textarea "Notes to Dispatcher(s) ( optional )" at bounding box center [466, 320] width 229 height 39
type textarea "x"
type textarea "#"
type textarea "x"
type textarea "#0"
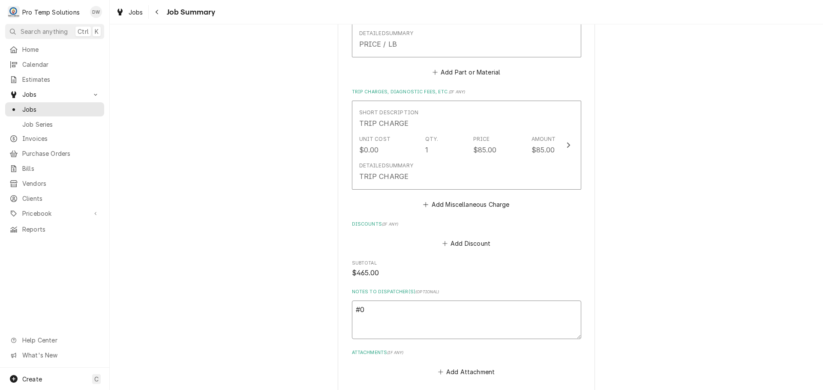
type textarea "x"
type textarea "#09"
type textarea "x"
type textarea "#091"
type textarea "x"
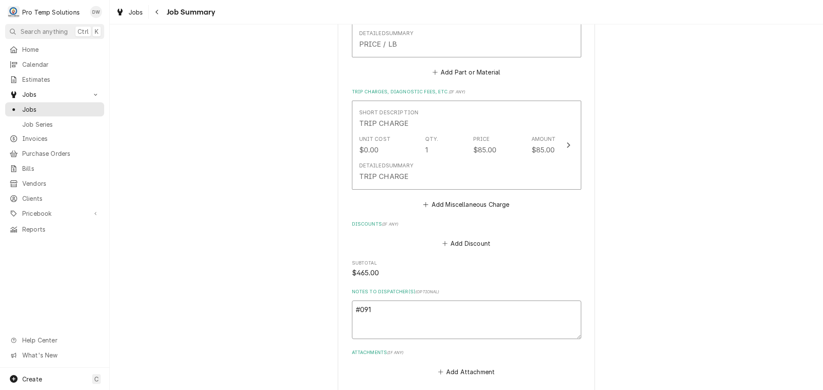
type textarea "#0919"
type textarea "x"
type textarea "#09192"
type textarea "x"
type textarea "#091925"
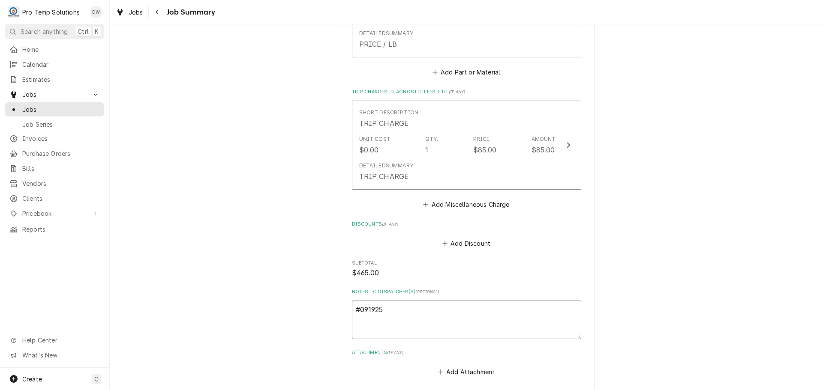
type textarea "x"
type textarea "#0919250"
type textarea "x"
type textarea "#09192500"
type textarea "x"
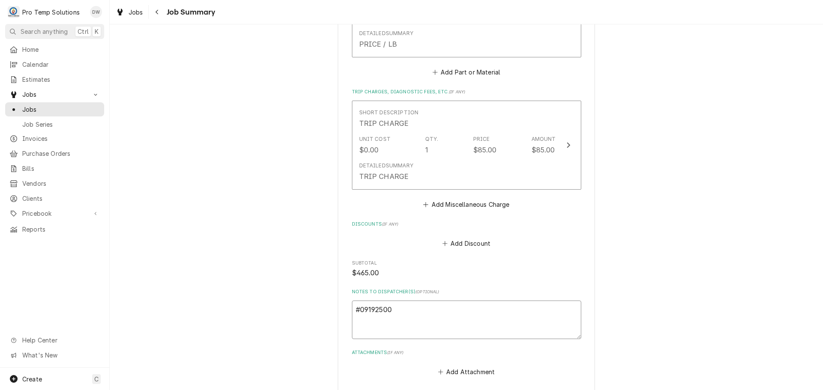
type textarea "#091925002"
type textarea "x"
type textarea "#091925002"
type textarea "x"
type textarea "#091925002 l"
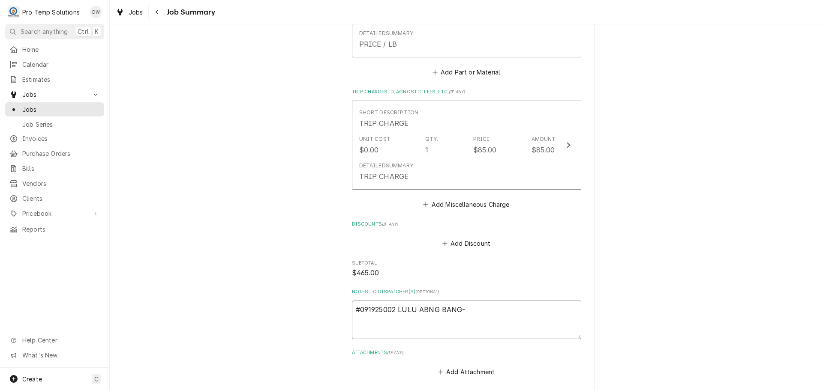
click at [421, 311] on textarea "#091925002 LULU ABNG BANG-" at bounding box center [466, 320] width 229 height 39
click at [471, 309] on textarea "#091925002 LULU BANG BANG-" at bounding box center [466, 320] width 229 height 39
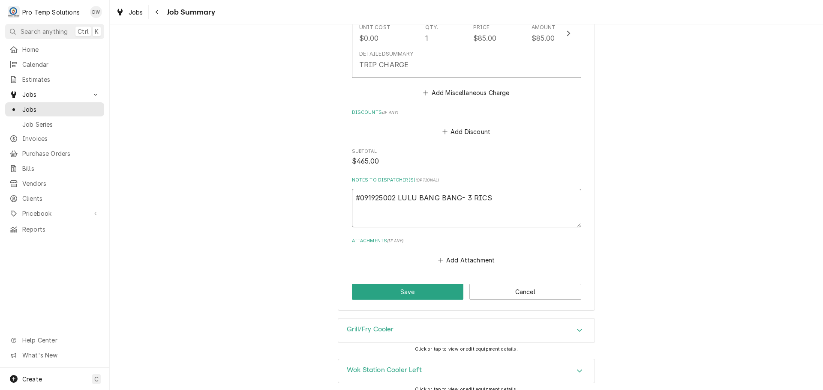
scroll to position [888, 0]
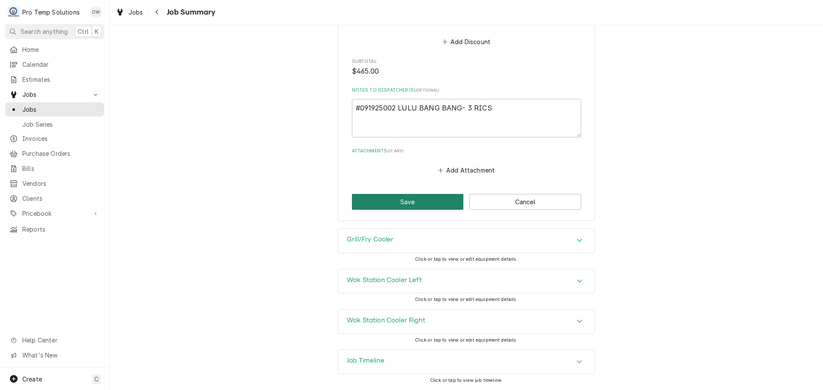
click at [402, 198] on button "Save" at bounding box center [408, 202] width 112 height 16
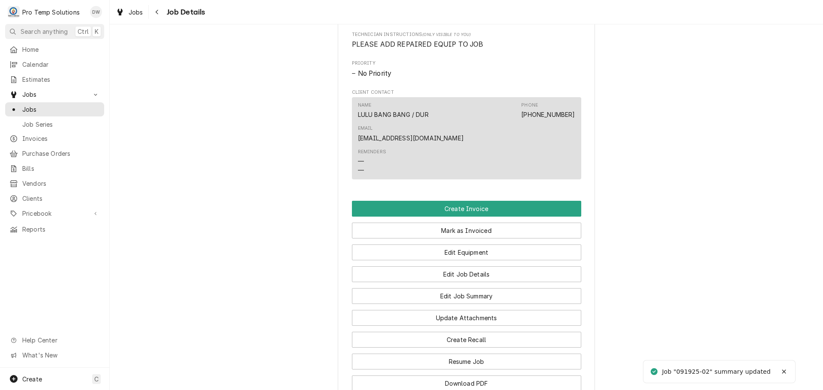
scroll to position [471, 0]
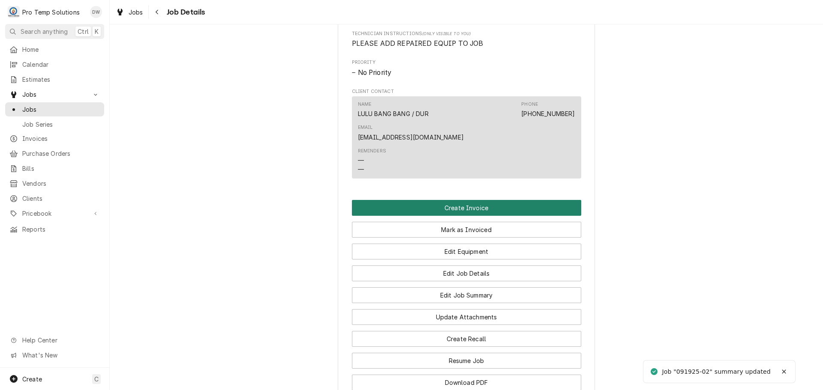
click at [455, 200] on button "Create Invoice" at bounding box center [466, 208] width 229 height 16
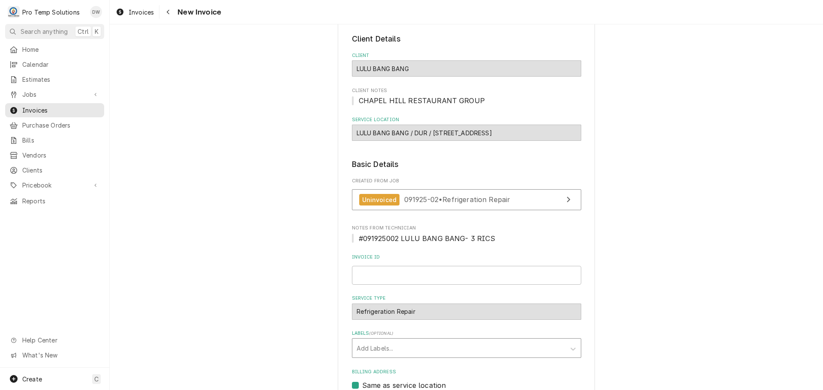
scroll to position [198, 0]
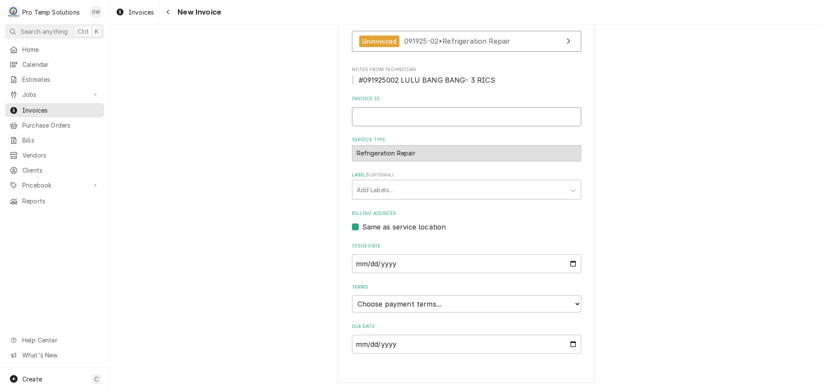
click at [384, 123] on input "Invoice ID" at bounding box center [466, 117] width 229 height 19
type input "#091925002"
click at [384, 303] on select "Choose payment terms... Same Day Net 7 Net 14 Net 21 Net 30 Net 45 Net 60 Net 90" at bounding box center [466, 304] width 229 height 17
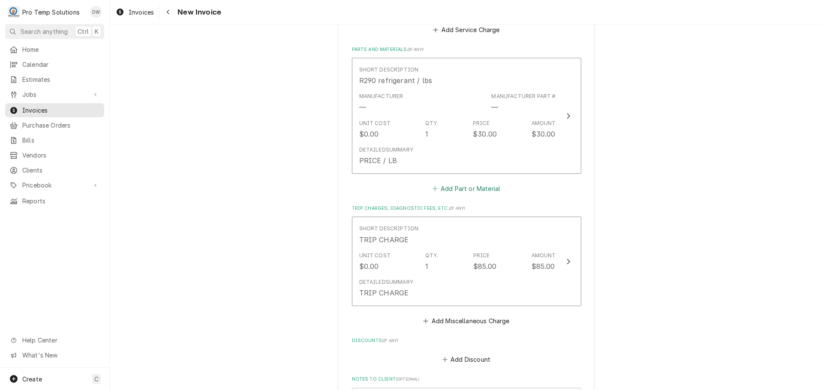
scroll to position [1122, 0]
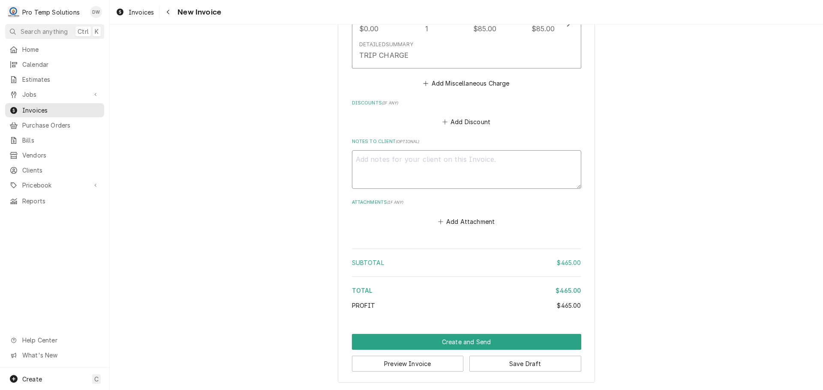
click at [381, 161] on textarea "Notes to Client ( optional )" at bounding box center [466, 169] width 229 height 39
type textarea "x"
type textarea "#"
type textarea "x"
type textarea "#0"
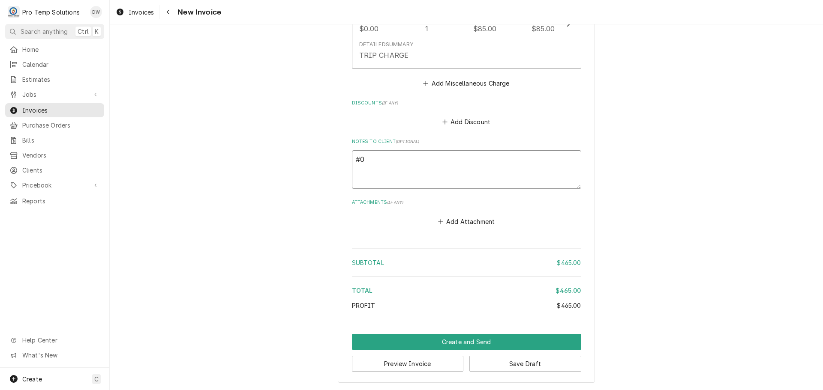
type textarea "x"
type textarea "#09"
type textarea "x"
type textarea "#091"
type textarea "x"
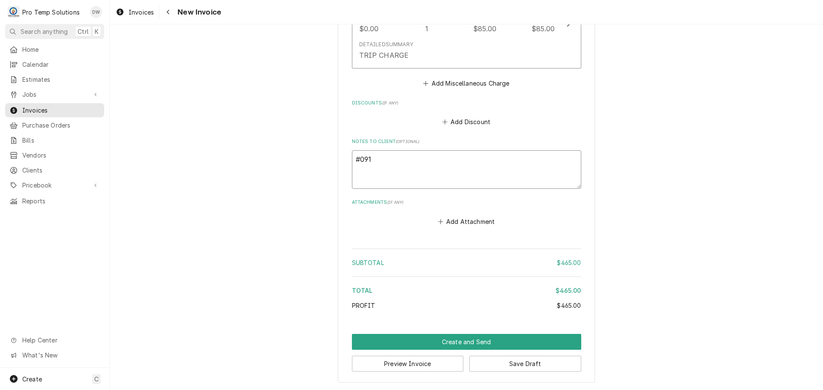
type textarea "#0919"
type textarea "x"
type textarea "#09192"
type textarea "x"
type textarea "#091925"
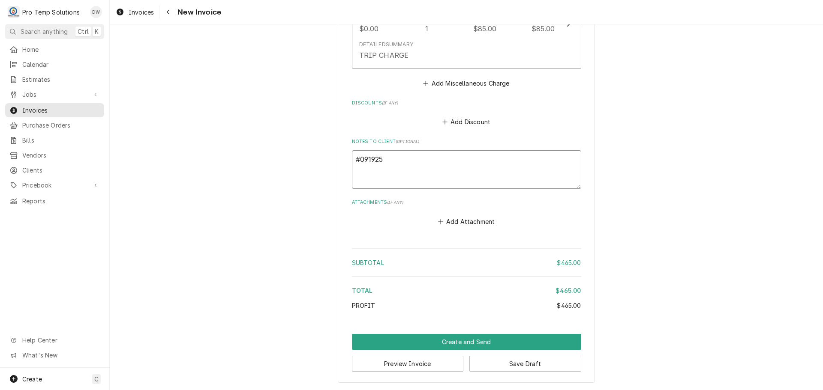
type textarea "x"
type textarea "#0919250"
type textarea "x"
type textarea "#09192500"
type textarea "x"
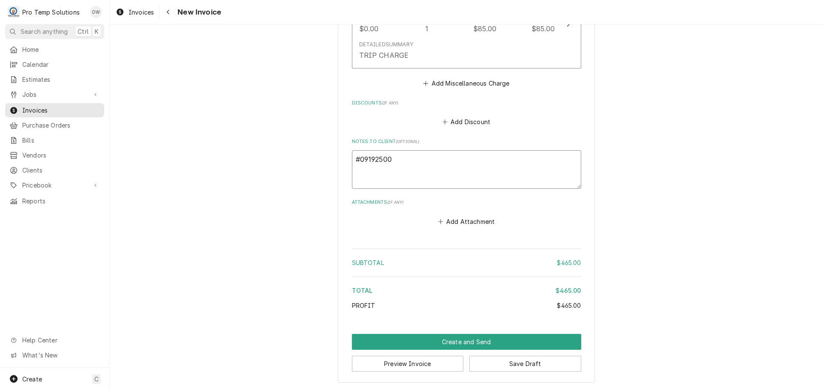
type textarea "#091925002"
type textarea "x"
type textarea "#091925002"
type textarea "x"
type textarea "#091925002 L"
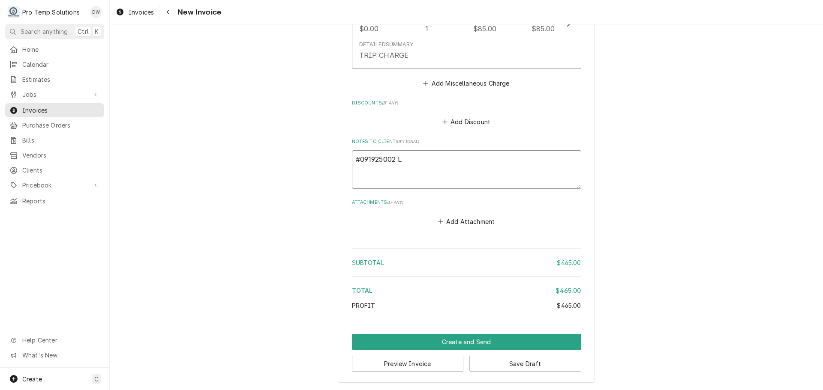
type textarea "x"
type textarea "#091925002 LU"
type textarea "x"
type textarea "#091925002 LUL"
type textarea "x"
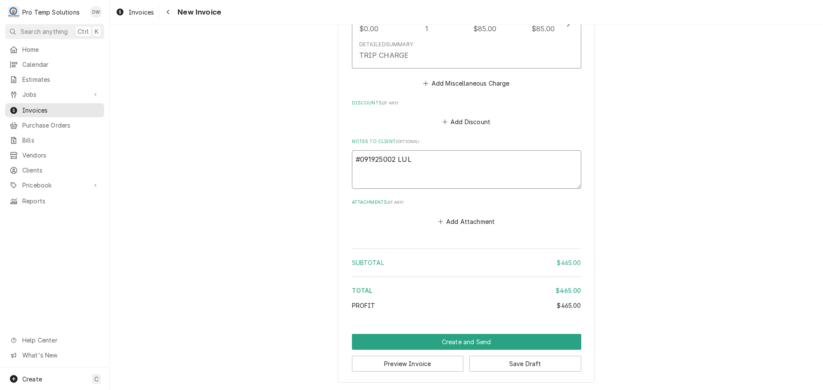
type textarea "#091925002 [PERSON_NAME]"
type textarea "x"
type textarea "#091925002 [PERSON_NAME]"
type textarea "x"
type textarea "#091925002 [PERSON_NAME]"
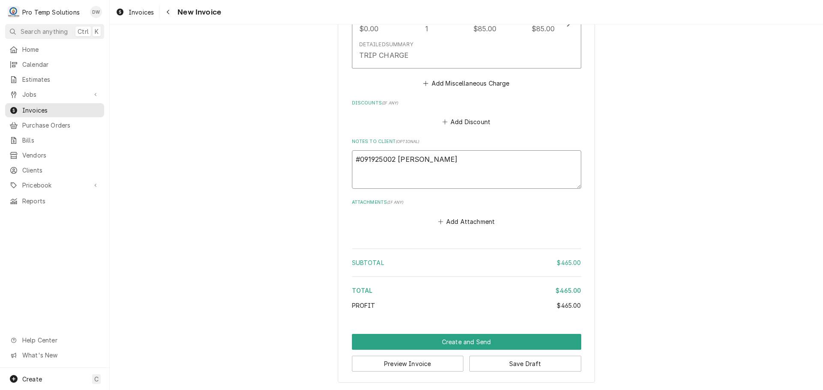
type textarea "x"
type textarea "#091925002 [PERSON_NAME]"
type textarea "x"
type textarea "#091925002 [PERSON_NAME]"
type textarea "x"
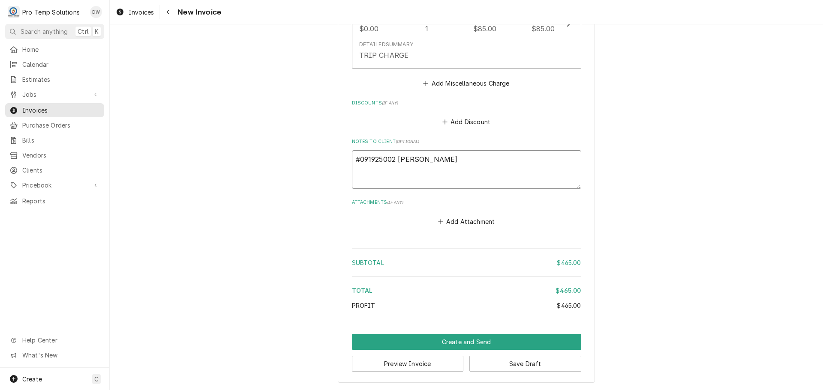
type textarea "#091925002 [PERSON_NAME]"
type textarea "x"
type textarea "#091925002 [PERSON_NAME]"
type textarea "x"
type textarea "#091925002 LULU BANG B"
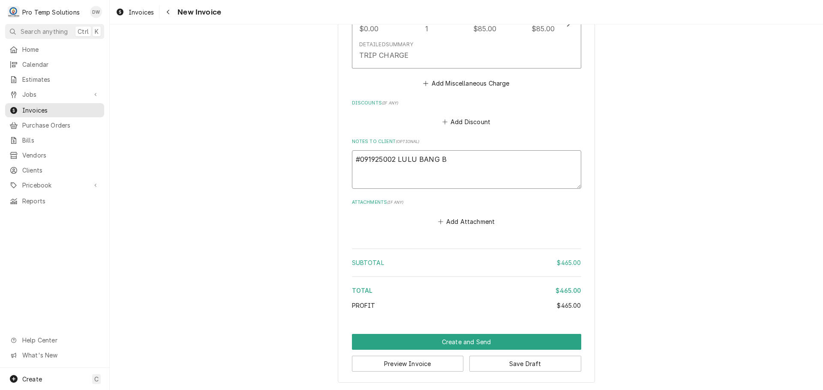
type textarea "x"
type textarea "#091925002 LULU BANG BA"
type textarea "x"
type textarea "#091925002 [PERSON_NAME] BAN"
type textarea "x"
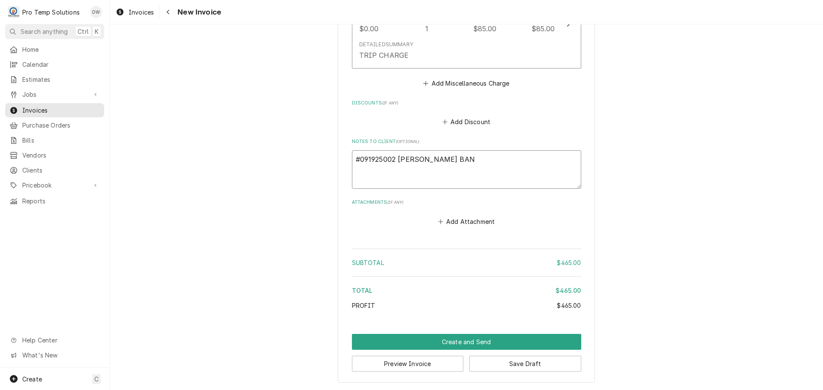
type textarea "#091925002 LULU BANG BANG"
type textarea "x"
type textarea "#091925002 LULU BANG BANG-"
type textarea "x"
type textarea "#091925002 LULU BANG BANG-"
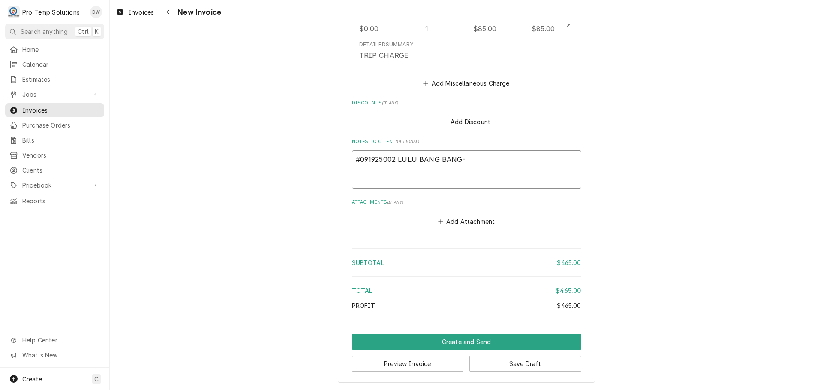
type textarea "x"
type textarea "#091925002 LULU BANG BANG- 3"
type textarea "x"
type textarea "#091925002 LULU BANG BANG- 3"
type textarea "x"
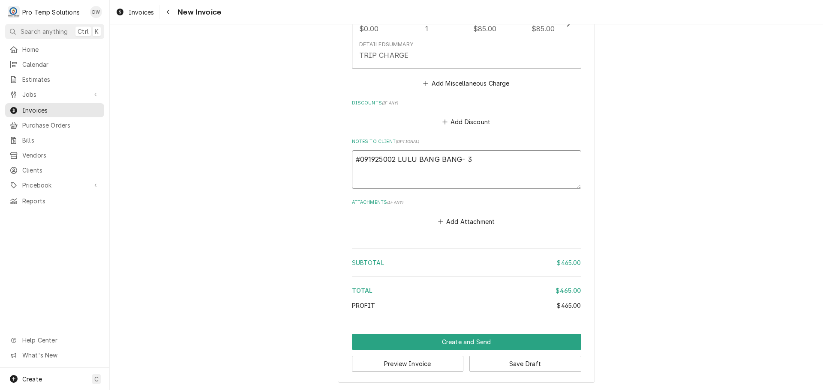
type textarea "#091925002 LULU BANG BANG- 3 R"
type textarea "x"
type textarea "#091925002 LULU BANG BANG- 3 RI"
type textarea "x"
type textarea "#091925002 LULU BANG BANG- 3 RIC"
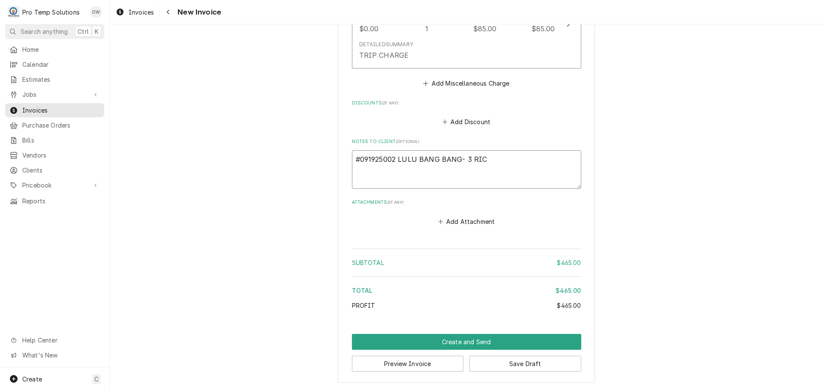
type textarea "x"
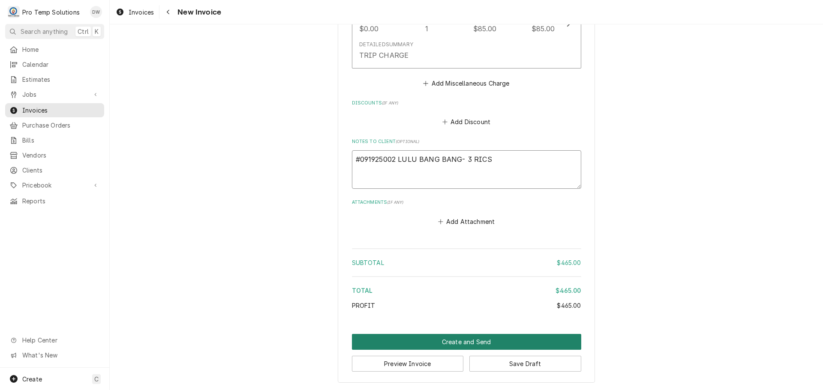
type textarea "#091925002 LULU BANG BANG- 3 RICS"
click at [448, 339] on button "Create and Send" at bounding box center [466, 342] width 229 height 16
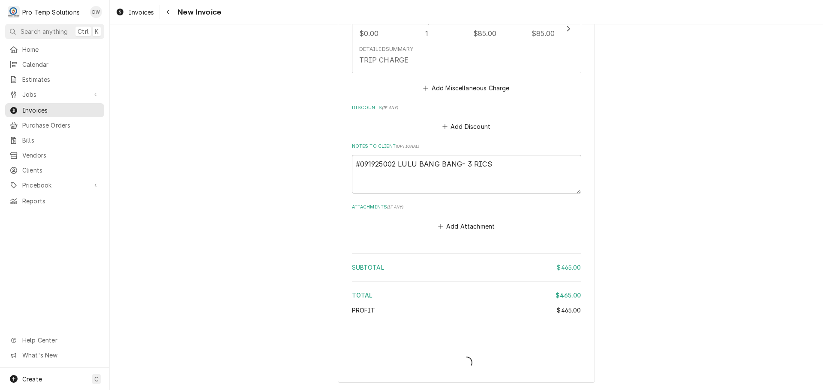
type textarea "x"
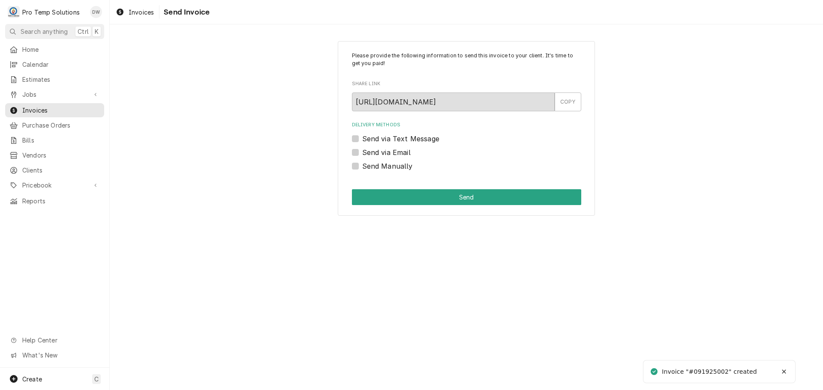
click at [362, 151] on label "Send via Email" at bounding box center [386, 152] width 48 height 10
click at [362, 151] on input "Send via Email" at bounding box center [476, 156] width 229 height 19
checkbox input "true"
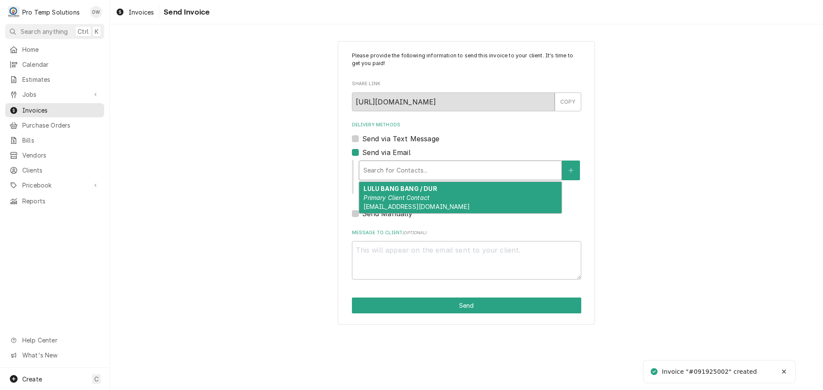
click at [417, 170] on div "Delivery Methods" at bounding box center [460, 170] width 194 height 15
click at [412, 186] on strong "LULU BANG BANG / DUR" at bounding box center [399, 188] width 73 height 7
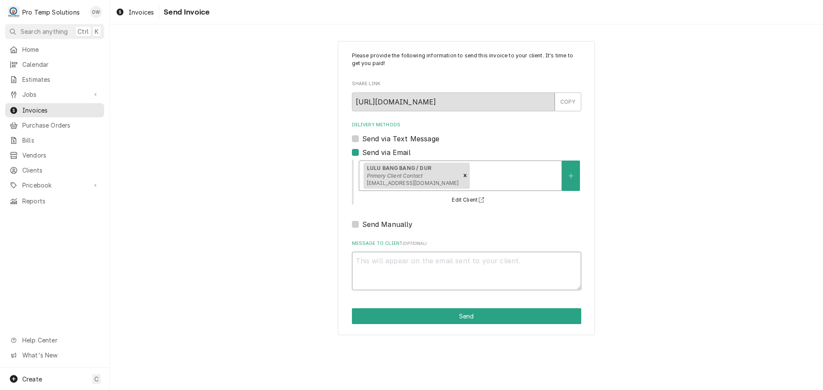
click at [384, 265] on textarea "Message to Client ( optional )" at bounding box center [466, 271] width 229 height 39
type textarea "x"
type textarea "#"
type textarea "x"
type textarea "#0"
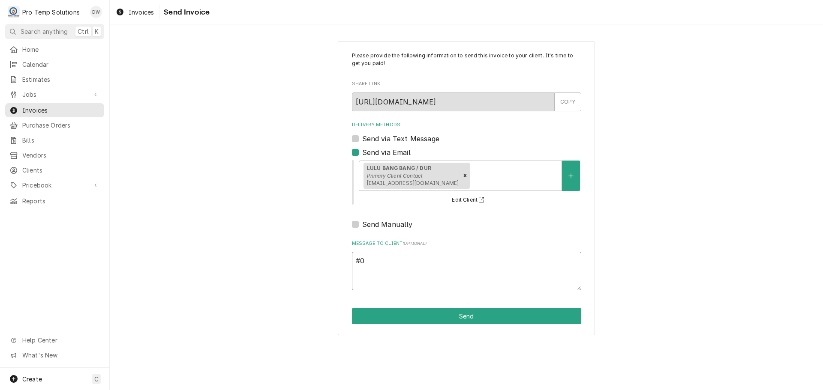
type textarea "x"
type textarea "#09"
type textarea "x"
type textarea "#091"
type textarea "x"
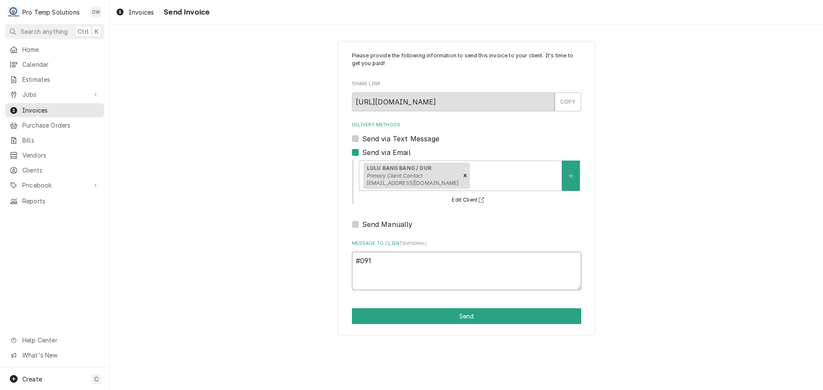
type textarea "#0919"
type textarea "x"
type textarea "#09192"
type textarea "x"
type textarea "#091925"
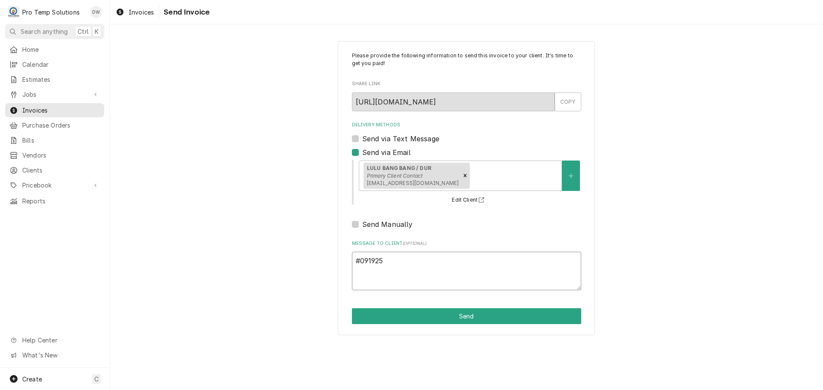
type textarea "x"
type textarea "#0919250"
type textarea "x"
type textarea "#09192500"
type textarea "x"
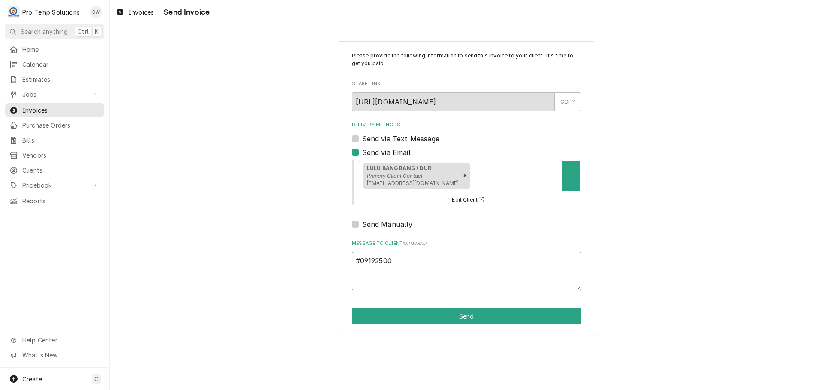
type textarea "#091925002"
type textarea "x"
type textarea "#091925002"
type textarea "x"
type textarea "#091925002 L"
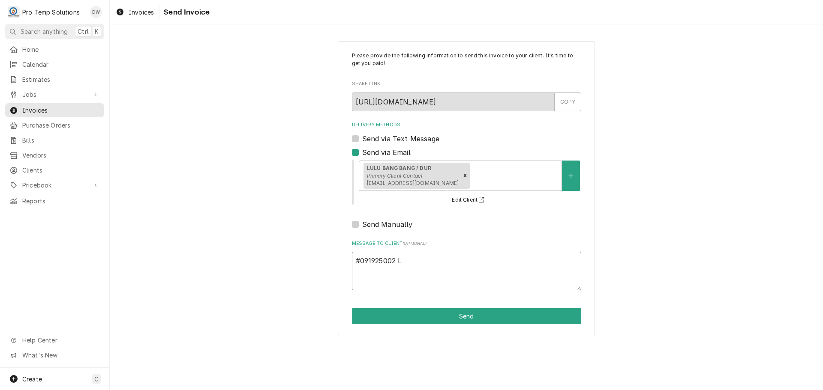
type textarea "x"
type textarea "#091925002 LU"
type textarea "x"
type textarea "#091925002 LUL"
type textarea "x"
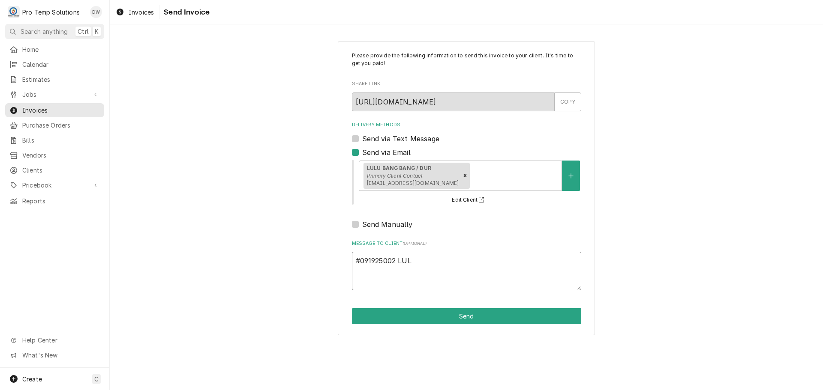
type textarea "#091925002 [PERSON_NAME]"
type textarea "x"
type textarea "#091925002 [PERSON_NAME]"
type textarea "x"
type textarea "#091925002 [PERSON_NAME]"
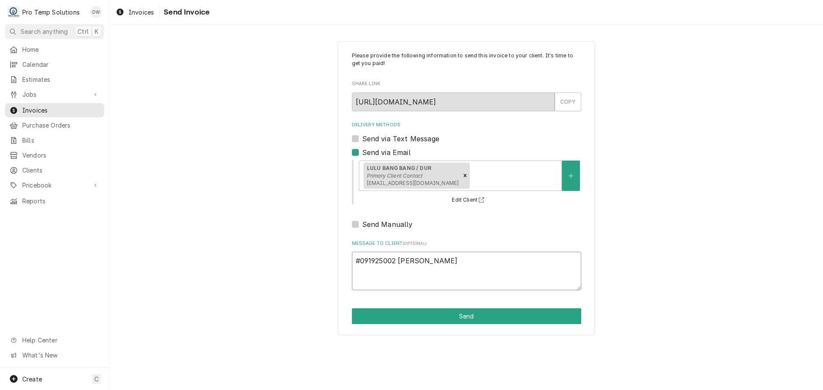
type textarea "x"
type textarea "#091925002 [PERSON_NAME]"
type textarea "x"
type textarea "#091925002 [PERSON_NAME]"
type textarea "x"
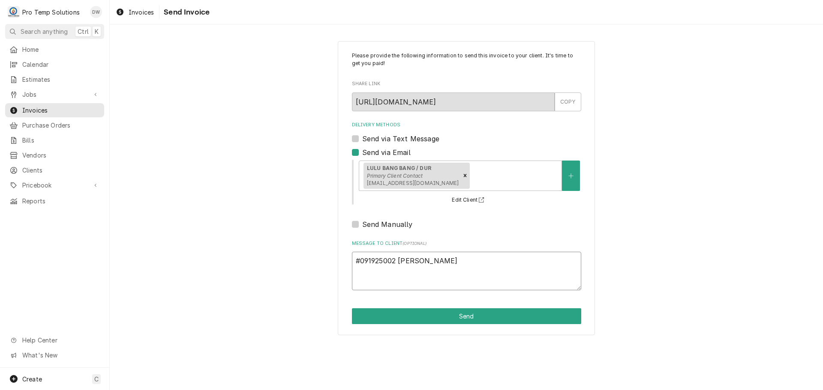
type textarea "#091925002 [PERSON_NAME]"
type textarea "x"
type textarea "#091925002 [PERSON_NAME]"
type textarea "x"
type textarea "#091925002 LULU BANG B"
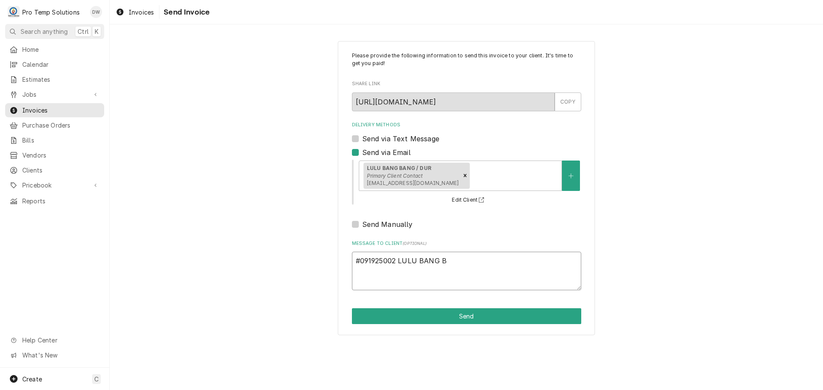
type textarea "x"
type textarea "#091925002 LULU BANG BA"
type textarea "x"
type textarea "#091925002 [PERSON_NAME] BAN"
type textarea "x"
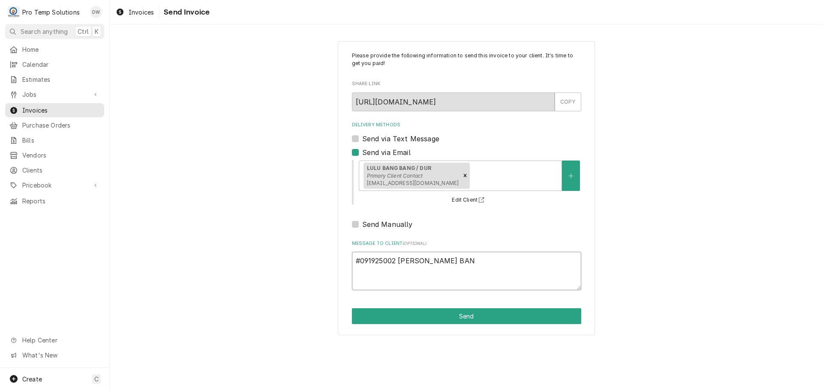
type textarea "#091925002 LULU BANG BANG"
type textarea "x"
type textarea "#091925002 LULU BANG BANG-"
type textarea "x"
type textarea "#091925002 LULU BANG BANG-"
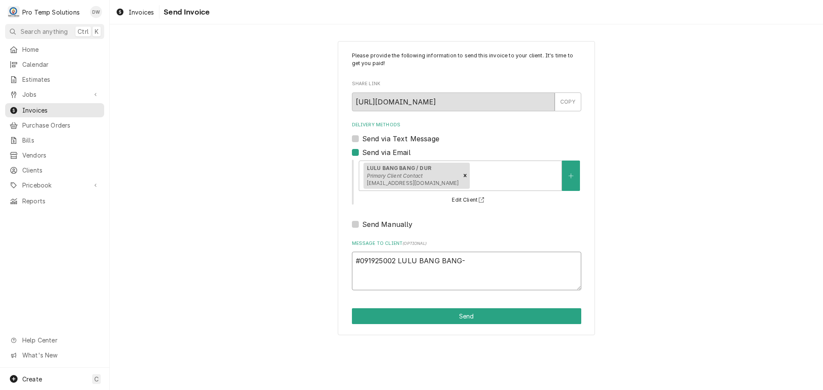
type textarea "x"
type textarea "#091925002 LULU BANG BANG- 3"
type textarea "x"
type textarea "#091925002 LULU BANG BANG- 3"
type textarea "x"
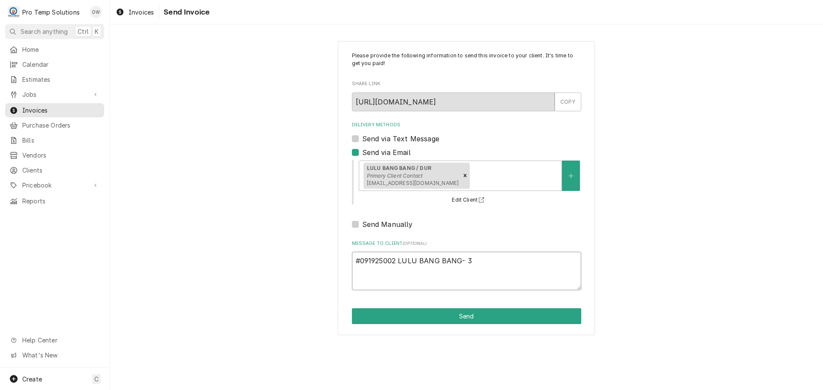
type textarea "#091925002 LULU BANG BANG- 3 R"
type textarea "x"
type textarea "#091925002 LULU BANG BANG- 3 RI"
type textarea "x"
type textarea "#091925002 LULU BANG BANG- 3 RIC"
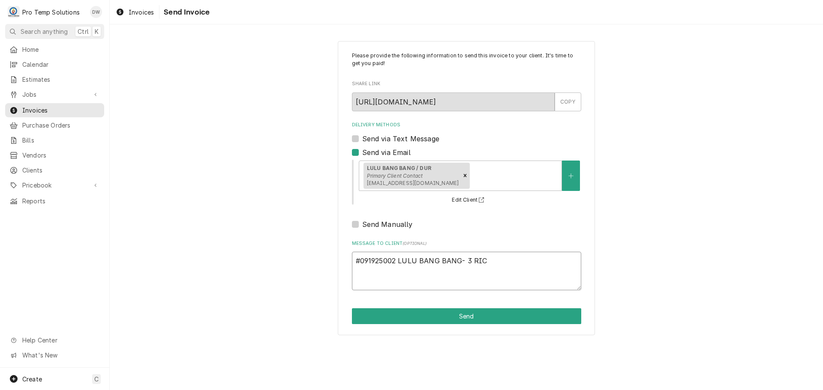
type textarea "x"
type textarea "#091925002 LULU BANG BANG- 3 RICS"
type textarea "x"
type textarea "#091925002 LULU BANG BANG- 3 RICS"
click at [464, 316] on button "Send" at bounding box center [466, 317] width 229 height 16
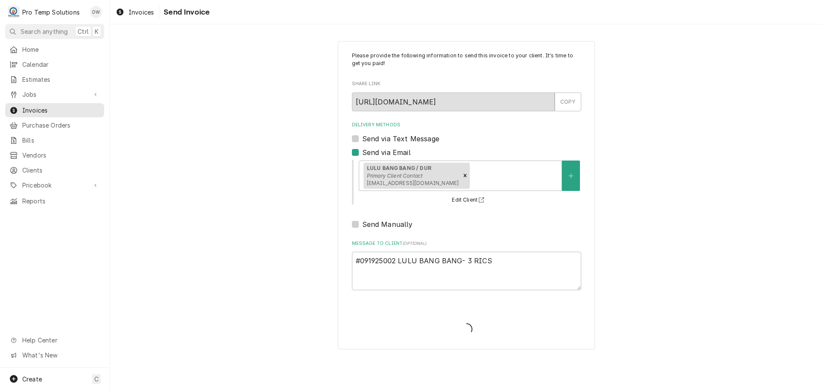
type textarea "x"
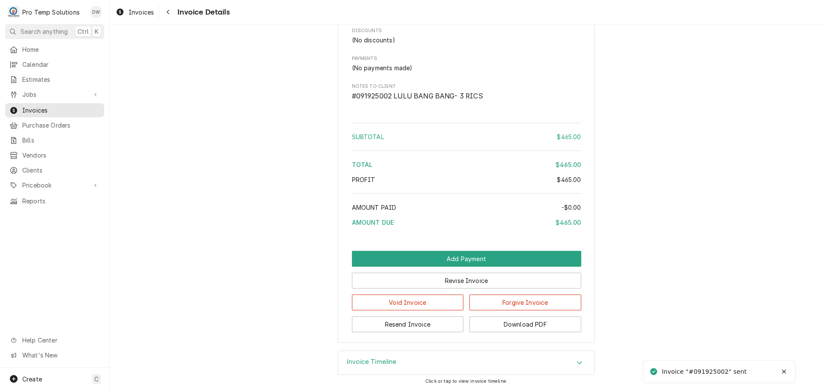
scroll to position [1015, 0]
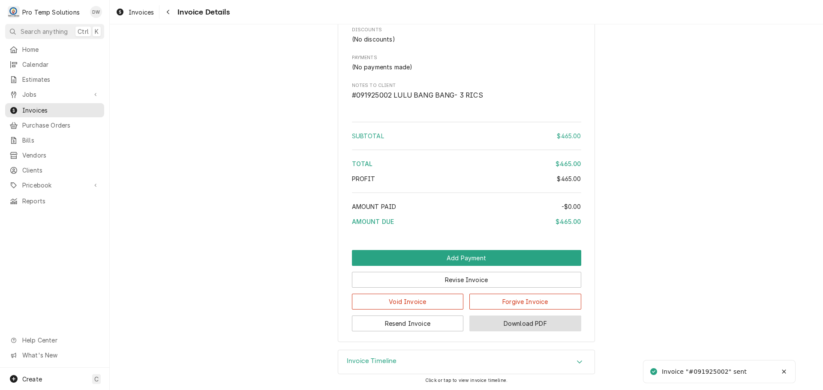
click at [513, 321] on button "Download PDF" at bounding box center [525, 324] width 112 height 16
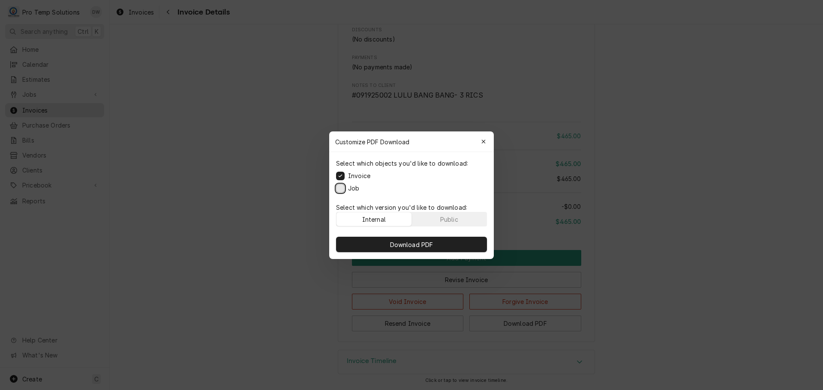
click at [340, 187] on button "Job" at bounding box center [340, 188] width 9 height 9
click at [413, 242] on span "Download PDF" at bounding box center [411, 244] width 47 height 9
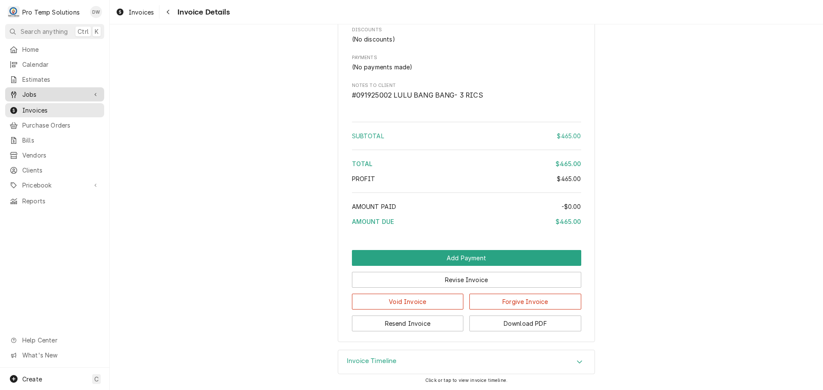
click at [27, 94] on span "Jobs" at bounding box center [54, 94] width 65 height 9
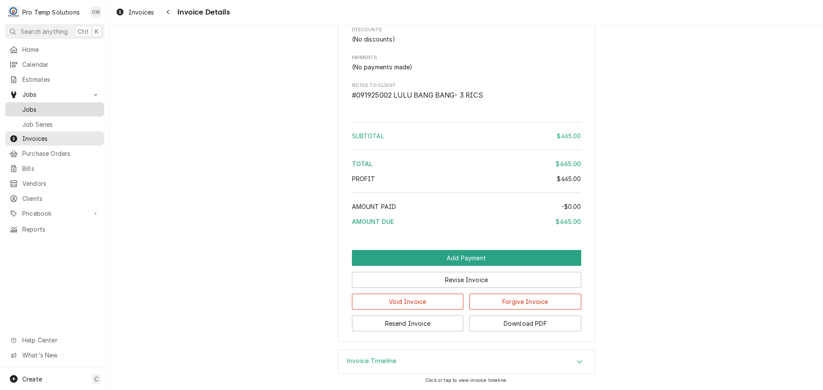
click at [29, 105] on span "Jobs" at bounding box center [61, 109] width 78 height 9
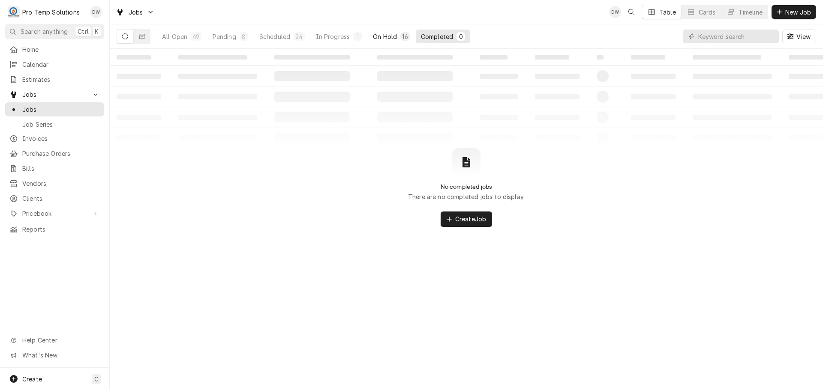
click at [387, 36] on div "On Hold" at bounding box center [385, 36] width 24 height 9
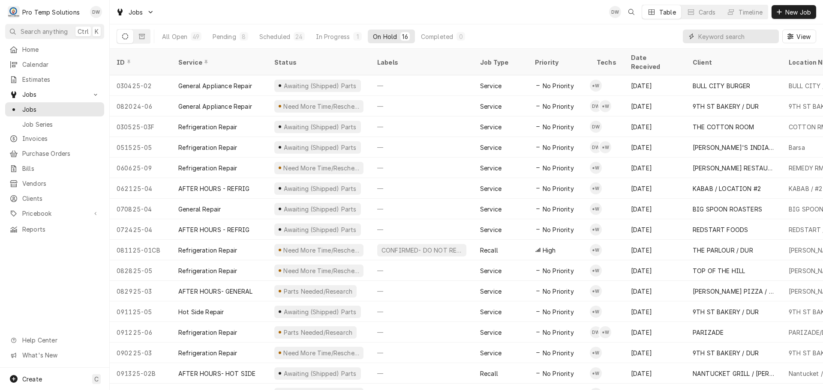
click at [742, 36] on input "Dynamic Content Wrapper" at bounding box center [736, 37] width 76 height 14
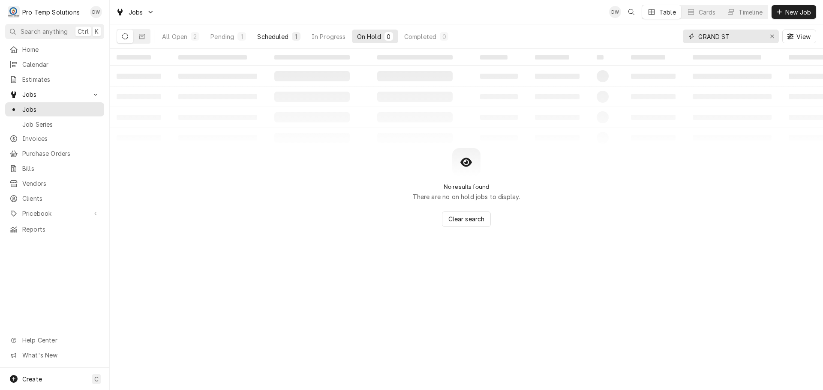
type input "GRAND ST"
click at [273, 38] on div "Scheduled" at bounding box center [272, 36] width 31 height 9
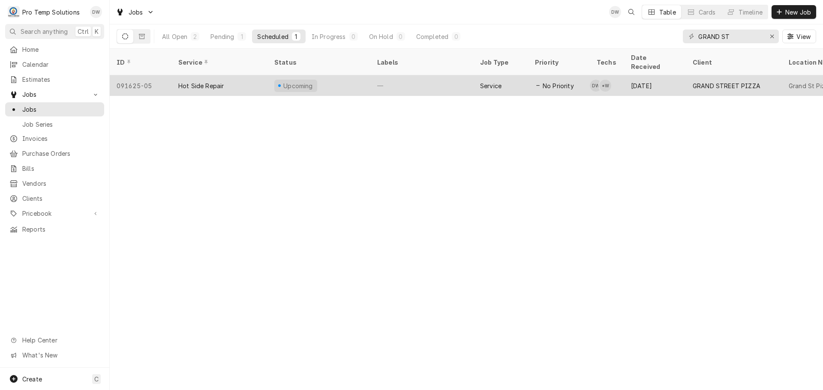
click at [416, 78] on div "—" at bounding box center [421, 85] width 103 height 21
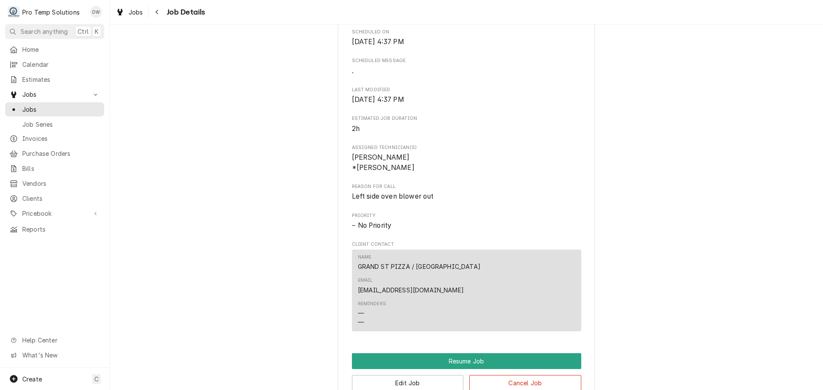
scroll to position [600, 0]
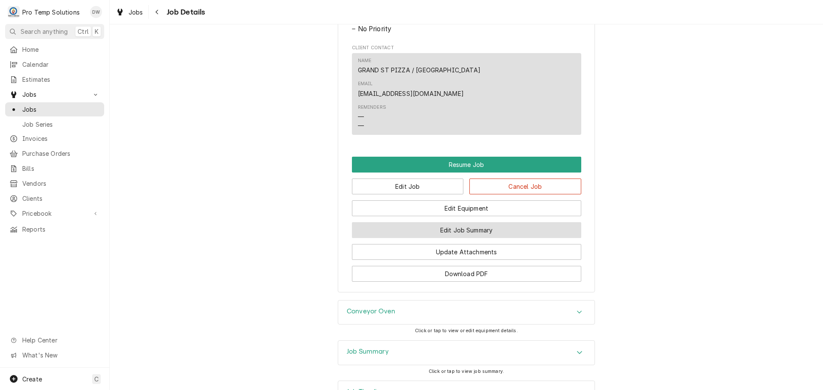
click at [458, 222] on button "Edit Job Summary" at bounding box center [466, 230] width 229 height 16
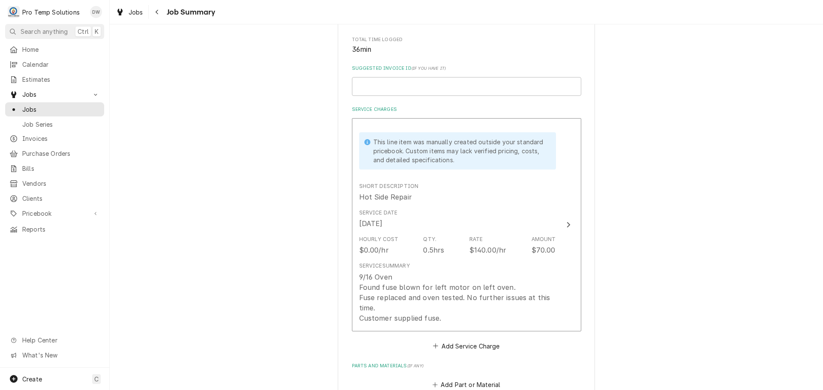
scroll to position [171, 0]
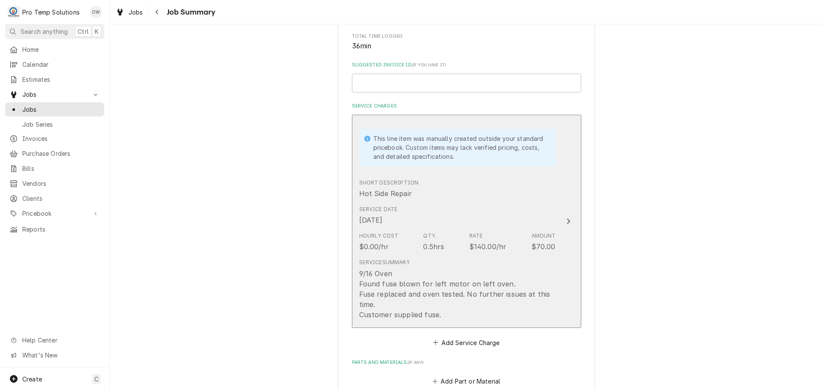
click at [567, 222] on icon "Update Line Item" at bounding box center [568, 222] width 3 height 6
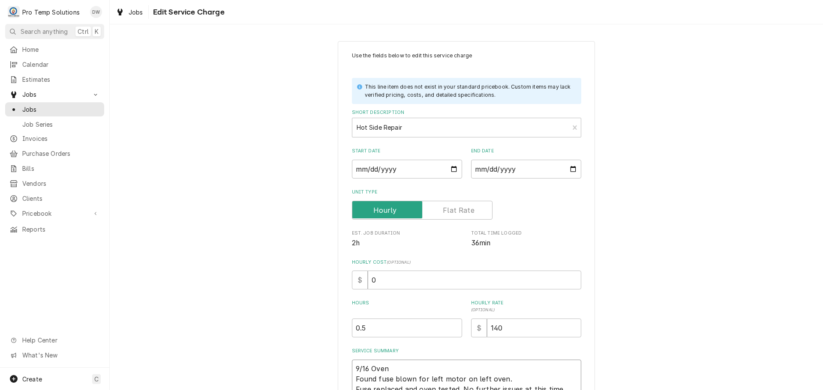
click at [404, 368] on textarea "9/16 Oven Found fuse blown for left motor on left oven. Fuse replaced and oven …" at bounding box center [466, 384] width 229 height 49
type textarea "x"
type textarea "9/16 Oven Found fuse blown for left motor on left oven. Fuse replaced and oven …"
type textarea "x"
type textarea "9/16 Oven 3 Found fuse blown for left motor on left oven. Fuse replaced and ove…"
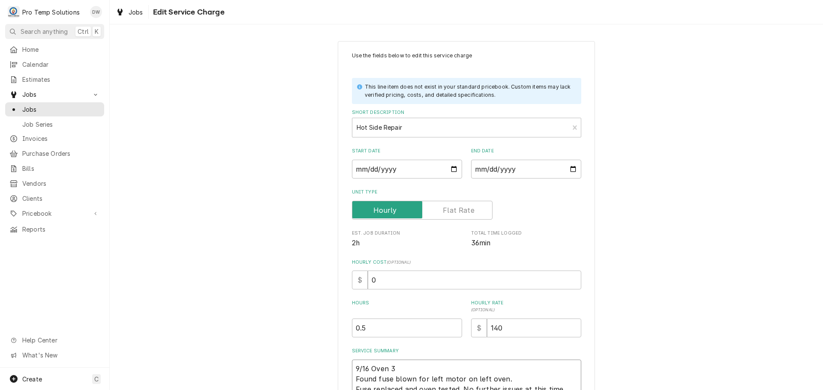
type textarea "x"
type textarea "9/16 Oven 33 Found fuse blown for left motor on left oven. Fuse replaced and ov…"
type textarea "x"
type textarea "9/16 Oven 330 Found fuse blown for left motor on left oven. Fuse replaced and o…"
type textarea "x"
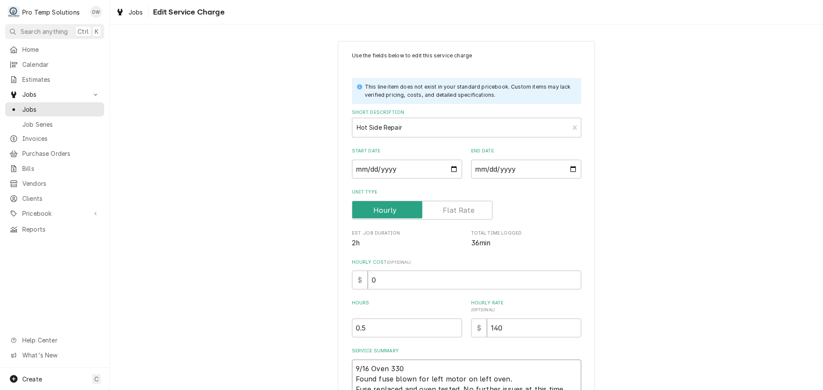
type textarea "9/16 Oven 330- Found fuse blown for left motor on left oven. Fuse replaced and …"
type textarea "x"
type textarea "9/16 Oven 330-4 Found fuse blown for left motor on left oven. Fuse replaced and…"
type textarea "x"
type textarea "9/16 Oven 330-44 Found fuse blown for left motor on left oven. Fuse replaced an…"
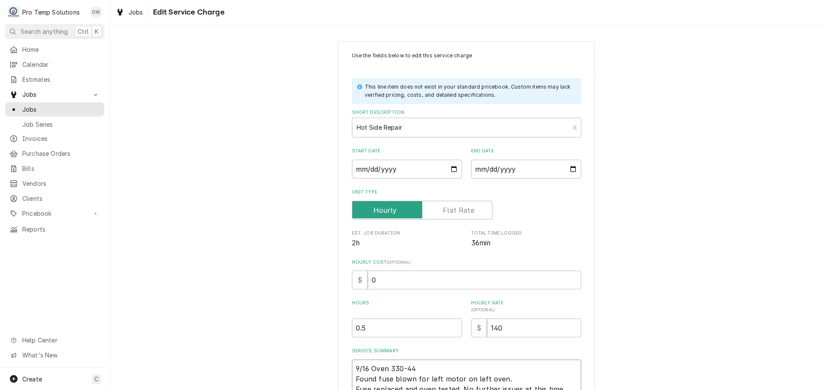
type textarea "x"
type textarea "9/16 Oven 330-440 Found fuse blown for left motor on left oven. Fuse replaced a…"
type textarea "x"
type textarea "9/16 Oven 330-440 Found fuse blown for left motor on left oven. Fuse replaced a…"
type textarea "x"
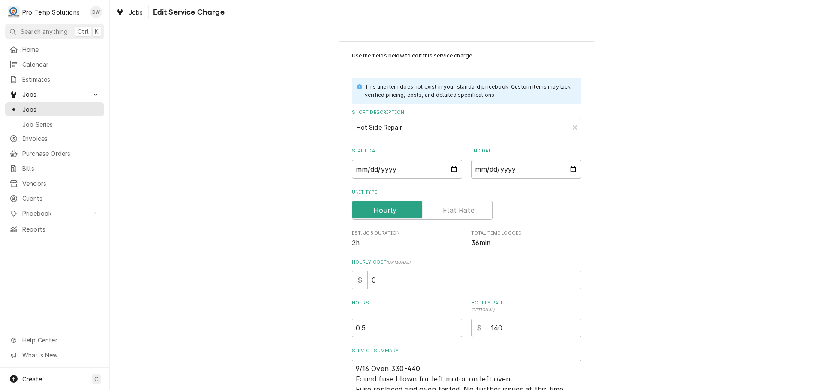
type textarea "9/16 Oven 330-440 O Found fuse blown for left motor on left oven. Fuse replaced…"
type textarea "x"
type textarea "9/16 Oven 330-440 OV Found fuse blown for left motor on left oven. Fuse replace…"
type textarea "x"
type textarea "9/16 Oven 330-440 OVE Found fuse blown for left motor on left oven. Fuse replac…"
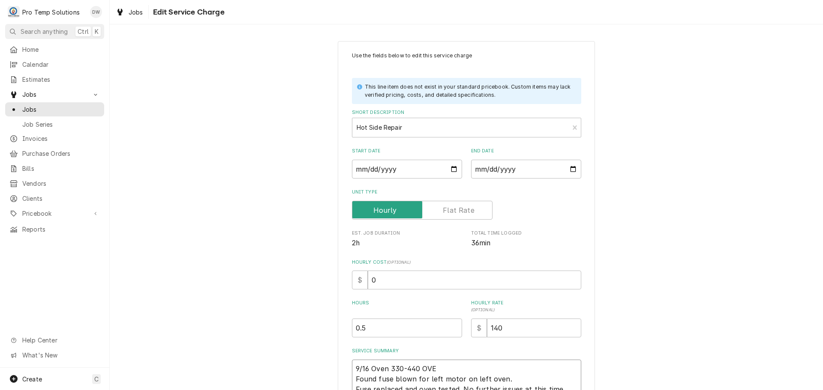
type textarea "x"
type textarea "9/16 Oven 330-440 OVEN Found fuse blown for left motor on left oven. Fuse repla…"
type textarea "x"
type textarea "9/16 Oven 330-440 OVE Found fuse blown for left motor on left oven. Fuse replac…"
type textarea "x"
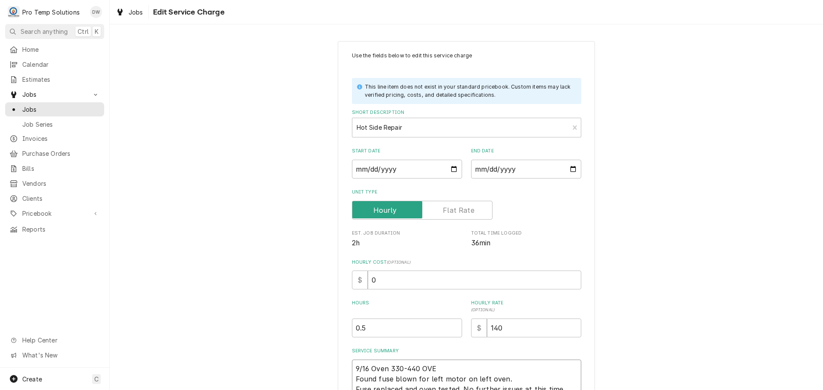
type textarea "9/16 Oven 330-440 OV Found fuse blown for left motor on left oven. Fuse replace…"
type textarea "x"
type textarea "9/16 Oven 330-440 O Found fuse blown for left motor on left oven. Fuse replaced…"
type textarea "x"
type textarea "9/16 Oven 330-440 Found fuse blown for left motor on left oven. Fuse replaced a…"
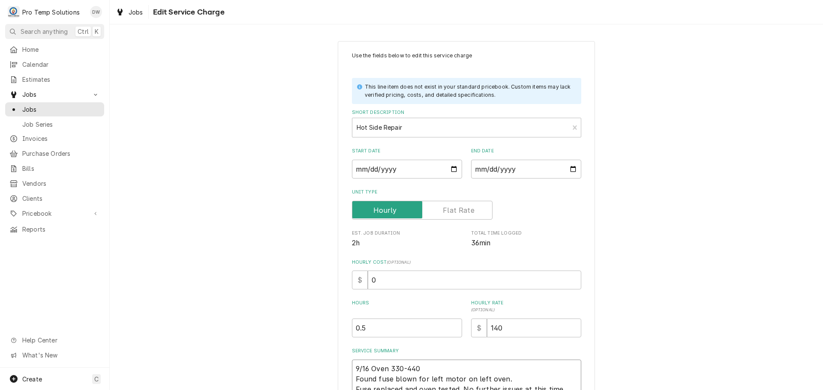
type textarea "x"
type textarea "9/16 Oven 330-440 K Found fuse blown for left motor on left oven. Fuse replaced…"
type textarea "x"
type textarea "9/16 Oven 330-440 KE Found fuse blown for left motor on left oven. Fuse replace…"
type textarea "x"
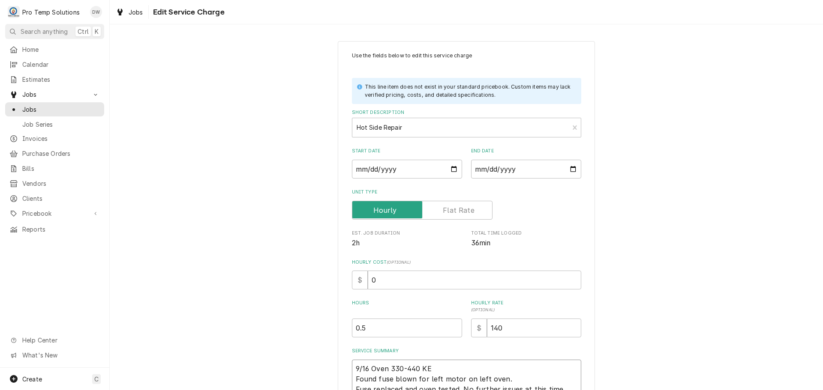
type textarea "9/16 Oven 330-440 KEV Found fuse blown for left motor on left oven. Fuse replac…"
type textarea "x"
type textarea "9/16 Oven 330-440 KEVI Found fuse blown for left motor on left oven. Fuse repla…"
type textarea "x"
type textarea "9/16 Oven 330-440 KEVIN Found fuse blown for left motor on left oven. Fuse repl…"
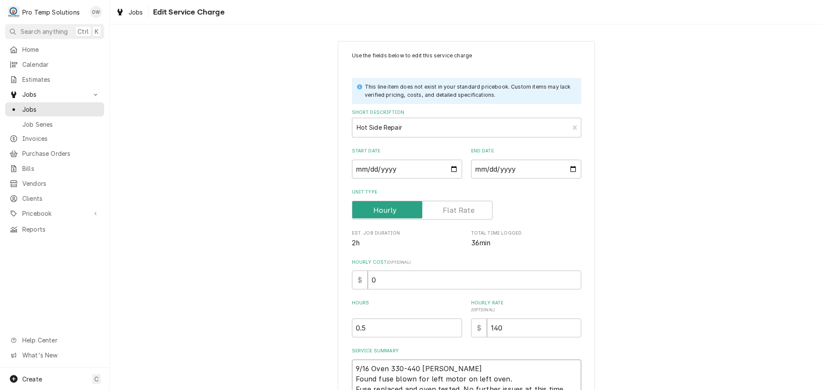
type textarea "x"
type textarea "9/16 Oven 330-440 KEVIN Found fuse blown for left motor on left oven. Fuse repl…"
type textarea "x"
type textarea "9/16 Oven 330-440 KEVIN K Found fuse blown for left motor on left oven. Fuse re…"
type textarea "x"
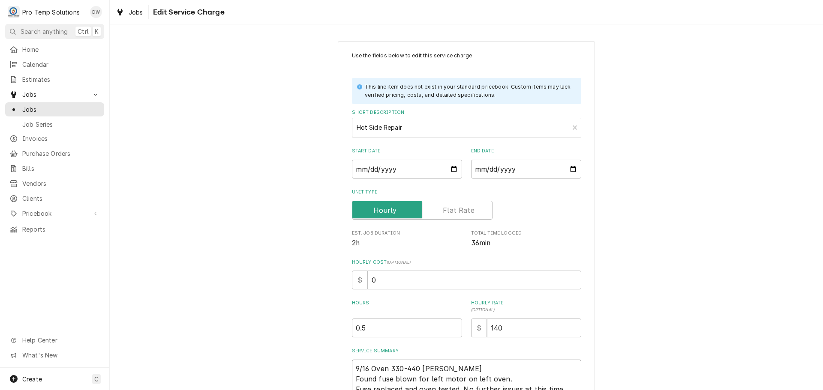
type textarea "9/16 Oven 330-440 KEVIN KO Found fuse blown for left motor on left oven. Fuse r…"
type textarea "x"
type textarea "9/16 Oven 330-440 KEVIN KOT Found fuse blown for left motor on left oven. Fuse …"
type textarea "x"
type textarea "9/16 Oven 330-440 KEVIN KOTY Found fuse blown for left motor on left oven. Fuse…"
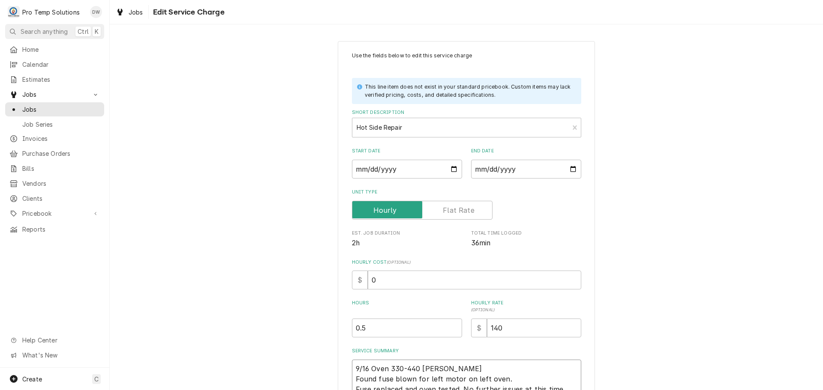
type textarea "x"
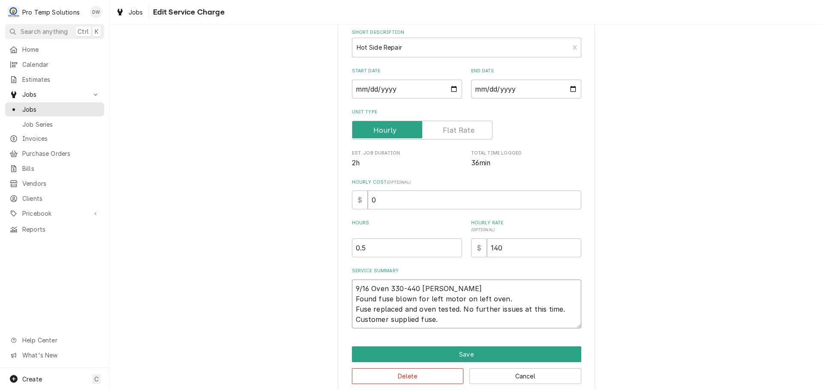
scroll to position [86, 0]
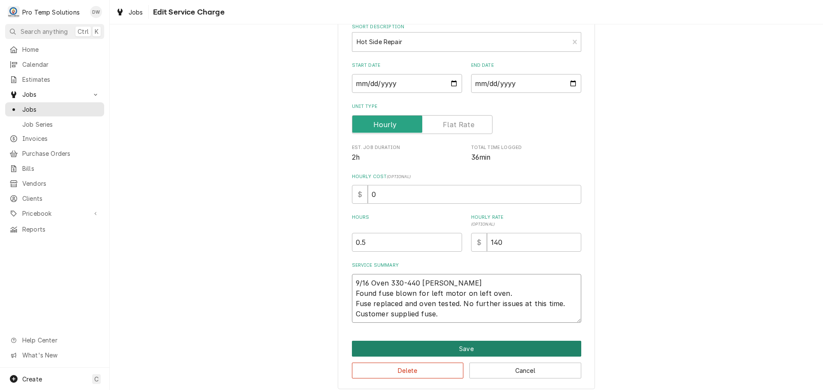
type textarea "9/16 Oven 330-440 KEVIN KOTY Found fuse blown for left motor on left oven. Fuse…"
click at [463, 346] on button "Save" at bounding box center [466, 349] width 229 height 16
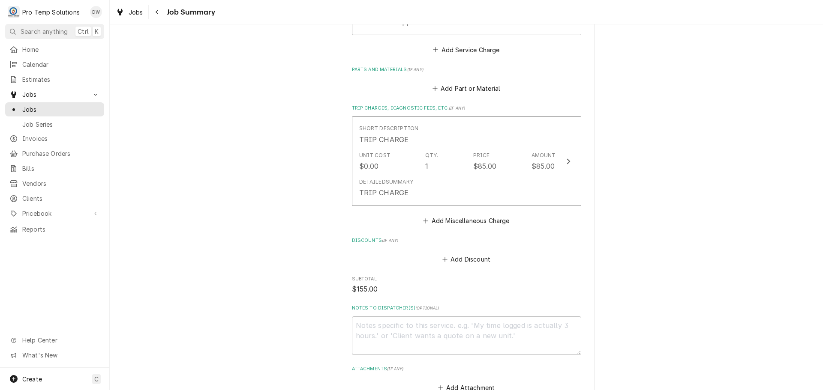
scroll to position [514, 0]
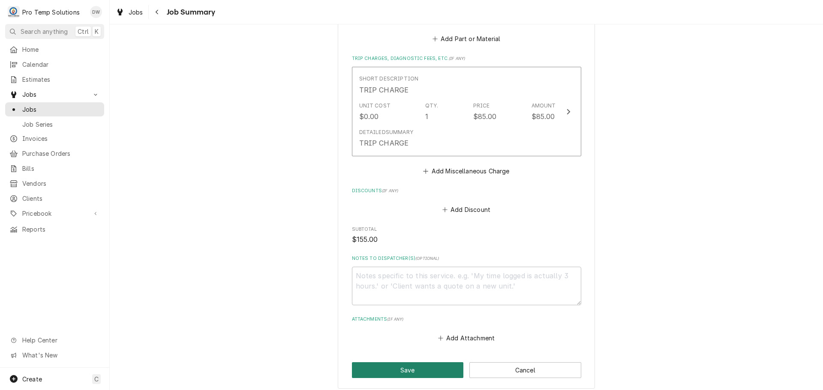
click at [400, 372] on button "Save" at bounding box center [408, 371] width 112 height 16
type textarea "x"
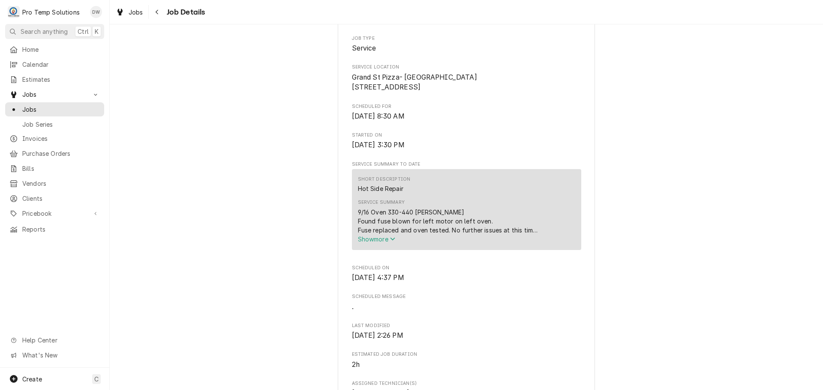
scroll to position [171, 0]
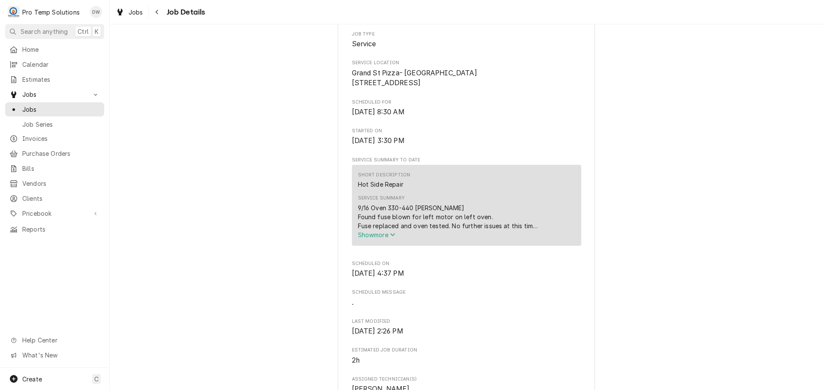
click at [372, 239] on span "Show more" at bounding box center [377, 234] width 38 height 7
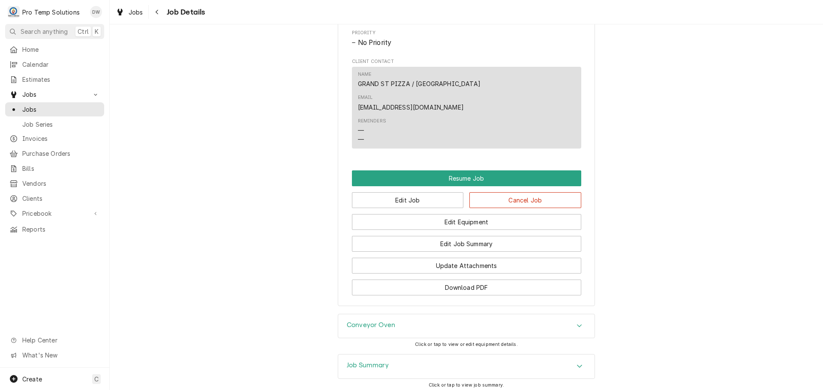
scroll to position [600, 0]
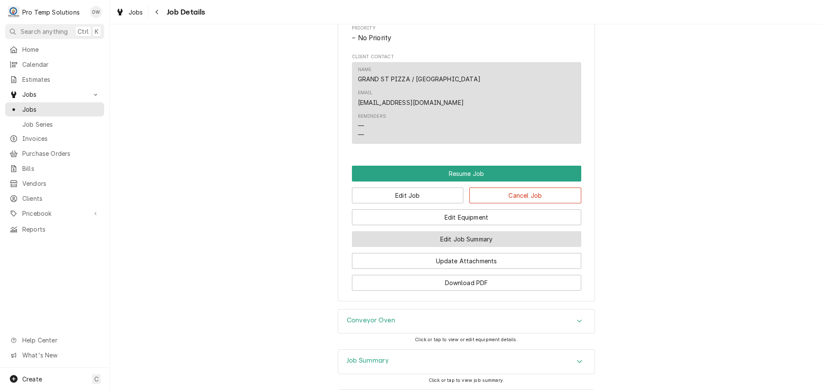
click at [463, 231] on button "Edit Job Summary" at bounding box center [466, 239] width 229 height 16
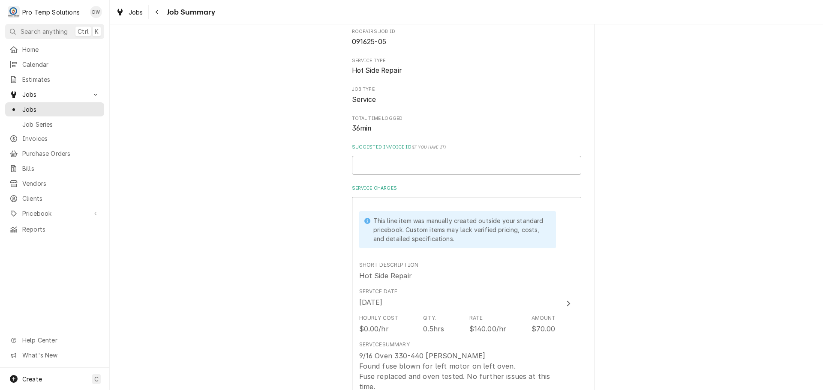
scroll to position [257, 0]
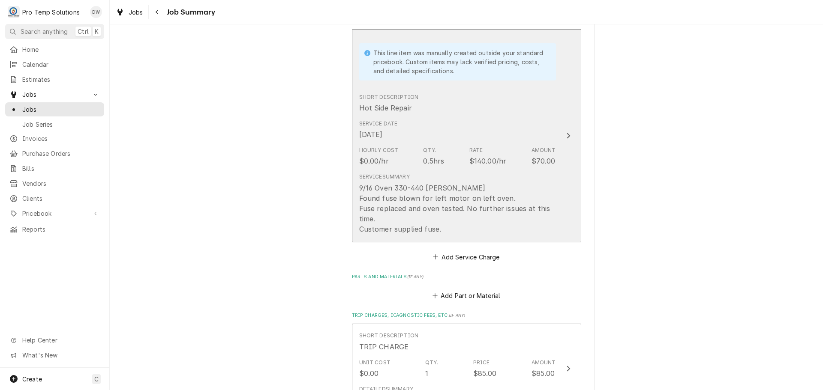
click at [359, 229] on div "9/16 Oven 330-440 [PERSON_NAME] Found fuse blown for left motor on left oven. F…" at bounding box center [457, 208] width 197 height 51
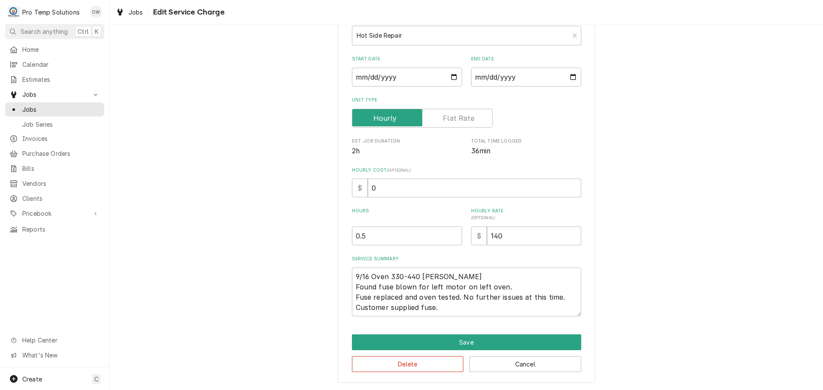
scroll to position [93, 0]
click at [498, 286] on textarea "9/16 Oven 330-440 [PERSON_NAME] Found fuse blown for left motor on left oven. F…" at bounding box center [466, 291] width 229 height 49
type textarea "x"
type textarea "9/16 Oven 330-440 [PERSON_NAME] Found fuse blown for left motor on left ove. Fu…"
type textarea "x"
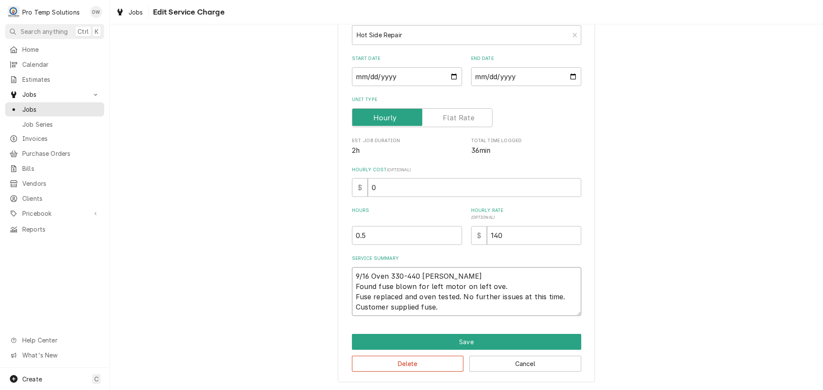
type textarea "9/16 Oven 330-440 [PERSON_NAME] Found fuse blown for left motor on left ov. Fus…"
type textarea "x"
type textarea "9/16 Oven 330-440 [PERSON_NAME] Found fuse blown for left motor on left o. Fuse…"
type textarea "x"
type textarea "9/16 Oven 330-440 [PERSON_NAME] Found fuse blown for left motor on left . Fuse …"
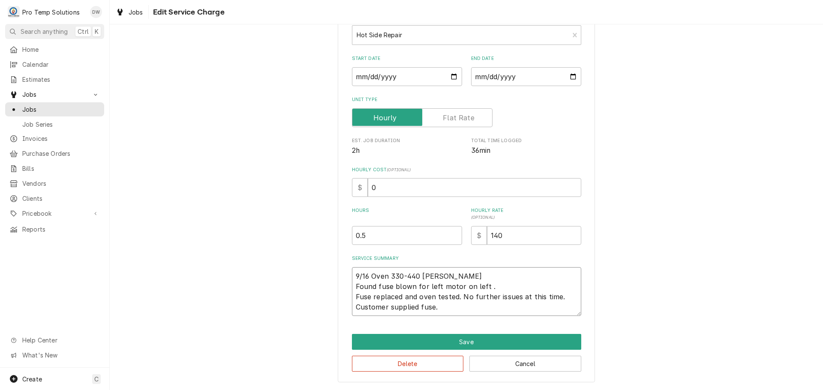
type textarea "x"
type textarea "9/16 Oven 330-440 [PERSON_NAME] Found fuse blown for left motor on left. Fuse r…"
type textarea "x"
type textarea "9/16 Oven 330-440 [PERSON_NAME] Found fuse blown for left motor on lef. Fuse re…"
type textarea "x"
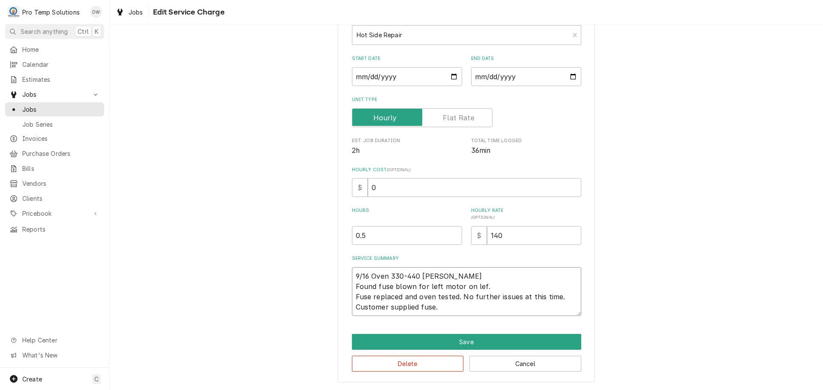
type textarea "9/16 Oven 330-440 [PERSON_NAME] Found fuse blown for left motor on le. Fuse rep…"
type textarea "x"
type textarea "9/16 Oven 330-440 KEVIN KOTY Found fuse blown for left motor on l. Fuse replace…"
type textarea "x"
type textarea "9/16 Oven 330-440 KEVIN KOTY Found fuse blown for left motor on . Fuse replaced…"
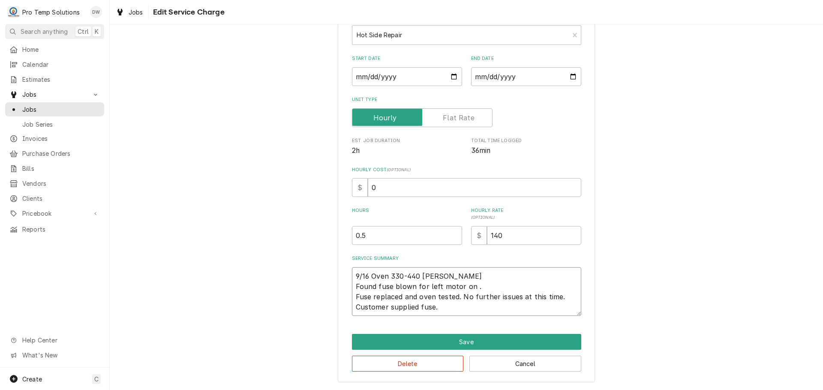
type textarea "x"
type textarea "9/16 Oven 330-440 KEVIN KOTY Found fuse blown for left motor on. Fuse replaced …"
type textarea "x"
type textarea "9/16 Oven 330-440 KEVIN KOTY Found fuse blown for left motor o. Fuse replaced a…"
type textarea "x"
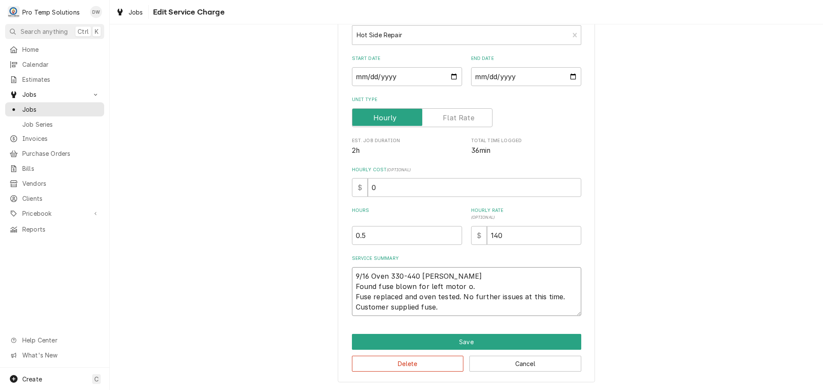
type textarea "9/16 Oven 330-440 KEVIN KOTY Found fuse blown for left motor . Fuse replaced an…"
type textarea "x"
type textarea "9/16 Oven 330-440 KEVIN KOTY Found fuse blown for left motor. Fuse replaced and…"
type textarea "x"
type textarea "9/16 Oven 330-440 KEVIN KOTY Found fuse blown for left moto. Fuse replaced and …"
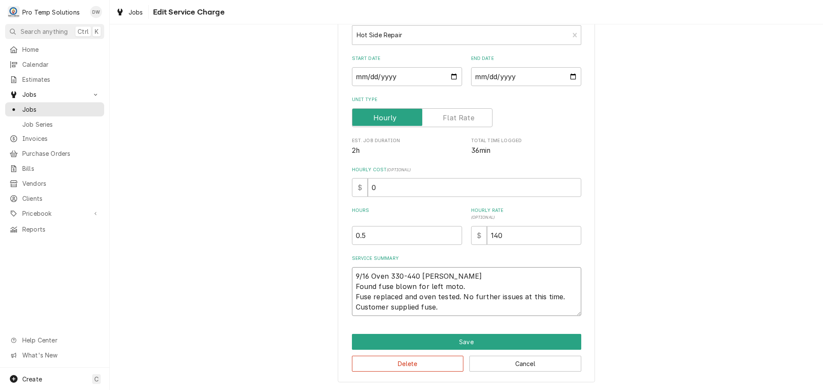
type textarea "x"
type textarea "9/16 Oven 330-440 KEVIN KOTY Found fuse blown for left mot. Fuse replaced and o…"
type textarea "x"
type textarea "9/16 Oven 330-440 KEVIN KOTY Found fuse blown for left mo. Fuse replaced and ov…"
type textarea "x"
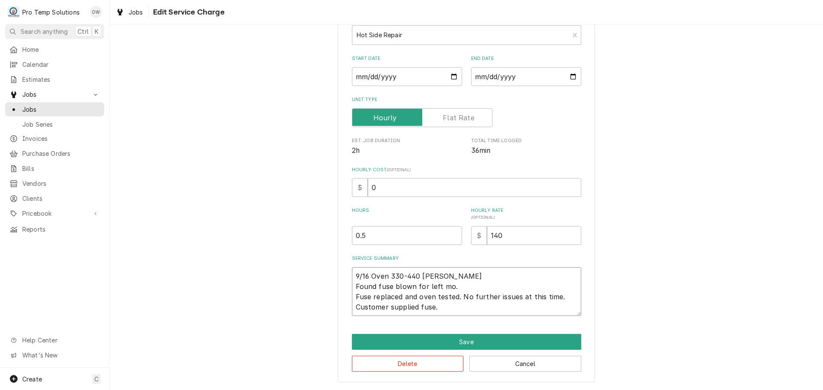
type textarea "9/16 Oven 330-440 KEVIN KOTY Found fuse blown for left m. Fuse replaced and ove…"
type textarea "x"
type textarea "9/16 Oven 330-440 KEVIN KOTY Found fuse blown for left . Fuse replaced and oven…"
type textarea "x"
type textarea "9/16 Oven 330-440 KEVIN KOTY Found fuse blown for left. Fuse replaced and oven …"
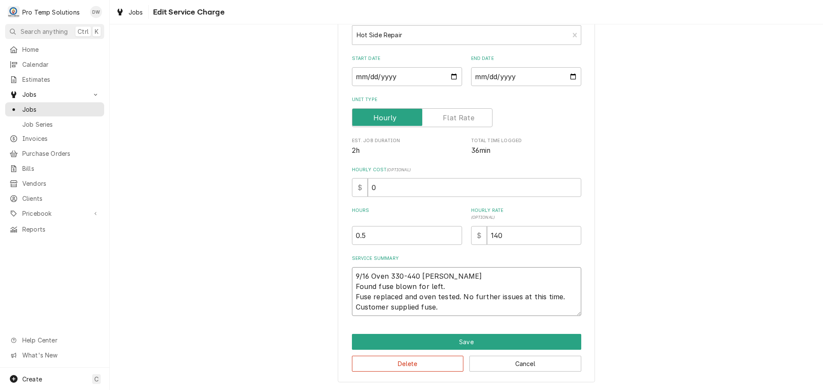
type textarea "x"
type textarea "9/16 Oven 330-440 KEVIN KOTY Found fuse blown for lef. Fuse replaced and oven t…"
type textarea "x"
type textarea "9/16 Oven 330-440 KEVIN KOTY Found fuse blown for le. Fuse replaced and oven te…"
type textarea "x"
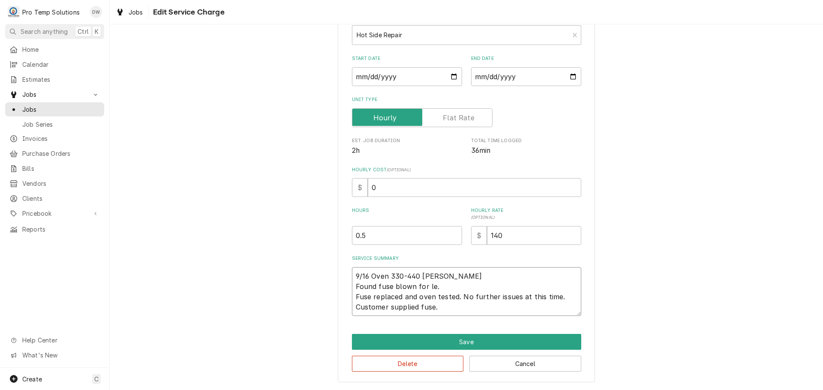
type textarea "9/16 Oven 330-440 KEVIN KOTY Found fuse blown for l. Fuse replaced and oven tes…"
type textarea "x"
type textarea "9/16 Oven 330-440 KEVIN KOTY Found fuse blown for . Fuse replaced and oven test…"
type textarea "x"
type textarea "9/16 Oven 330-440 KEVIN KOTY Found fuse blown for. Fuse replaced and oven teste…"
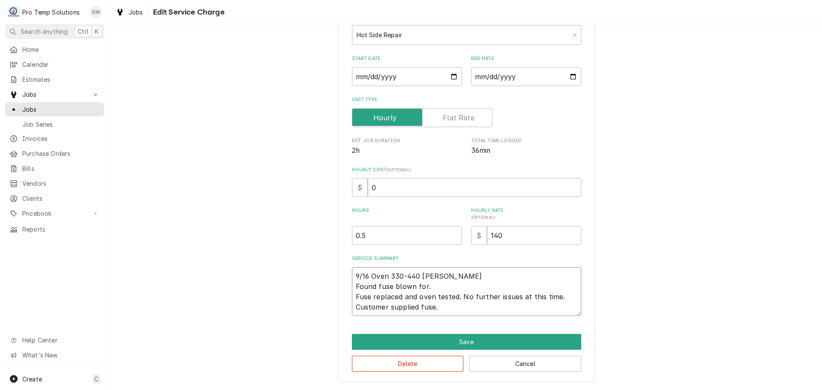
type textarea "x"
type textarea "9/16 Oven 330-440 KEVIN KOTY Found fuse blown fo. Fuse replaced and oven tested…"
type textarea "x"
type textarea "9/16 Oven 330-440 KEVIN KOTY Found fuse blown f. Fuse replaced and oven tested.…"
type textarea "x"
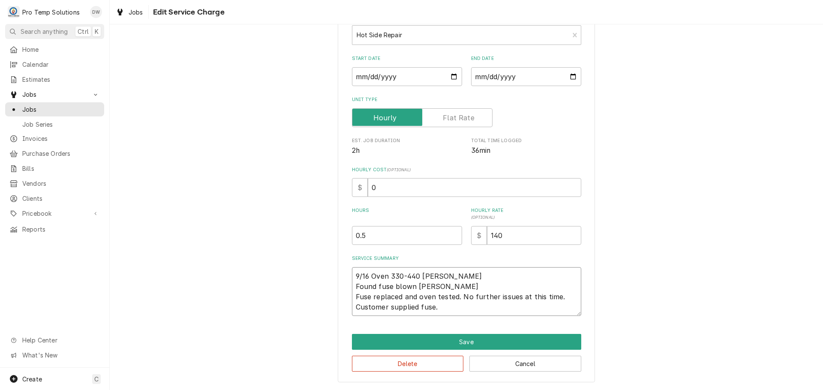
type textarea "9/16 Oven 330-440 KEVIN KOTY Found fuse blown . Fuse replaced and oven tested. …"
type textarea "x"
type textarea "9/16 Oven 330-440 KEVIN KOTY Found fuse blown. Fuse replaced and oven tested. N…"
type textarea "x"
type textarea "9/16 Oven 330-440 KEVIN KOTY Found fuse blow. Fuse replaced and oven tested. No…"
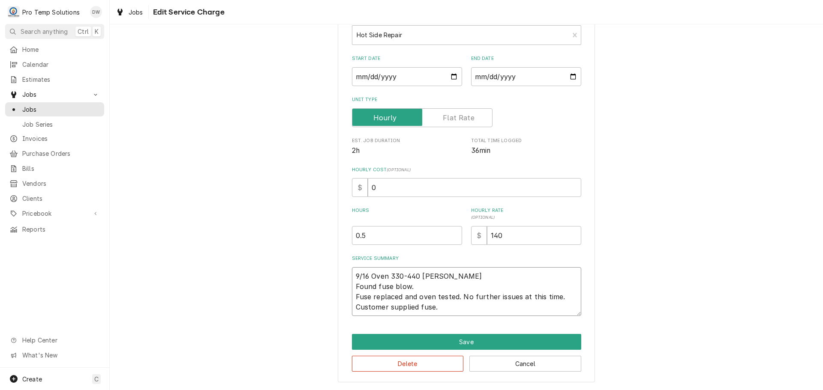
type textarea "x"
type textarea "9/16 Oven 330-440 KEVIN KOTY Found fuse blo. Fuse replaced and oven tested. No …"
type textarea "x"
type textarea "9/16 Oven 330-440 KEVIN KOTY Found fuse bl. Fuse replaced and oven tested. No f…"
type textarea "x"
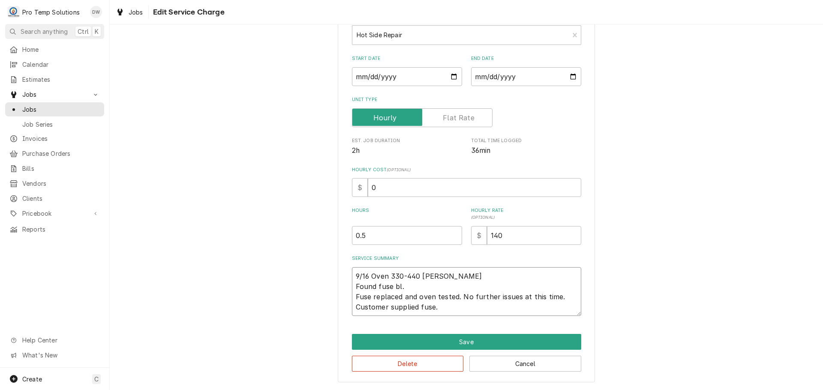
type textarea "9/16 Oven 330-440 KEVIN KOTY Found fuse b. Fuse replaced and oven tested. No fu…"
type textarea "x"
type textarea "9/16 Oven 330-440 KEVIN KOTY Found fuse . Fuse replaced and oven tested. No fur…"
type textarea "x"
type textarea "9/16 Oven 330-440 KEVIN KOTY Found fuse. Fuse replaced and oven tested. No furt…"
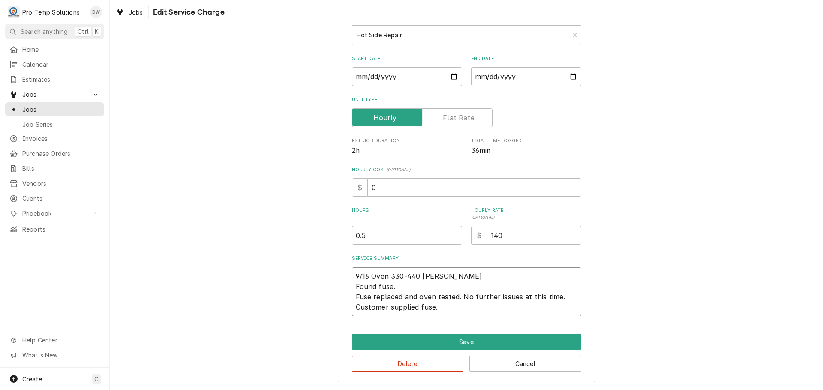
type textarea "x"
type textarea "9/16 Oven 330-440 KEVIN KOTY Found fus. Fuse replaced and oven tested. No furth…"
type textarea "x"
type textarea "9/16 Oven 330-440 KEVIN KOTY Found fu. Fuse replaced and oven tested. No furthe…"
type textarea "x"
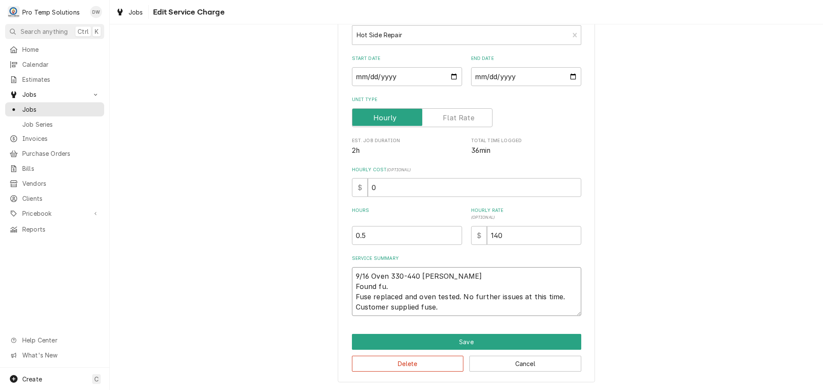
type textarea "9/16 Oven 330-440 KEVIN KOTY Found f. Fuse replaced and oven tested. No further…"
type textarea "x"
type textarea "9/16 Oven 330-440 KEVIN KOTY Found . Fuse replaced and oven tested. No further …"
type textarea "x"
type textarea "9/16 Oven 330-440 KEVIN KOTY Found. Fuse replaced and oven tested. No further i…"
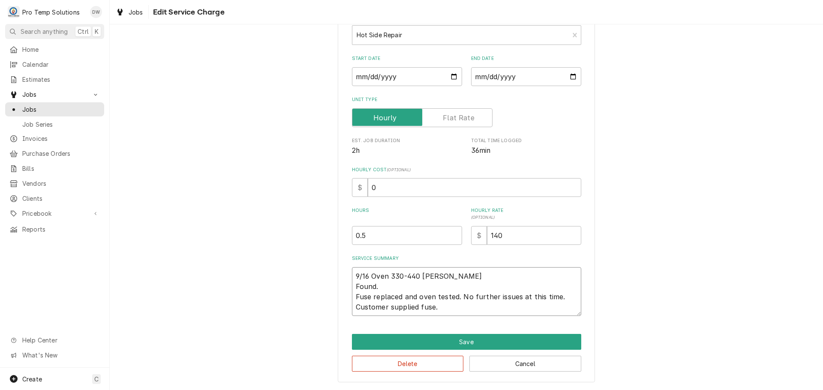
type textarea "x"
type textarea "9/16 Oven 330-440 KEVIN KOTY Fou. Fuse replaced and oven tested. No further iss…"
type textarea "x"
type textarea "9/16 Oven 330-440 KEVIN KOTY Fo. Fuse replaced and oven tested. No further issu…"
type textarea "x"
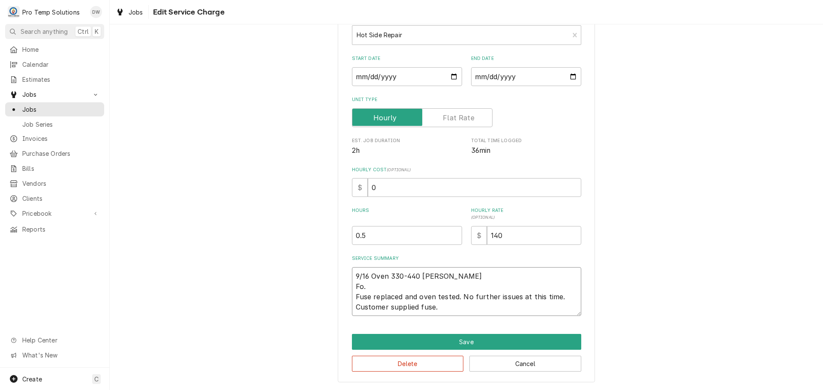
type textarea "9/16 Oven 330-440 KEVIN KOTY F. Fuse replaced and oven tested. No further issue…"
type textarea "x"
type textarea "9/16 Oven 330-440 KEVIN KOTY . Fuse replaced and oven tested. No further issues…"
type textarea "x"
type textarea "9/16 Oven 330-440 KEVIN KOTY L. Fuse replaced and oven tested. No further issue…"
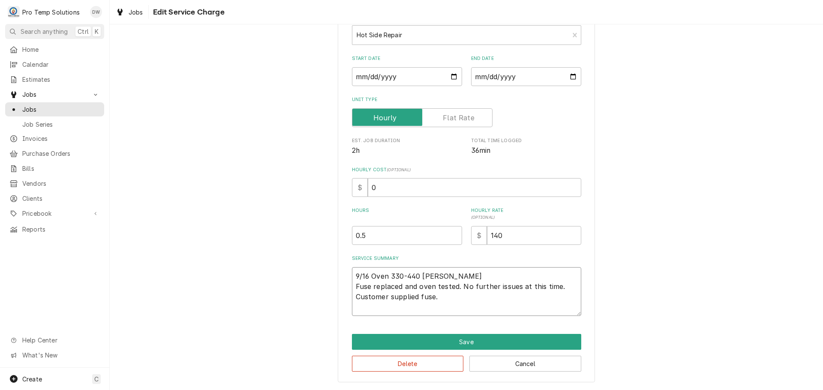
type textarea "x"
type textarea "9/16 Oven 330-440 KEVIN KOTY L/. Fuse replaced and oven tested. No further issu…"
type textarea "x"
type textarea "9/16 Oven 330-440 KEVIN KOTY L/O. Fuse replaced and oven tested. No further iss…"
type textarea "x"
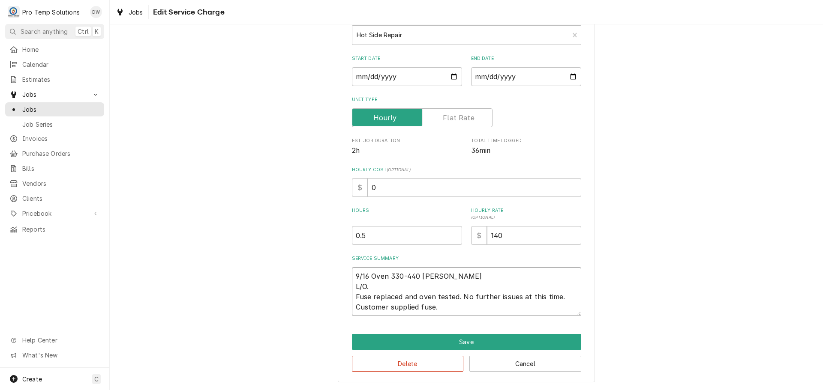
type textarea "9/16 Oven 330-440 KEVIN KOTY L/OV. Fuse replaced and oven tested. No further is…"
type textarea "x"
type textarea "9/16 Oven 330-440 KEVIN KOTY L/OVE. Fuse replaced and oven tested. No further i…"
type textarea "x"
type textarea "9/16 Oven 330-440 KEVIN KOTY L/OVEN. Fuse replaced and oven tested. No further …"
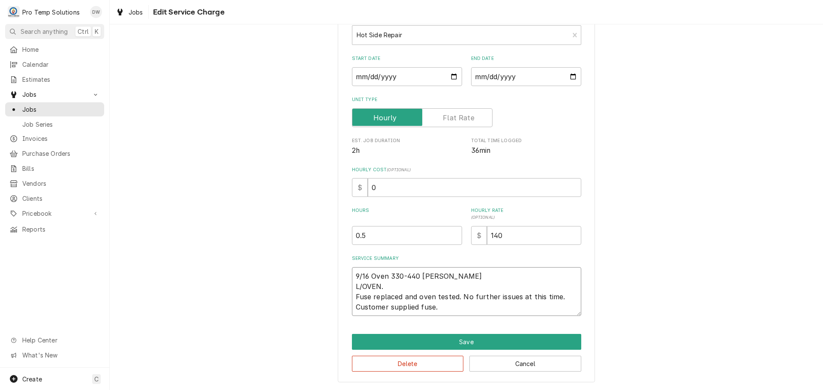
type textarea "x"
type textarea "9/16 Oven 330-440 KEVIN KOTY L/OVEN-. Fuse replaced and oven tested. No further…"
type textarea "x"
type textarea "9/16 Oven 330-440 KEVIN KOTY L/OVEN- . Fuse replaced and oven tested. No furthe…"
type textarea "x"
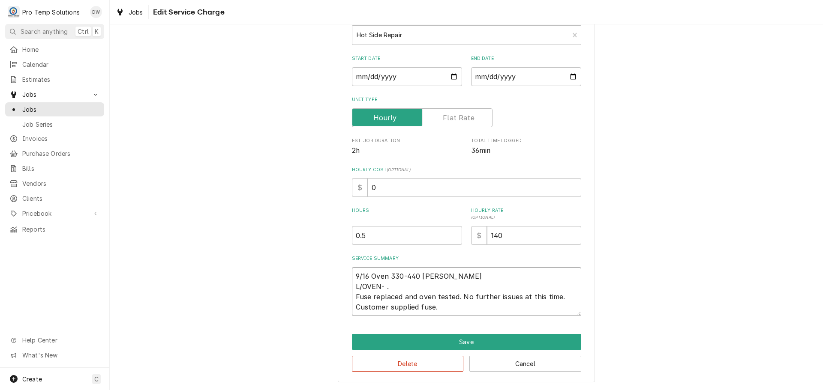
type textarea "9/16 Oven 330-440 KEVIN KOTY L/OVEN- F. Fuse replaced and oven tested. No furth…"
type textarea "x"
type textarea "9/16 Oven 330-440 KEVIN KOTY L/OVEN- Fo. Fuse replaced and oven tested. No furt…"
type textarea "x"
type textarea "9/16 Oven 330-440 KEVIN KOTY L/OVEN- Fou. Fuse replaced and oven tested. No fur…"
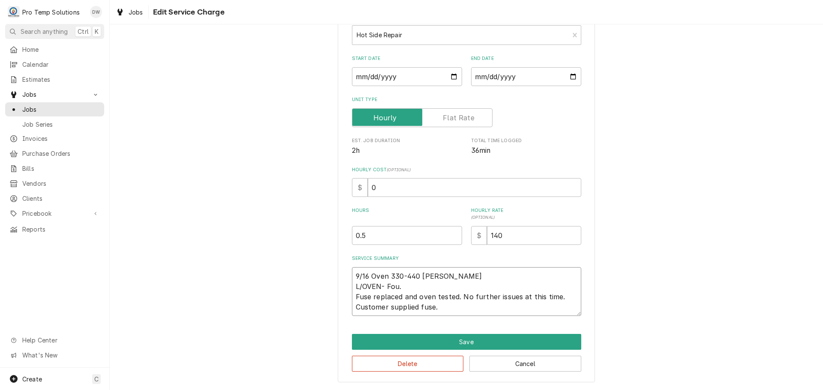
type textarea "x"
type textarea "9/16 Oven 330-440 KEVIN KOTY L/OVEN- Foun. Fuse replaced and oven tested. No fu…"
type textarea "x"
type textarea "9/16 Oven 330-440 KEVIN KOTY L/OVEN- Found. Fuse replaced and oven tested. No f…"
type textarea "x"
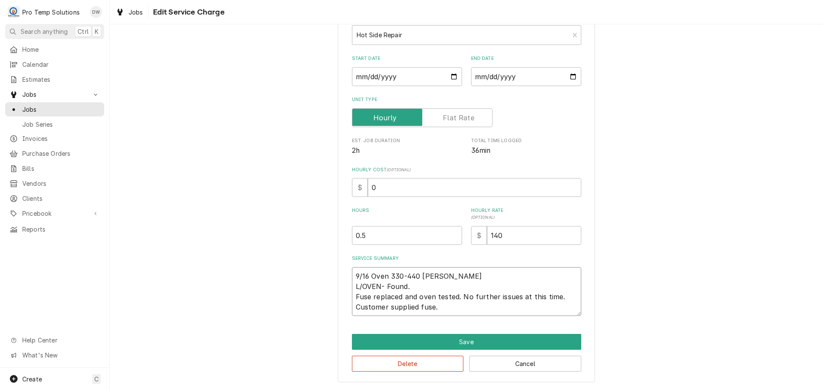
type textarea "9/16 Oven 330-440 KEVIN KOTY L/OVEN- Found . Fuse replaced and oven tested. No …"
type textarea "x"
type textarea "9/16 Oven 330-440 KEVIN KOTY L/OVEN- Found f. Fuse replaced and oven tested. No…"
type textarea "x"
type textarea "9/16 Oven 330-440 KEVIN KOTY L/OVEN- Found fu. Fuse replaced and oven tested. N…"
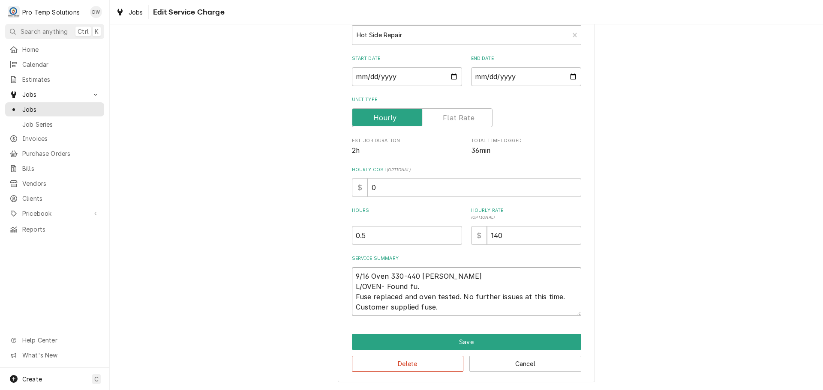
type textarea "x"
type textarea "9/16 Oven 330-440 KEVIN KOTY L/OVEN- Found fus. Fuse replaced and oven tested. …"
type textarea "x"
type textarea "9/16 Oven 330-440 KEVIN KOTY L/OVEN- Found fuse. Fuse replaced and oven tested.…"
type textarea "x"
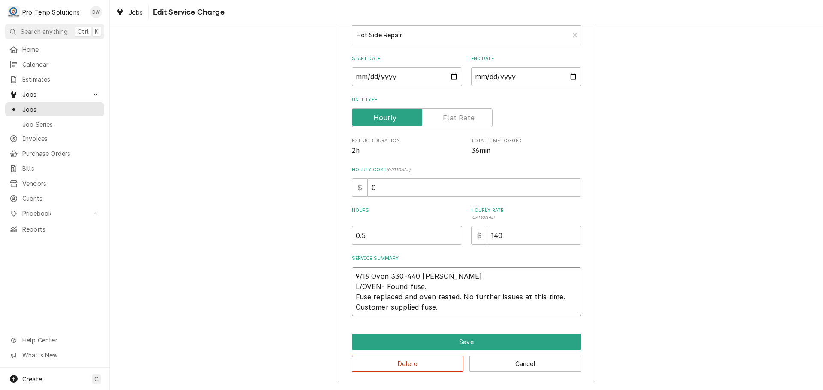
type textarea "9/16 Oven 330-440 KEVIN KOTY L/OVEN- Found fuse . Fuse replaced and oven tested…"
type textarea "x"
type textarea "9/16 Oven 330-440 KEVIN KOTY L/OVEN- Found fuse b. Fuse replaced and oven teste…"
type textarea "x"
type textarea "9/16 Oven 330-440 KEVIN KOTY L/OVEN- Found fuse bl. Fuse replaced and oven test…"
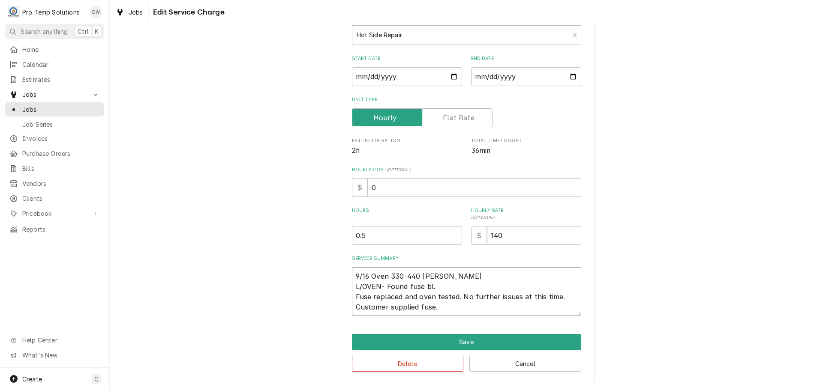
type textarea "x"
type textarea "9/16 Oven 330-440 KEVIN KOTY L/OVEN- Found fuse blo. Fuse replaced and oven tes…"
type textarea "x"
type textarea "9/16 Oven 330-440 KEVIN KOTY L/OVEN- Found fuse blow. Fuse replaced and oven te…"
type textarea "x"
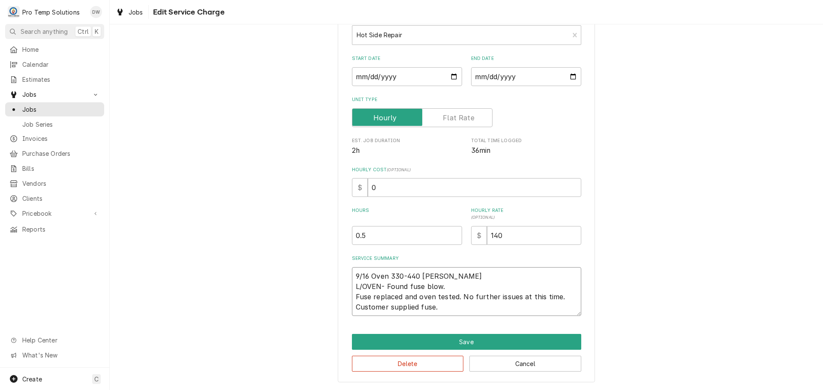
type textarea "9/16 Oven 330-440 KEVIN KOTY L/OVEN- Found fuse blown. Fuse replaced and oven t…"
type textarea "x"
type textarea "9/16 Oven 330-440 KEVIN KOTY L/OVEN- Found fuse blown . Fuse replaced and oven …"
type textarea "x"
type textarea "9/16 Oven 330-440 KEVIN KOTY L/OVEN- Found fuse blown o. Fuse replaced and oven…"
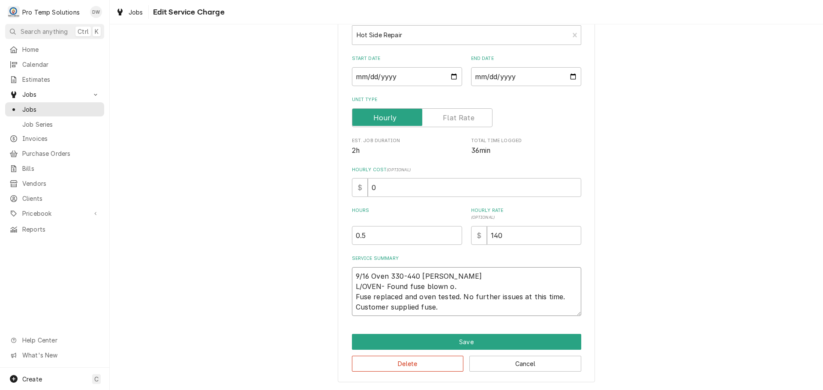
type textarea "x"
type textarea "9/16 Oven 330-440 KEVIN KOTY L/OVEN- Found fuse blown on. Fuse replaced and ove…"
type textarea "x"
type textarea "9/16 Oven 330-440 KEVIN KOTY L/OVEN- Found fuse blown on . Fuse replaced and ov…"
type textarea "x"
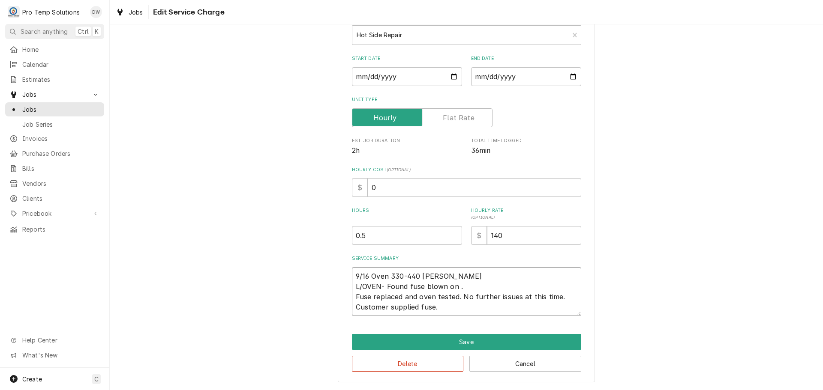
type textarea "9/16 Oven 330-440 KEVIN KOTY L/OVEN- Found fuse blown on l. Fuse replaced and o…"
type textarea "x"
type textarea "9/16 Oven 330-440 KEVIN KOTY L/OVEN- Found fuse blown on l/. Fuse replaced and …"
type textarea "x"
type textarea "9/16 Oven 330-440 KEVIN KOTY L/OVEN- Found fuse blown on l/m. Fuse replaced and…"
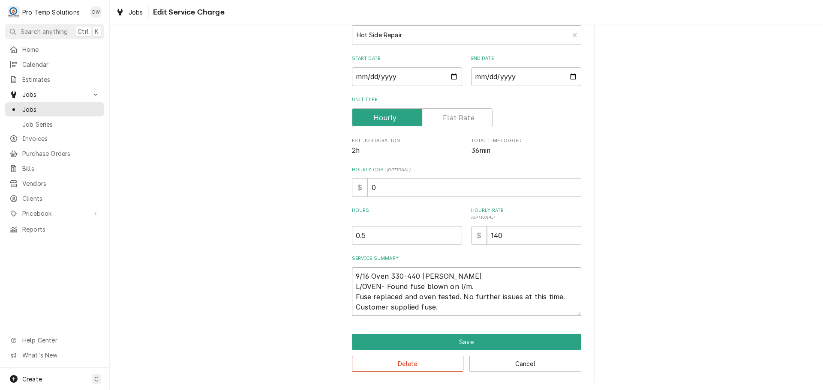
type textarea "x"
type textarea "9/16 Oven 330-440 KEVIN KOTY L/OVEN- Found fuse blown on l/mo. Fuse replaced an…"
type textarea "x"
type textarea "9/16 Oven 330-440 KEVIN KOTY L/OVEN- Found fuse blown on l/mot. Fuse replaced a…"
type textarea "x"
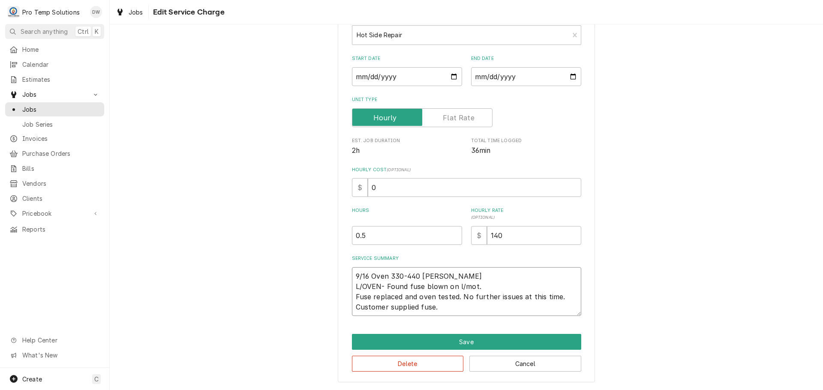
type textarea "9/16 Oven 330-440 KEVIN KOTY L/OVEN- Found fuse blown on l/moto. Fuse replaced …"
type textarea "x"
type textarea "9/16 Oven 330-440 KEVIN KOTY L/OVEN- Found fuse blown on l/motor. Fuse replaced…"
click at [432, 308] on textarea "9/16 Oven 330-440 KEVIN KOTY L/OVEN- Found fuse blown on l/motor. Fuse replaced…" at bounding box center [466, 291] width 229 height 49
type textarea "x"
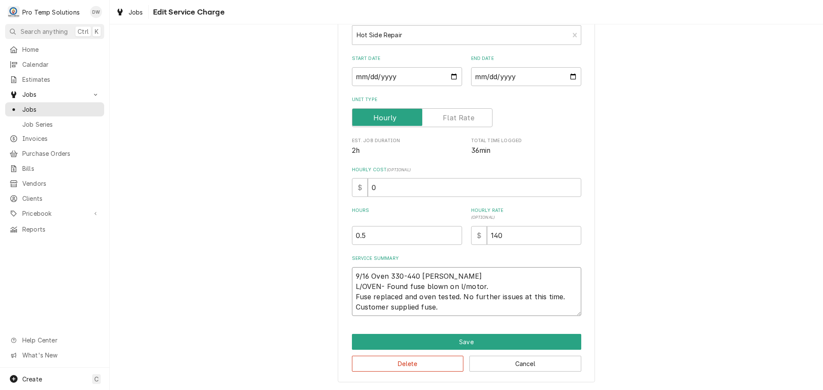
type textarea "9/16 Oven 330-440 KEVIN KOTY L/OVEN- Found fuse blown on l/motor. Fuse replaced…"
type textarea "x"
type textarea "9/16 Oven 330-440 KEVIN KOTY L/OVEN- Found fuse blown on l/motor. Fuse replaced…"
type textarea "x"
type textarea "9/16 Oven 330-440 KEVIN KOTY L/OVEN- Found fuse blown on l/motor. Fuse replaced…"
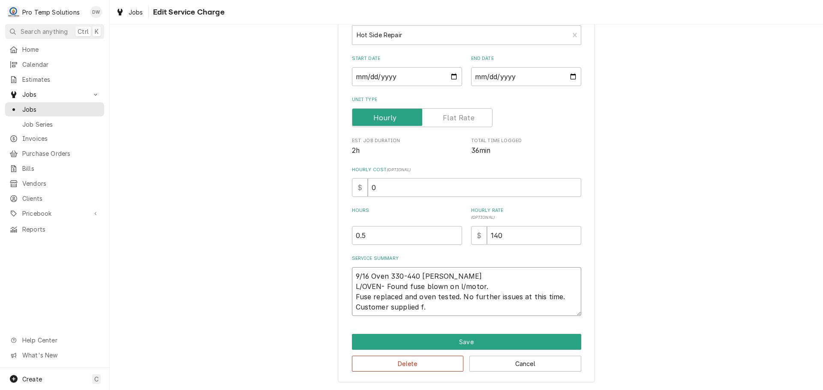
type textarea "x"
type textarea "9/16 Oven 330-440 KEVIN KOTY L/OVEN- Found fuse blown on l/motor. Fuse replaced…"
type textarea "x"
type textarea "9/16 Oven 330-440 KEVIN KOTY L/OVEN- Found fuse blown on l/motor. Fuse replaced…"
type textarea "x"
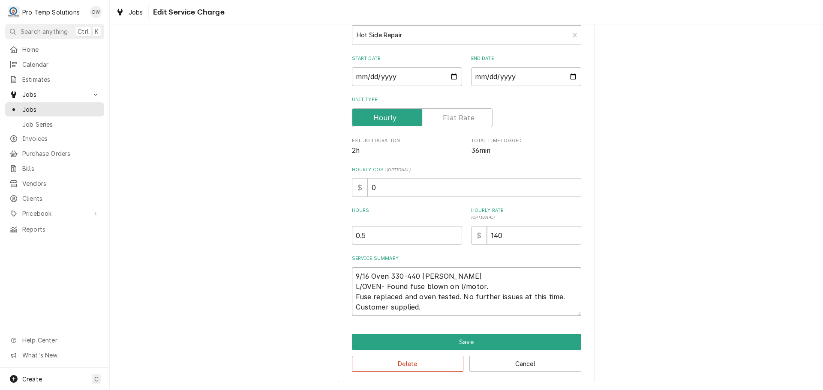
type textarea "9/16 Oven 330-440 KEVIN KOTY L/OVEN- Found fuse blown on l/motor. Fuse replaced…"
type textarea "x"
type textarea "9/16 Oven 330-440 KEVIN KOTY L/OVEN- Found fuse blown on l/motor. Fuse replaced…"
type textarea "x"
type textarea "9/16 Oven 330-440 KEVIN KOTY L/OVEN- Found fuse blown on l/motor. Fuse replaced…"
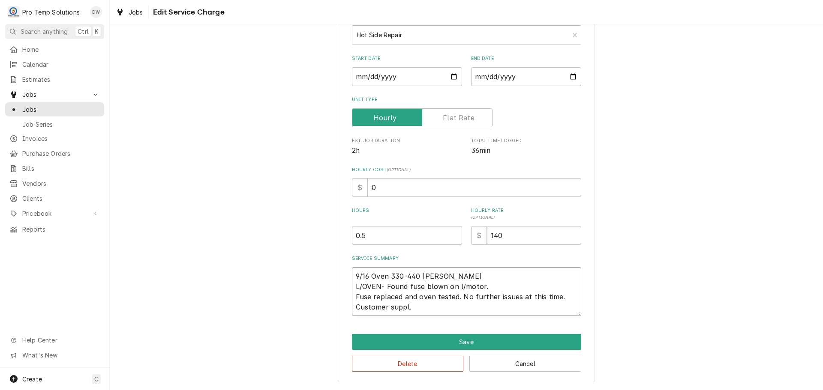
type textarea "x"
type textarea "9/16 Oven 330-440 KEVIN KOTY L/OVEN- Found fuse blown on l/motor. Fuse replaced…"
type textarea "x"
type textarea "9/16 Oven 330-440 KEVIN KOTY L/OVEN- Found fuse blown on l/motor. Fuse replaced…"
type textarea "x"
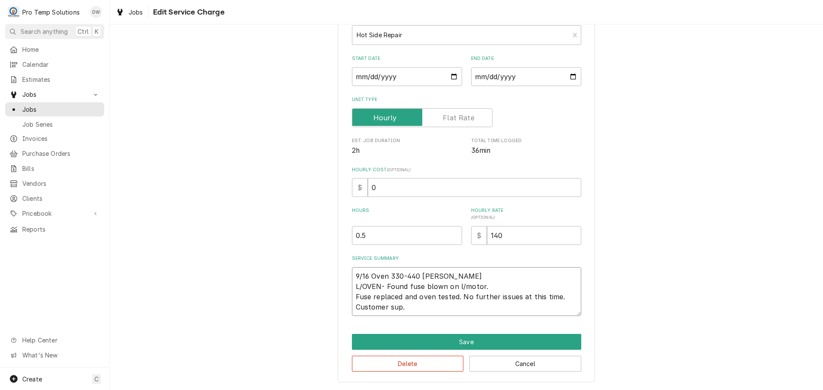
type textarea "9/16 Oven 330-440 KEVIN KOTY L/OVEN- Found fuse blown on l/motor. Fuse replaced…"
type textarea "x"
type textarea "9/16 Oven 330-440 KEVIN KOTY L/OVEN- Found fuse blown on l/motor. Fuse replaced…"
type textarea "x"
type textarea "9/16 Oven 330-440 KEVIN KOTY L/OVEN- Found fuse blown on l/motor. Fuse replaced…"
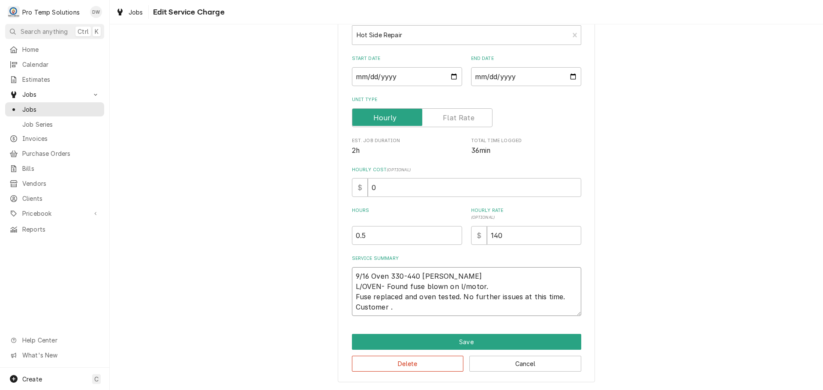
type textarea "x"
type textarea "9/16 Oven 330-440 KEVIN KOTY L/OVEN- Found fuse blown on l/motor. Fuse replaced…"
type textarea "x"
type textarea "9/16 Oven 330-440 KEVIN KOTY L/OVEN- Found fuse blown on l/motor. Fuse replaced…"
type textarea "x"
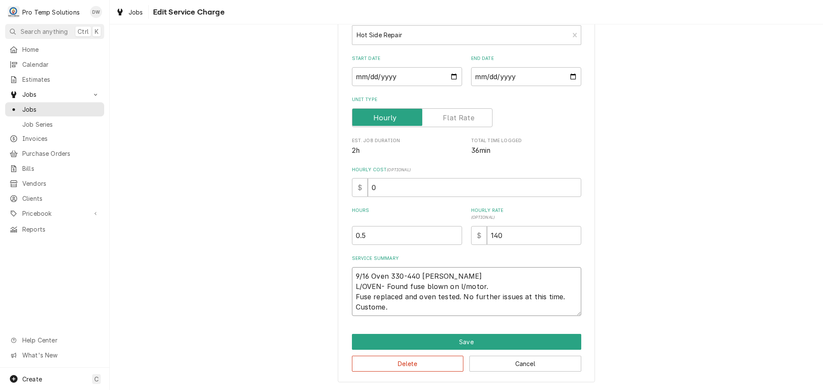
type textarea "9/16 Oven 330-440 KEVIN KOTY L/OVEN- Found fuse blown on l/motor. Fuse replaced…"
type textarea "x"
type textarea "9/16 Oven 330-440 KEVIN KOTY L/OVEN- Found fuse blown on l/motor. Fuse replaced…"
type textarea "x"
type textarea "9/16 Oven 330-440 KEVIN KOTY L/OVEN- Found fuse blown on l/motor. Fuse replaced…"
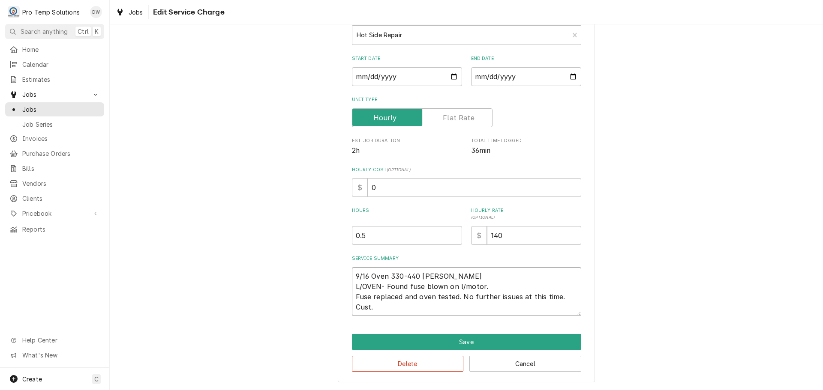
type textarea "x"
type textarea "9/16 Oven 330-440 KEVIN KOTY L/OVEN- Found fuse blown on l/motor. Fuse replaced…"
type textarea "x"
type textarea "9/16 Oven 330-440 KEVIN KOTY L/OVEN- Found fuse blown on l/motor. Fuse replaced…"
type textarea "x"
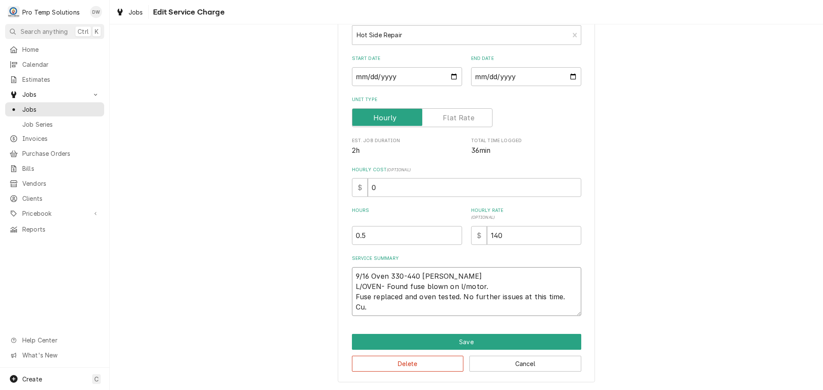
type textarea "9/16 Oven 330-440 KEVIN KOTY L/OVEN- Found fuse blown on l/motor. Fuse replaced…"
type textarea "x"
type textarea "9/16 Oven 330-440 KEVIN KOTY L/OVEN- Found fuse blown on l/motor. Fuse replaced…"
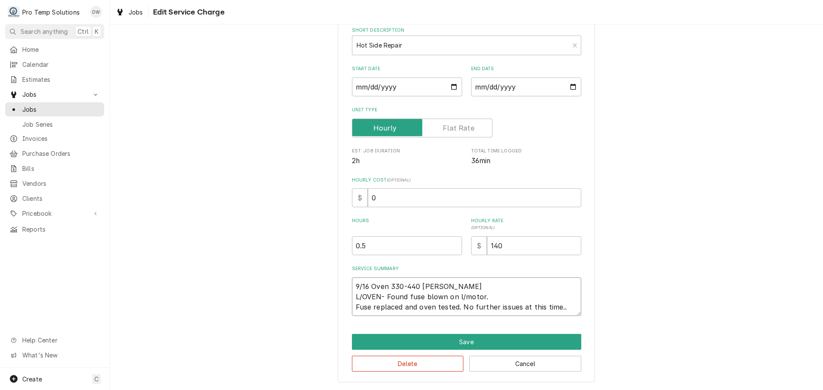
scroll to position [82, 0]
click at [353, 308] on textarea "9/16 Oven 330-440 KEVIN KOTY L/OVEN- Found fuse blown on l/motor. Fuse replaced…" at bounding box center [466, 297] width 229 height 39
click at [544, 297] on textarea "9/16 Oven 330-440 KEVIN KOTY L/OVEN- Found fuse blown on l/motor. Fuse replaced…" at bounding box center [466, 297] width 229 height 39
click at [405, 306] on textarea "9/16 Oven 330-440 KEVIN KOTY L/OVEN- Found fuse blown on l/motor. Fuse replaced…" at bounding box center [466, 297] width 229 height 39
click at [552, 307] on textarea "9/16 Oven 330-440 KEVIN KOTY L/OVEN- Found fuse blown on l/motor. Fuse replaced…" at bounding box center [466, 297] width 229 height 39
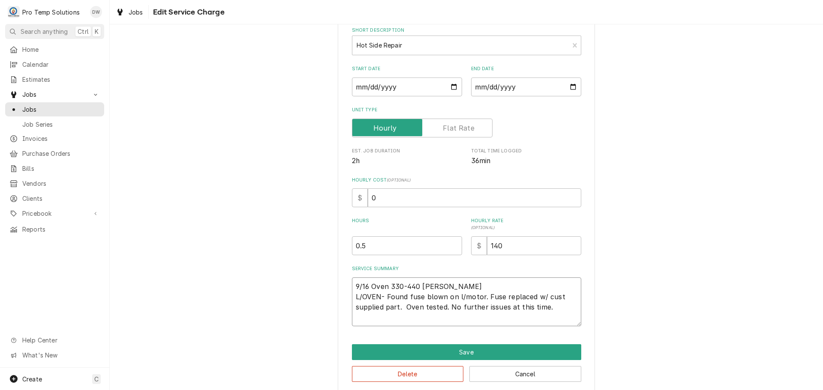
scroll to position [93, 0]
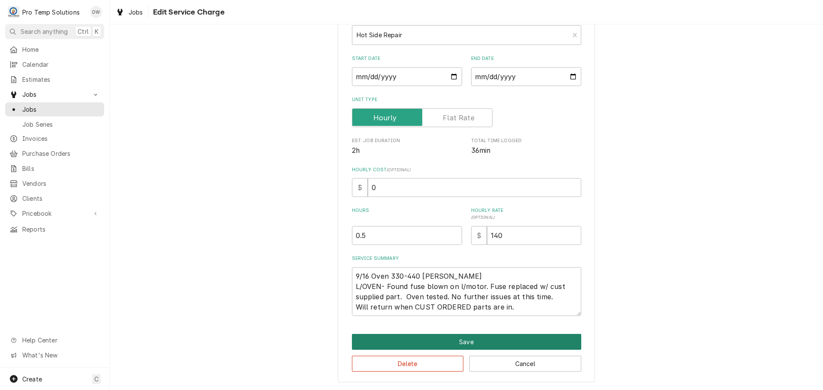
click at [460, 345] on button "Save" at bounding box center [466, 342] width 229 height 16
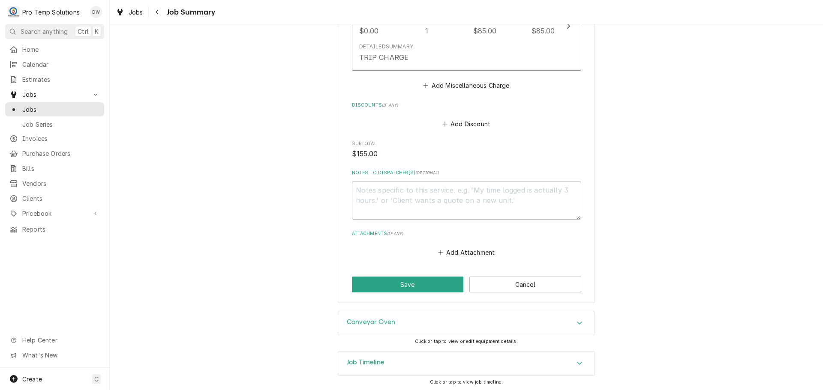
scroll to position [602, 0]
click at [406, 279] on button "Save" at bounding box center [408, 283] width 112 height 16
